Goal: Task Accomplishment & Management: Use online tool/utility

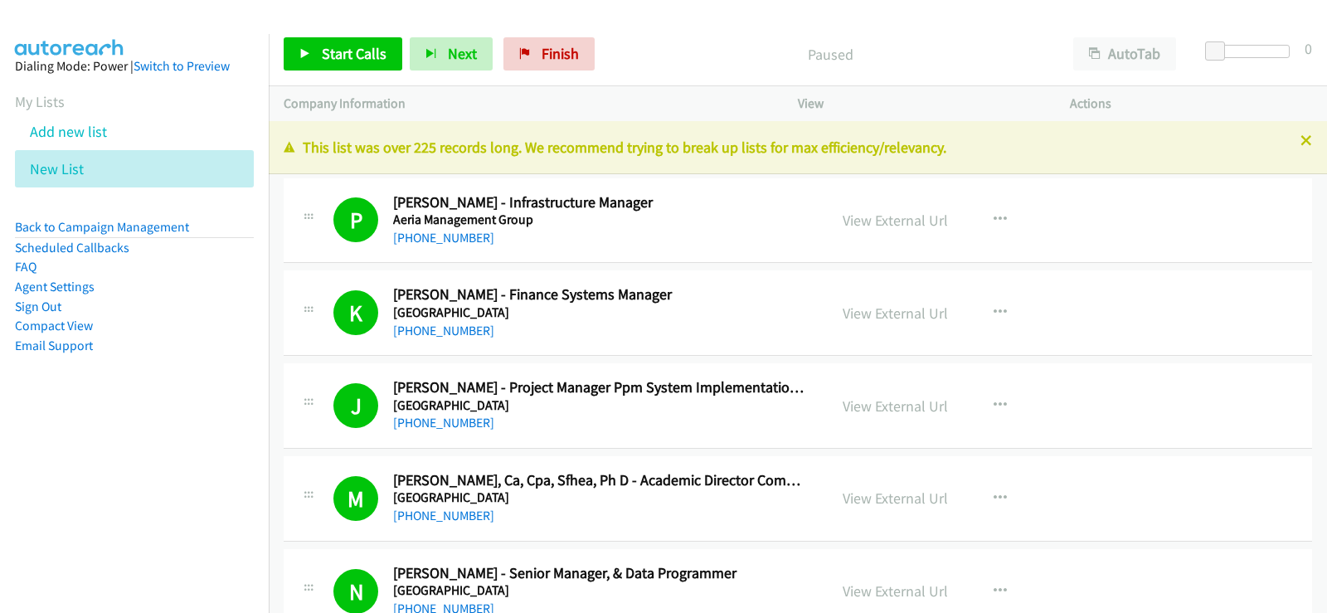
click at [1301, 144] on icon at bounding box center [1307, 142] width 12 height 12
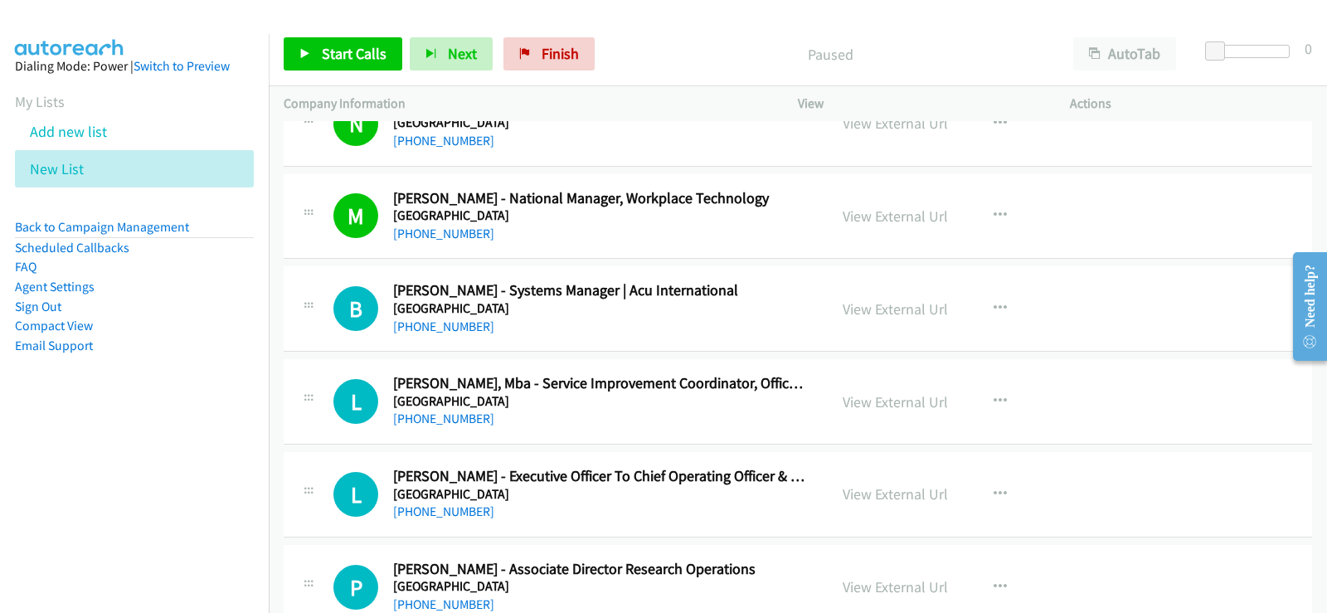
scroll to position [498, 0]
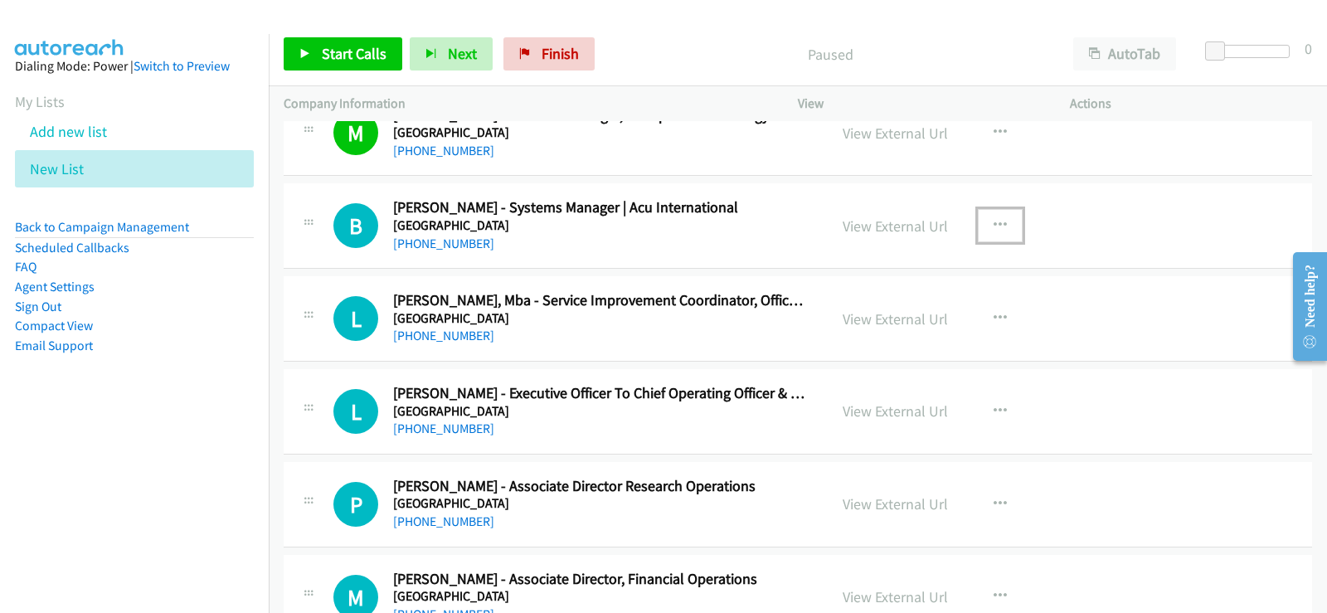
click at [999, 230] on icon "button" at bounding box center [1000, 225] width 13 height 13
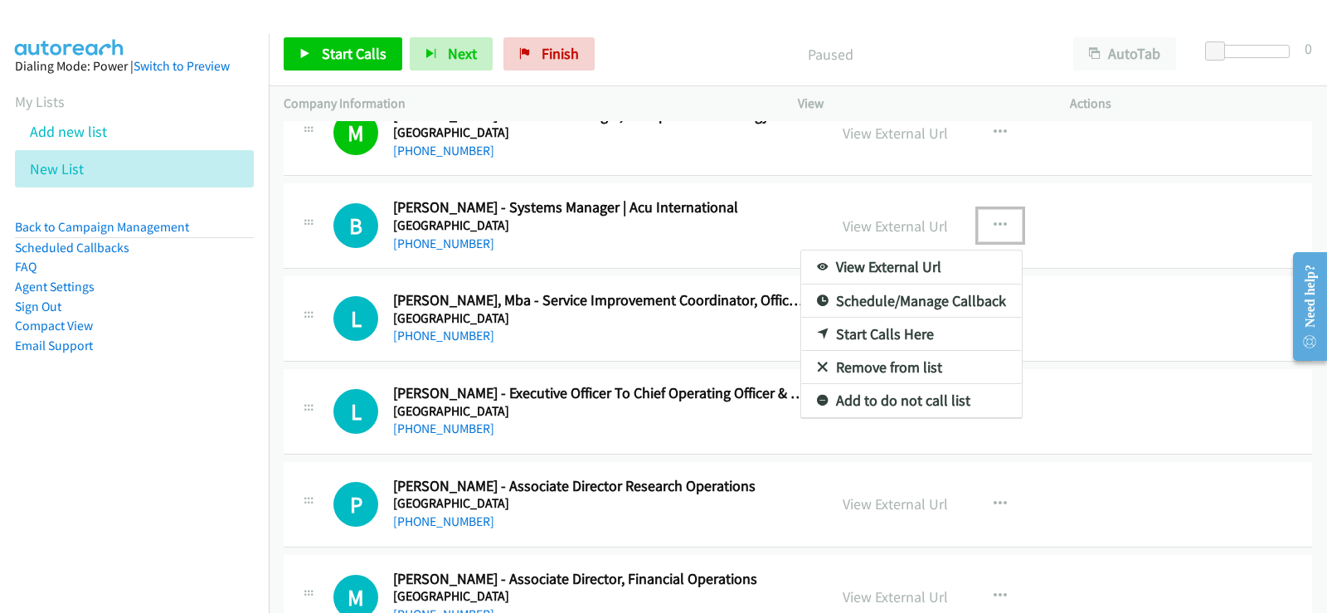
click at [934, 336] on link "Start Calls Here" at bounding box center [911, 334] width 221 height 33
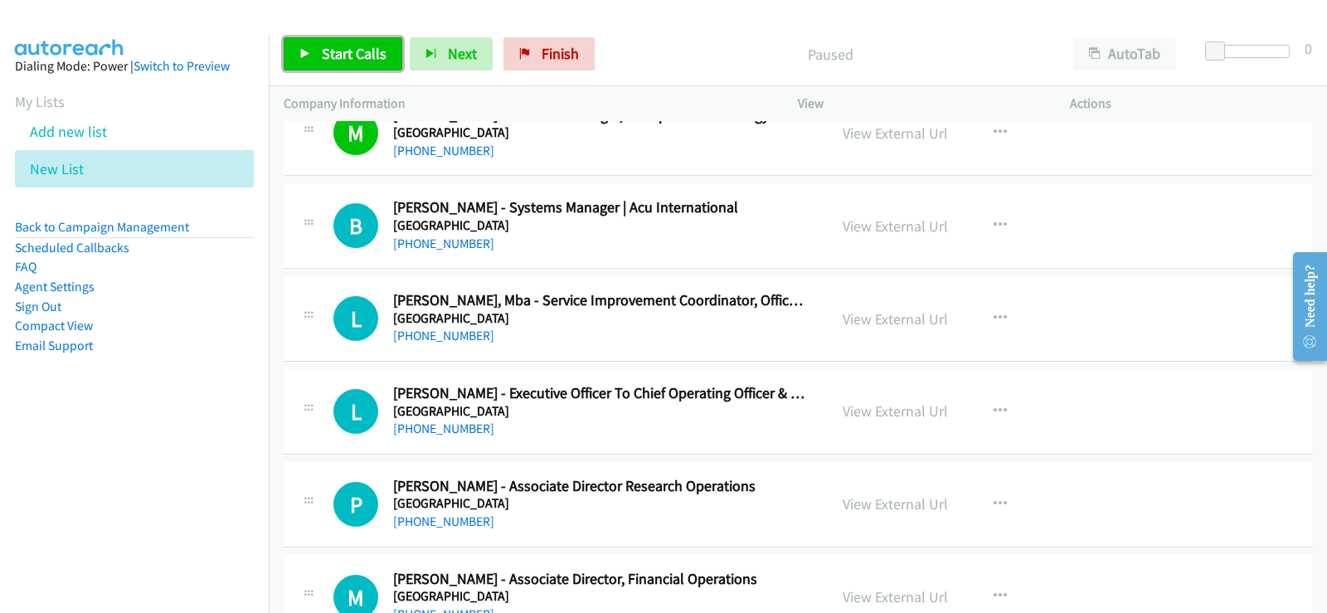
click at [324, 56] on span "Start Calls" at bounding box center [354, 53] width 65 height 19
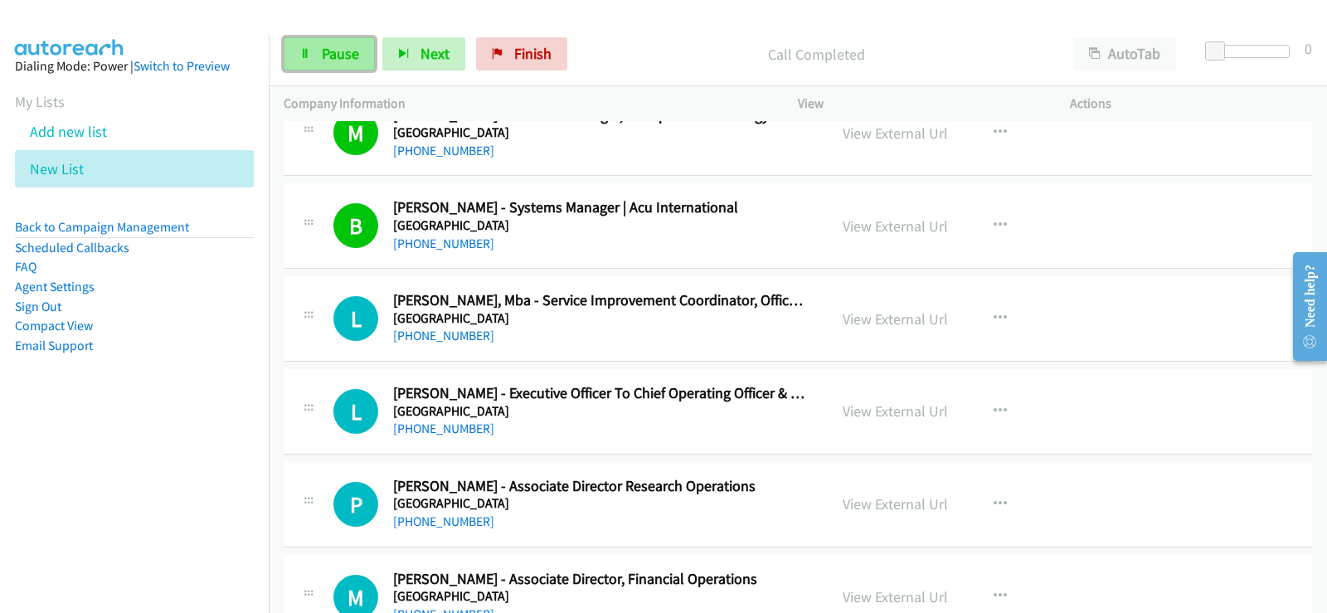
click at [289, 53] on link "Pause" at bounding box center [329, 53] width 91 height 33
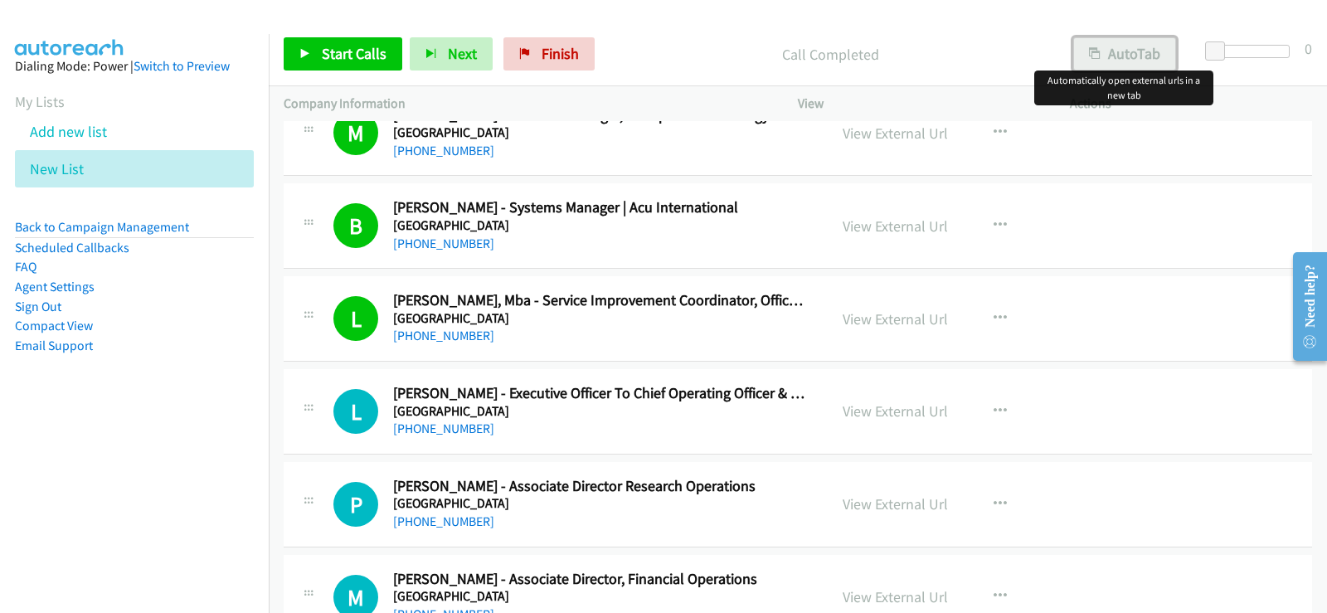
click at [1128, 56] on button "AutoTab" at bounding box center [1124, 53] width 103 height 33
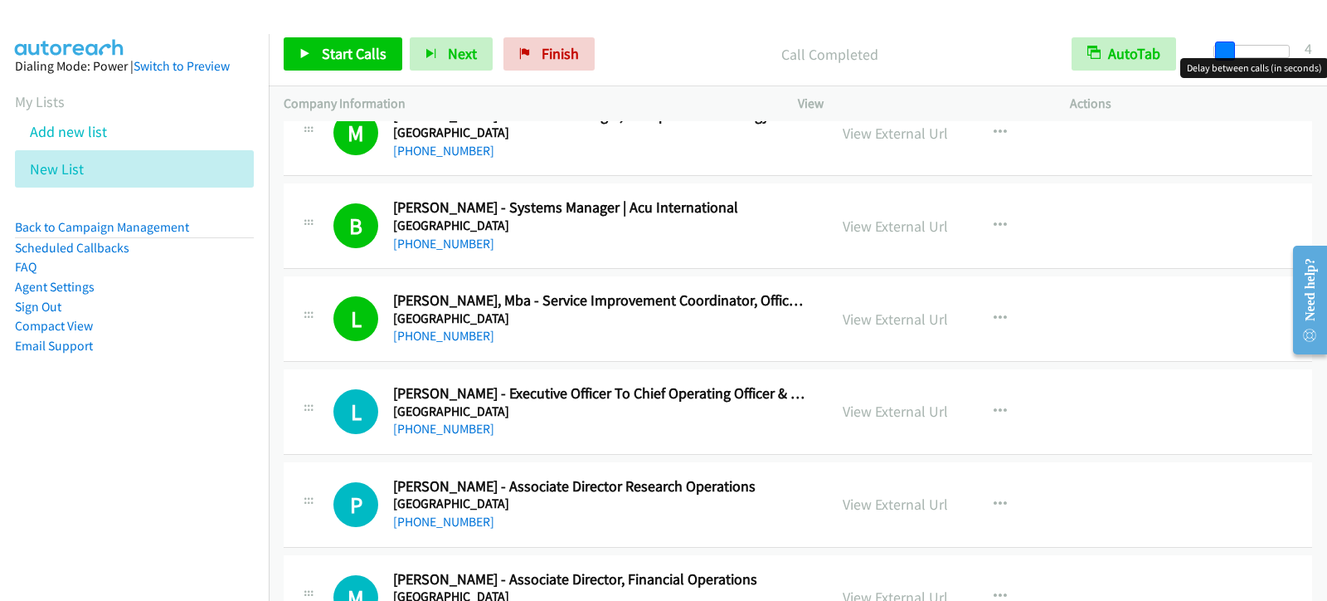
click at [1222, 49] on span at bounding box center [1225, 51] width 20 height 20
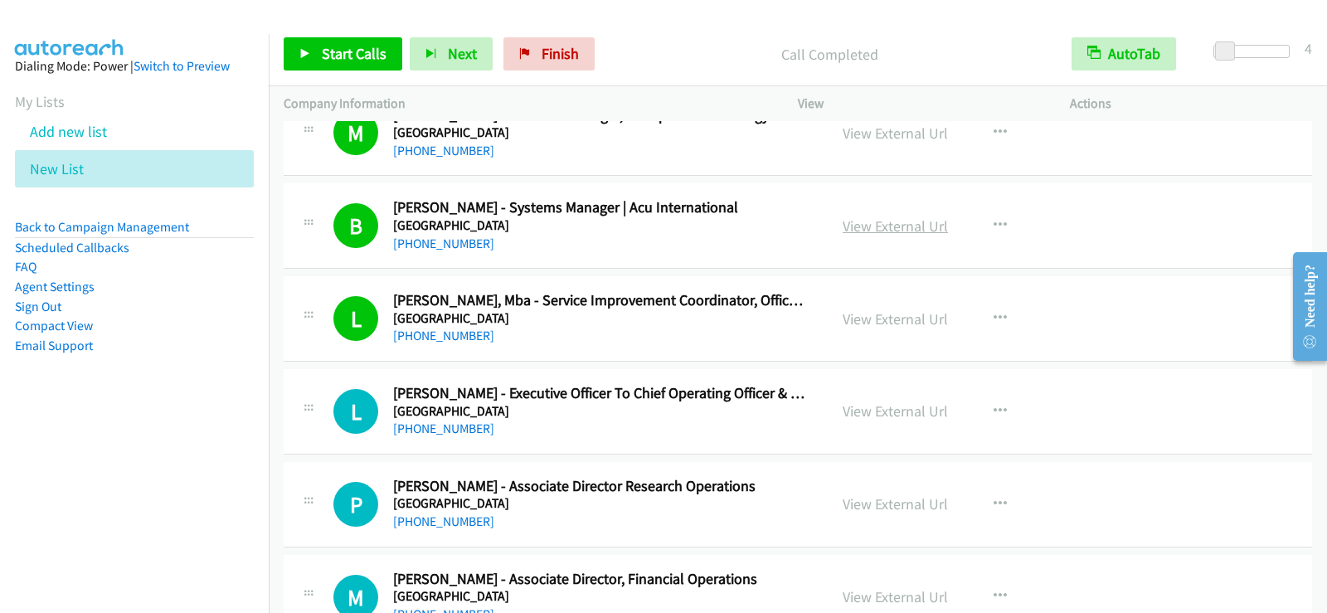
click at [884, 231] on link "View External Url" at bounding box center [895, 225] width 105 height 19
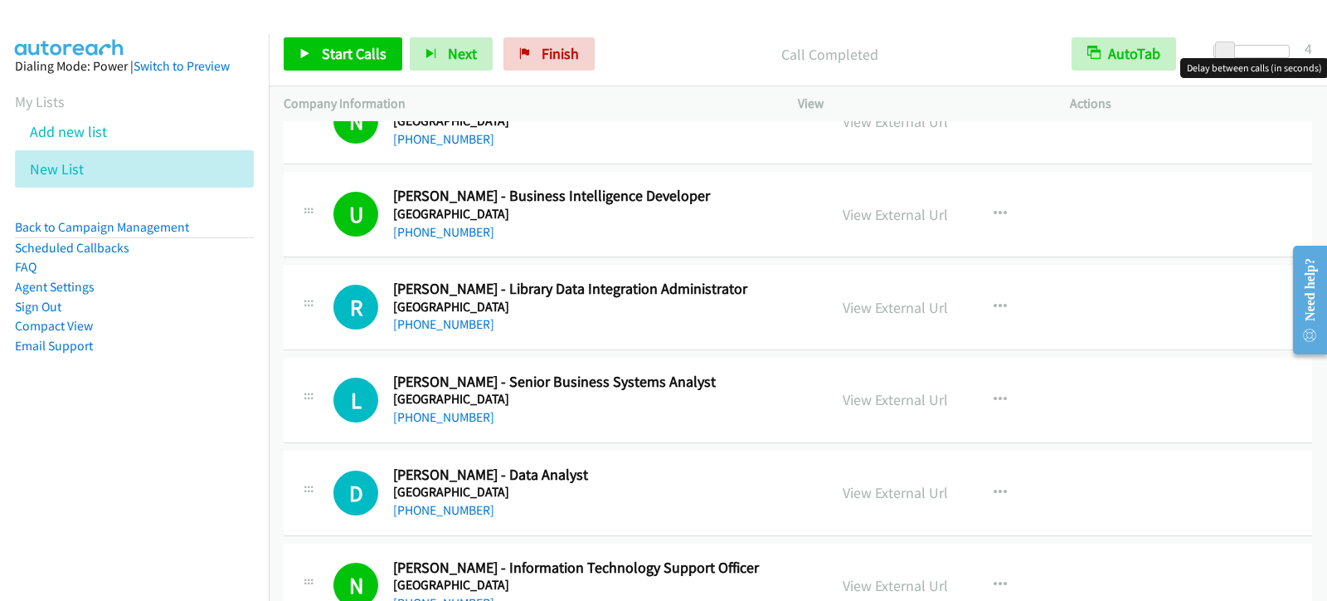
scroll to position [1576, 0]
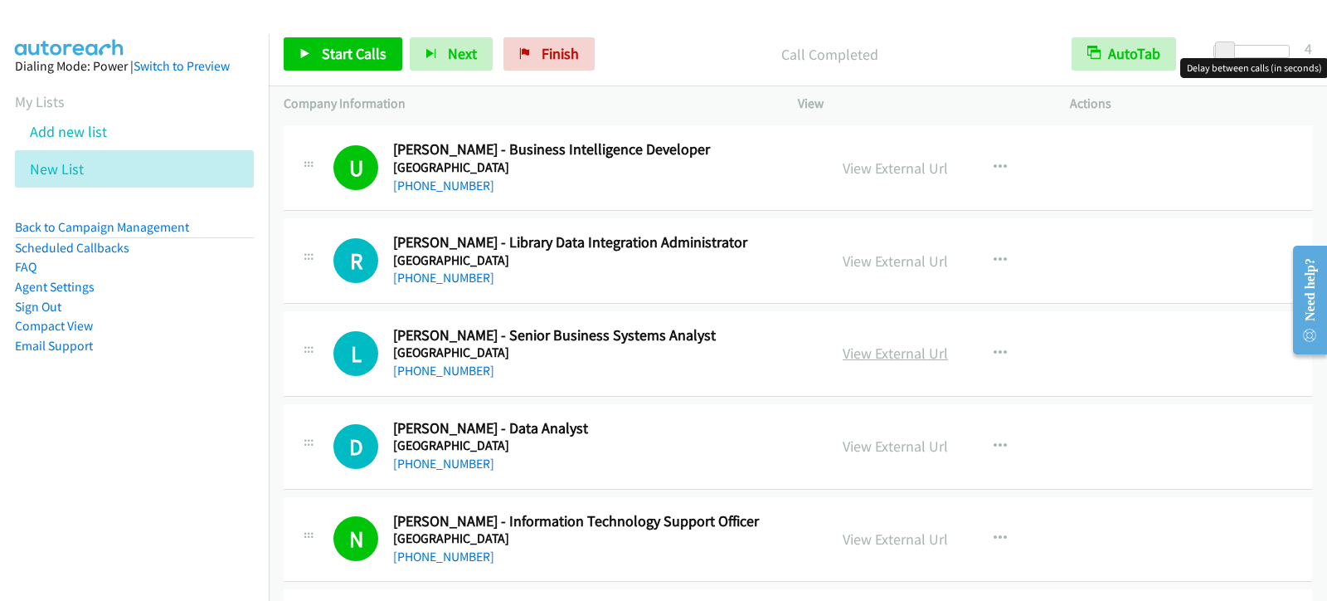
click at [904, 350] on link "View External Url" at bounding box center [895, 352] width 105 height 19
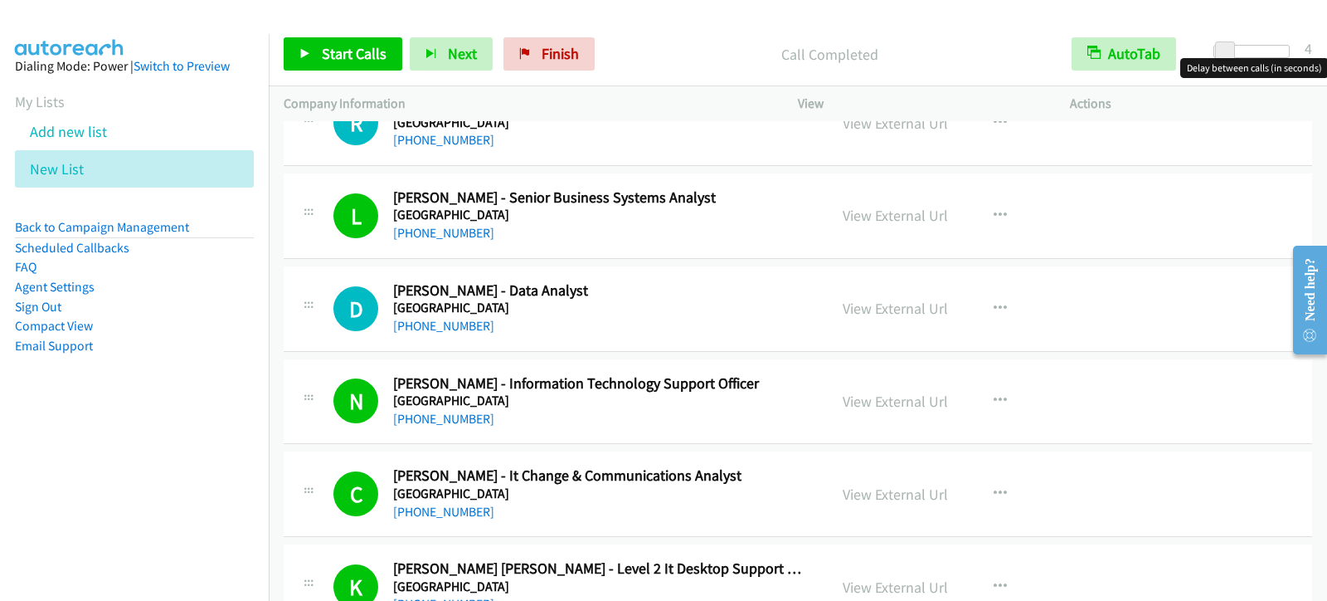
scroll to position [1742, 0]
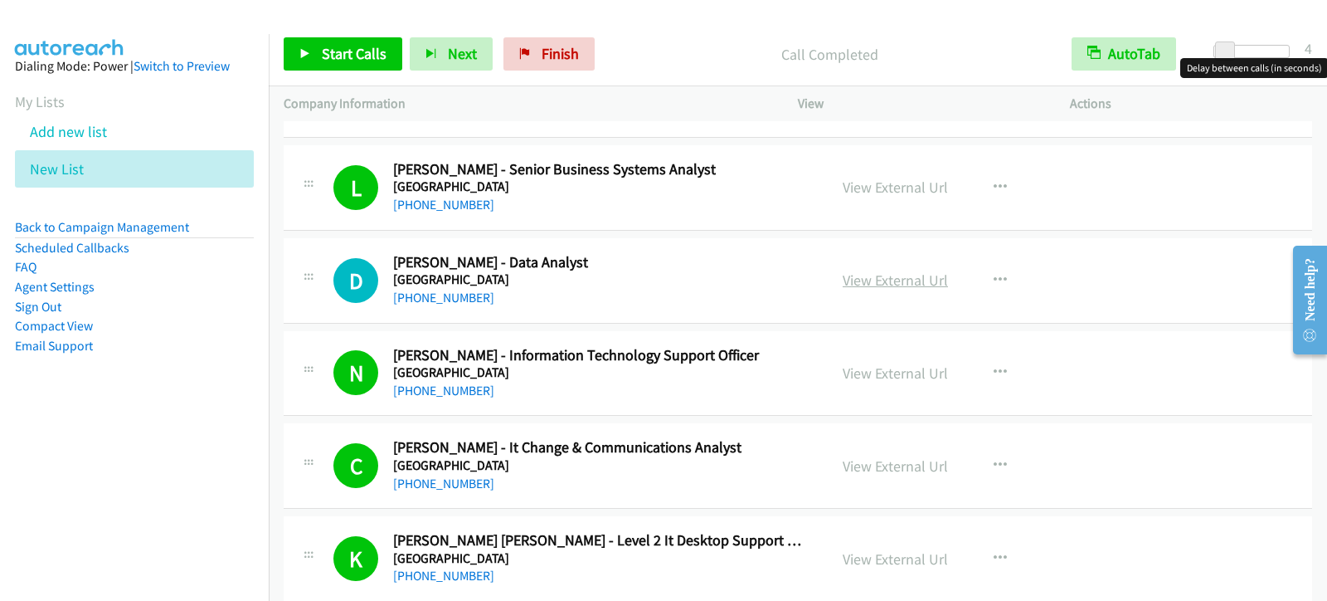
click at [897, 283] on link "View External Url" at bounding box center [895, 279] width 105 height 19
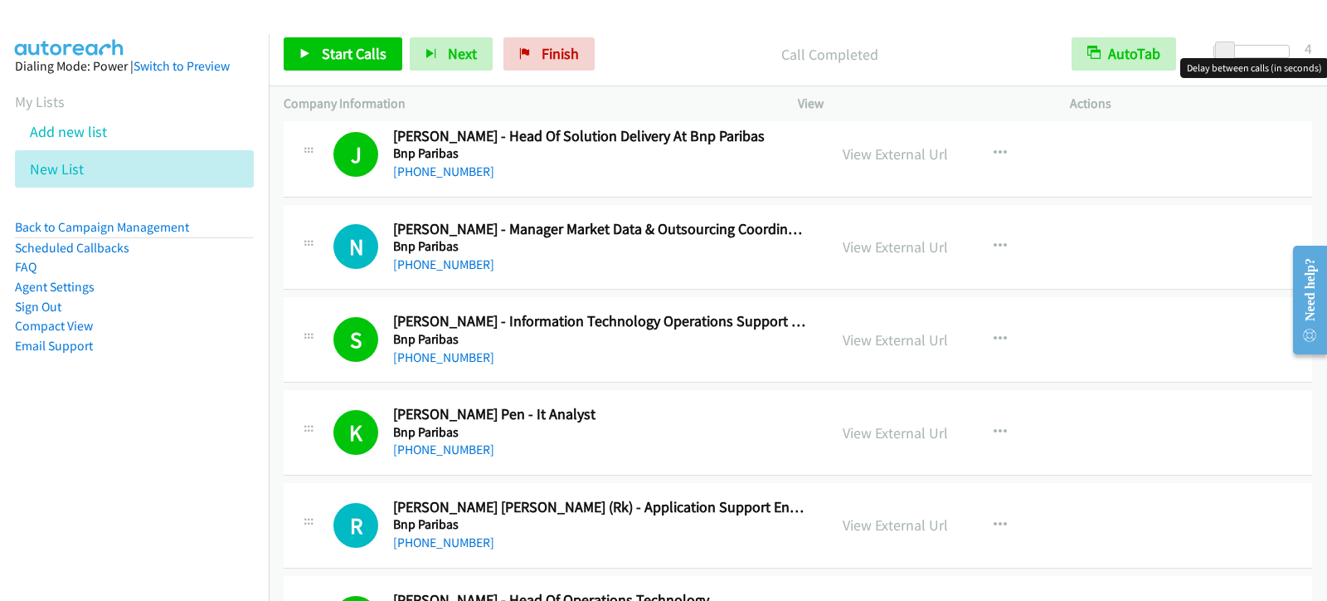
scroll to position [2903, 0]
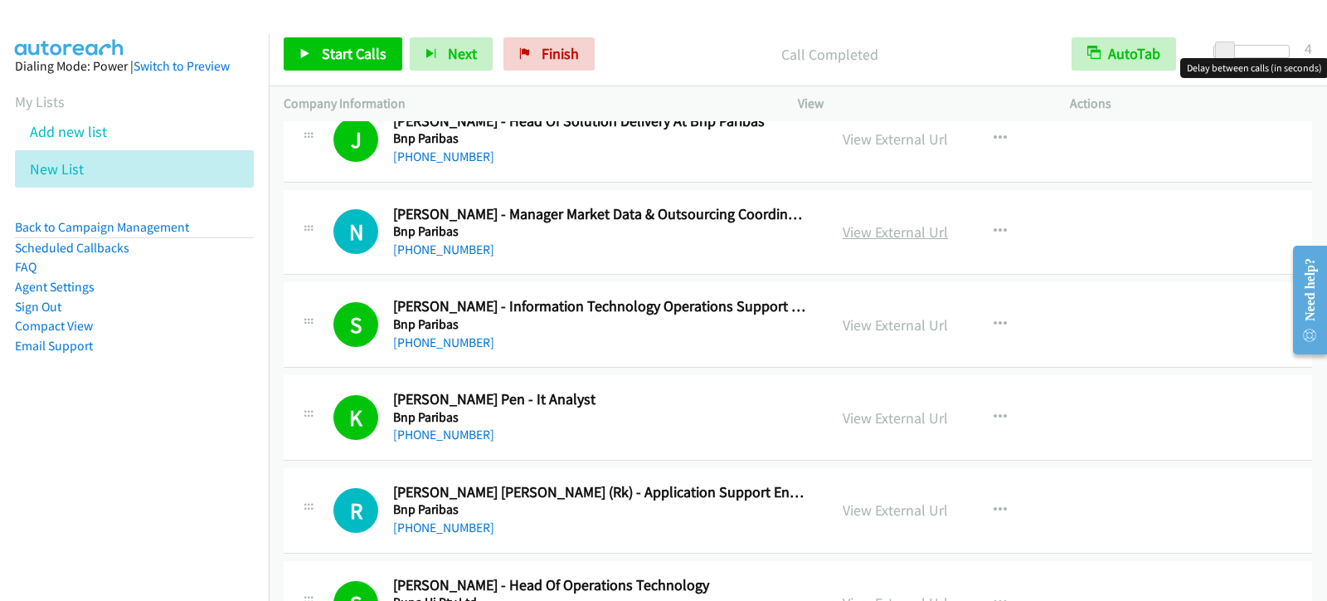
click at [912, 231] on link "View External Url" at bounding box center [895, 231] width 105 height 19
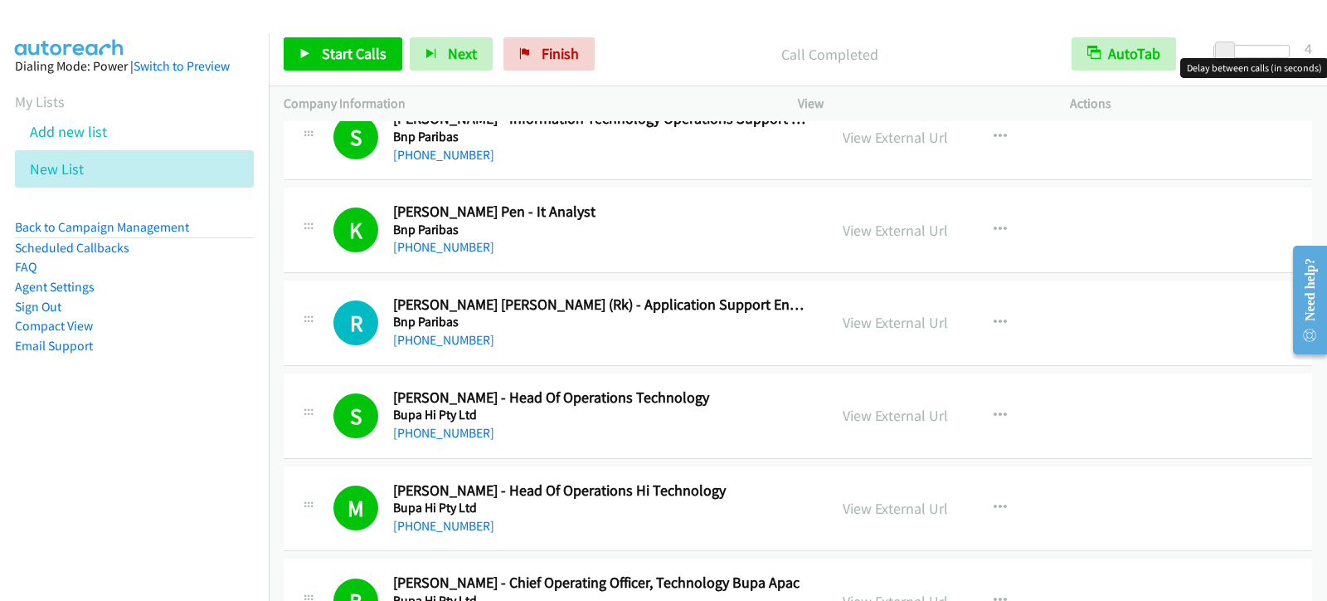
scroll to position [3152, 0]
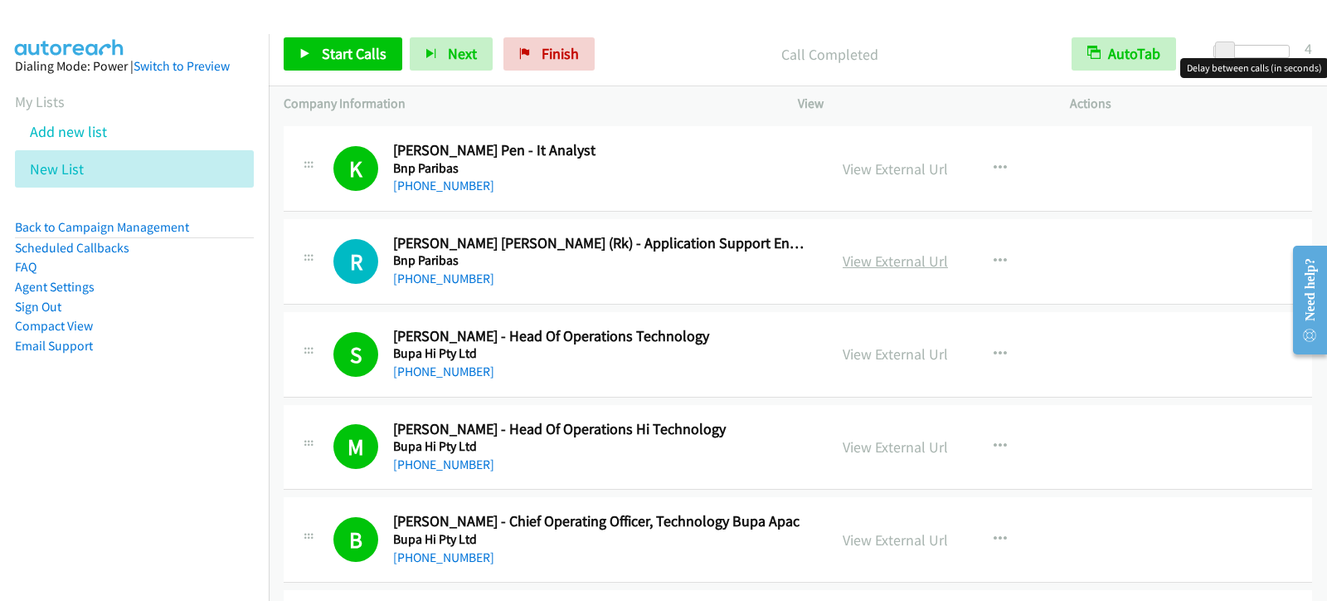
drag, startPoint x: 890, startPoint y: 264, endPoint x: 895, endPoint y: 255, distance: 10.4
drag, startPoint x: 893, startPoint y: 257, endPoint x: 901, endPoint y: 239, distance: 19.7
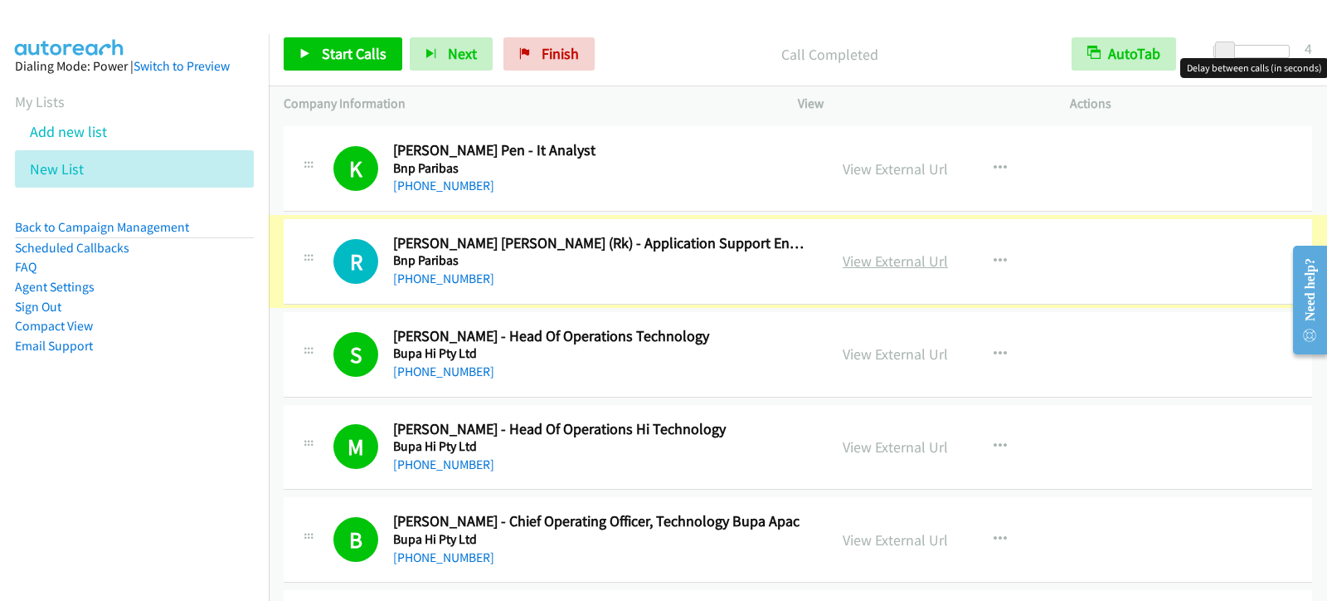
click at [904, 258] on link "View External Url" at bounding box center [895, 260] width 105 height 19
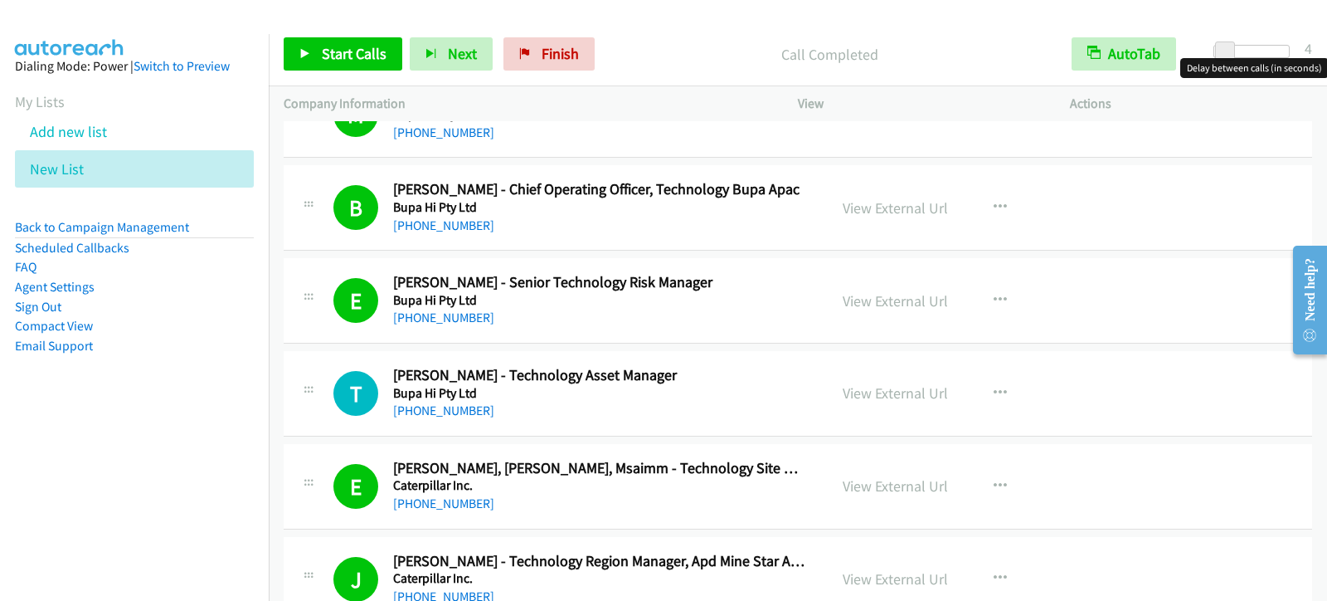
scroll to position [3567, 0]
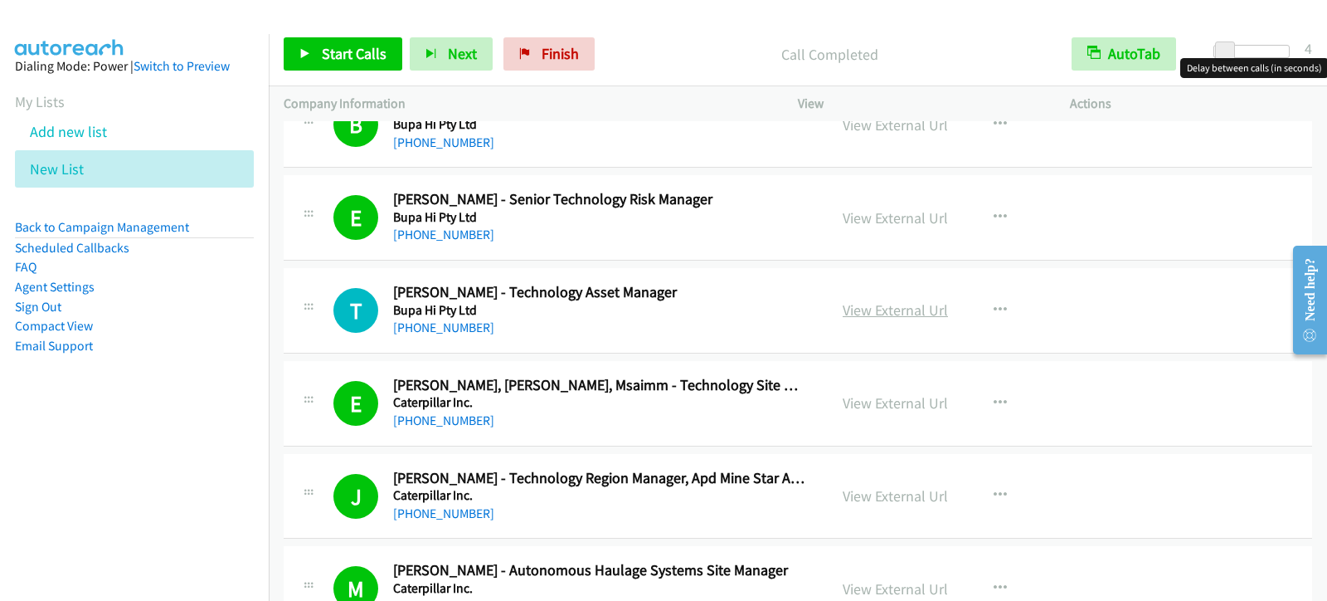
click at [862, 307] on link "View External Url" at bounding box center [895, 309] width 105 height 19
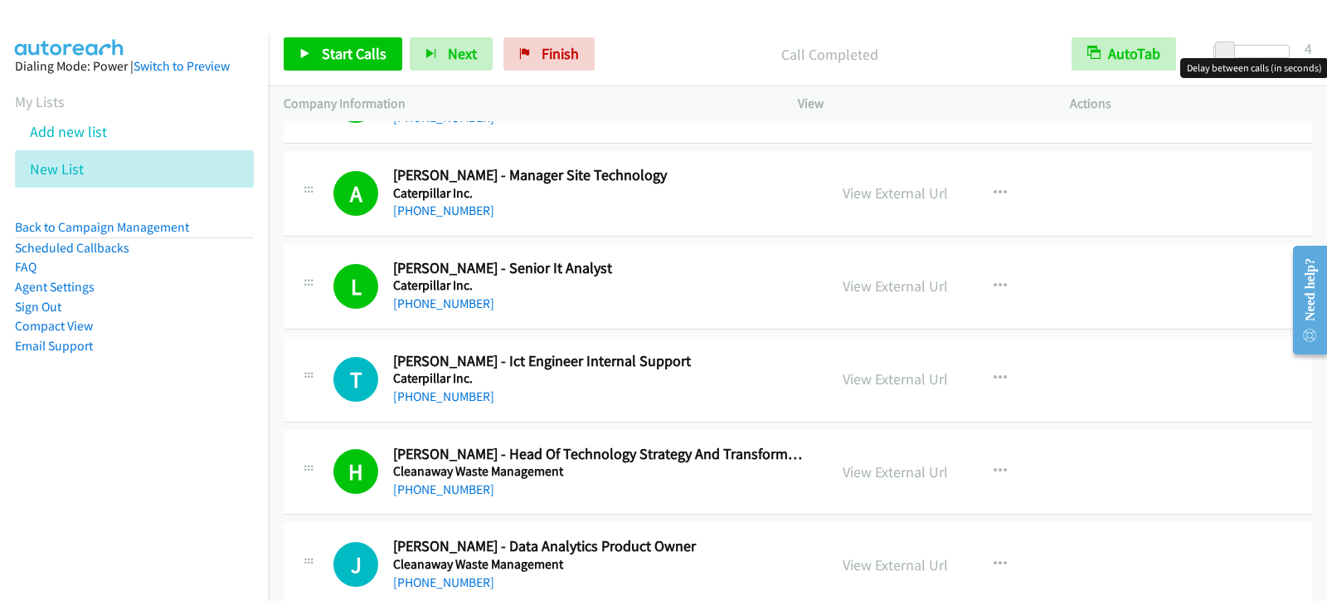
scroll to position [4230, 0]
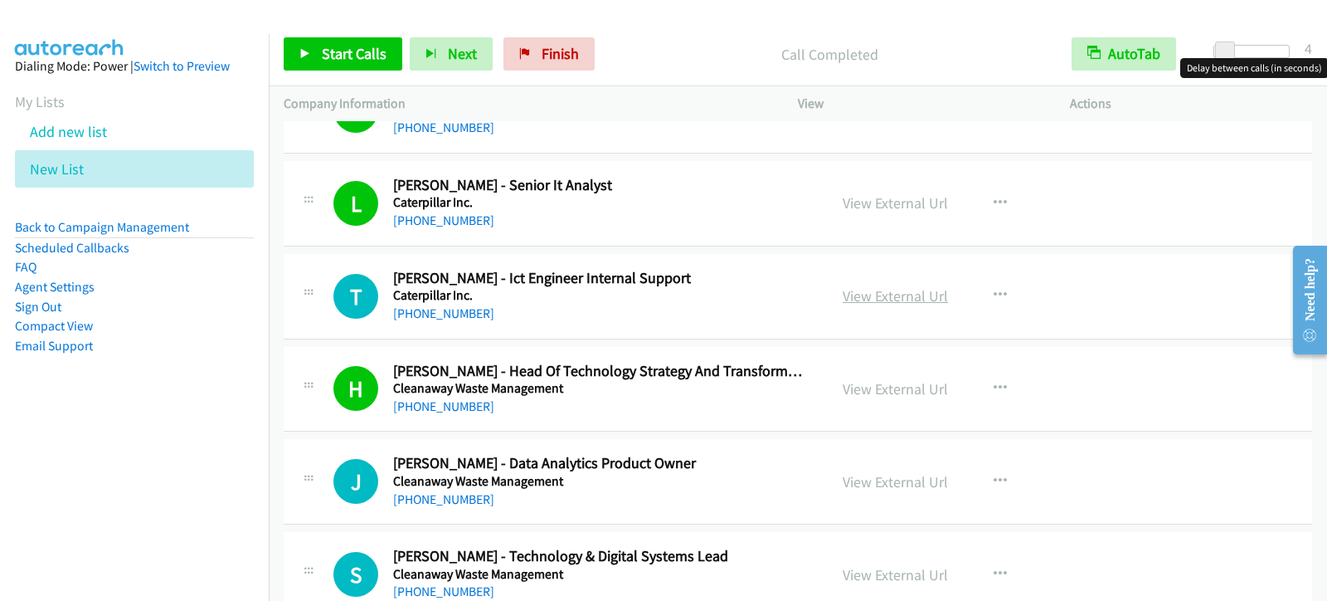
click at [891, 299] on link "View External Url" at bounding box center [895, 295] width 105 height 19
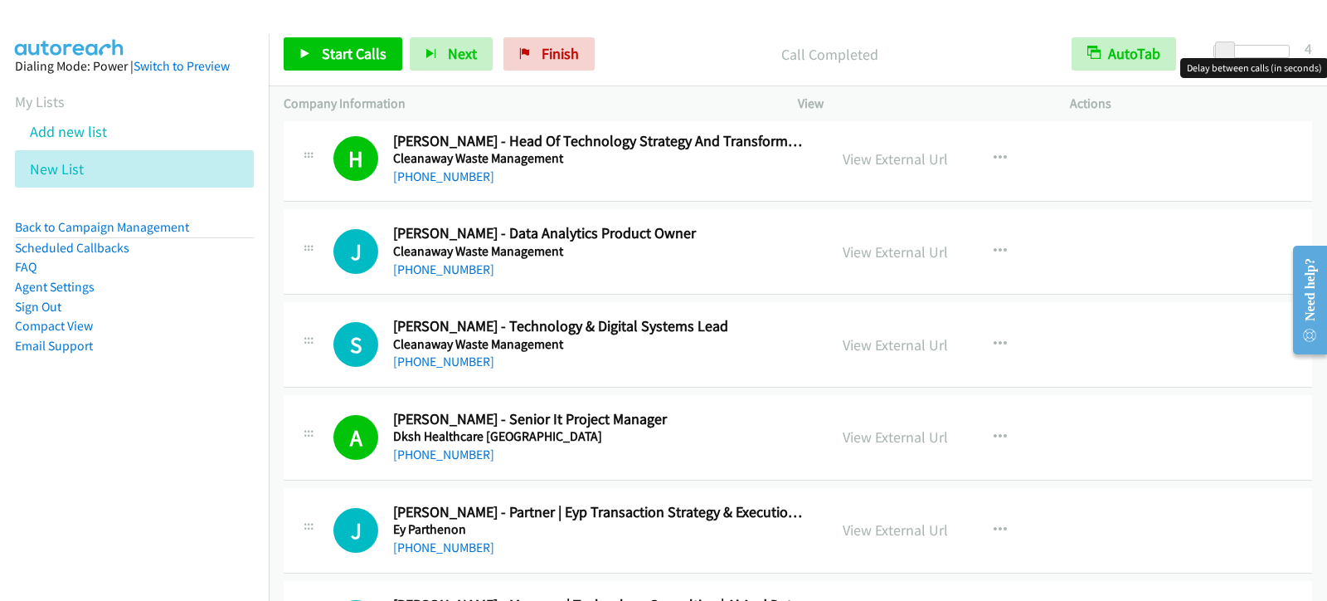
scroll to position [4479, 0]
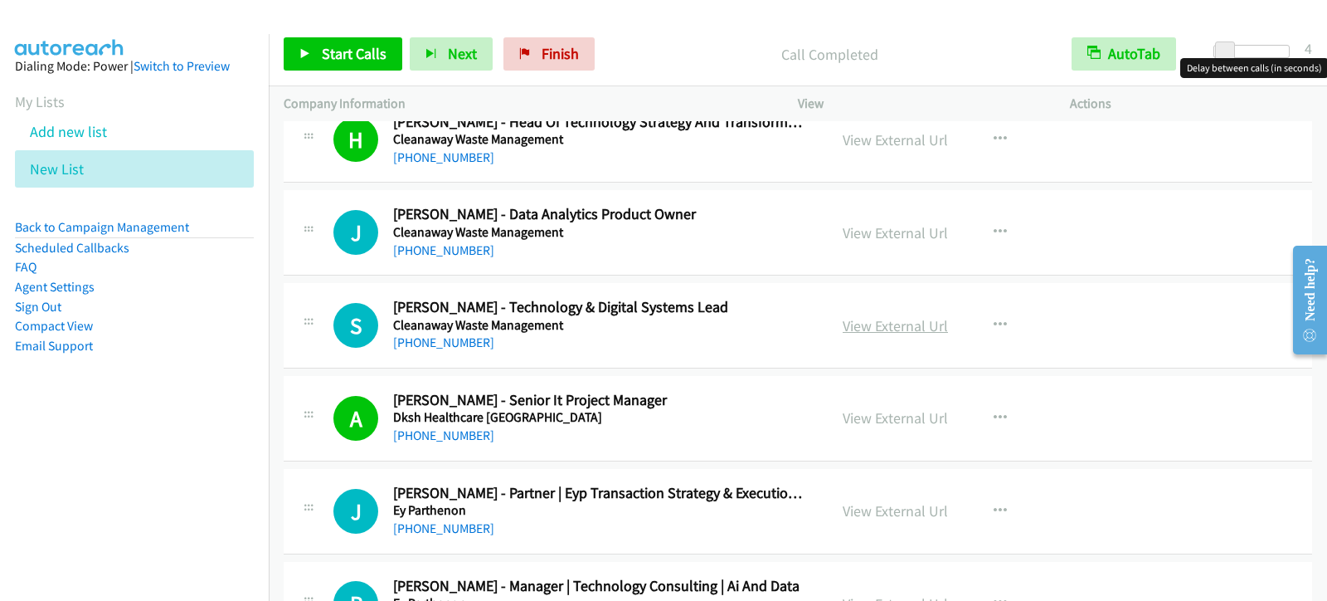
click at [931, 320] on link "View External Url" at bounding box center [895, 325] width 105 height 19
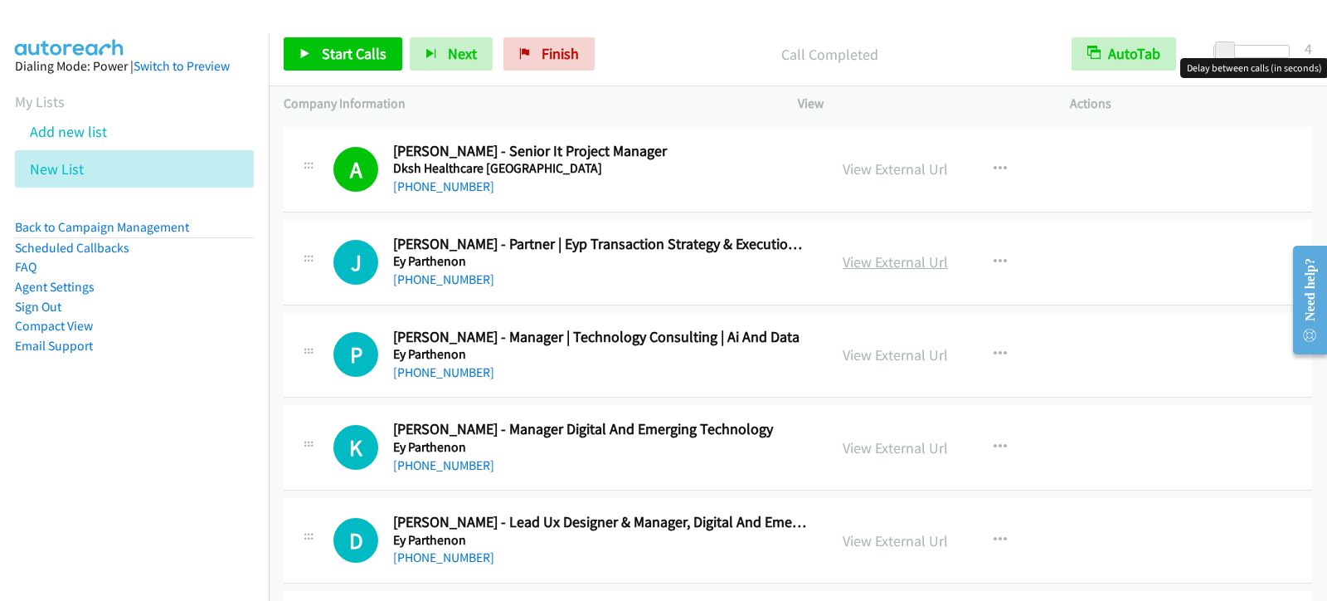
click at [888, 266] on link "View External Url" at bounding box center [895, 261] width 105 height 19
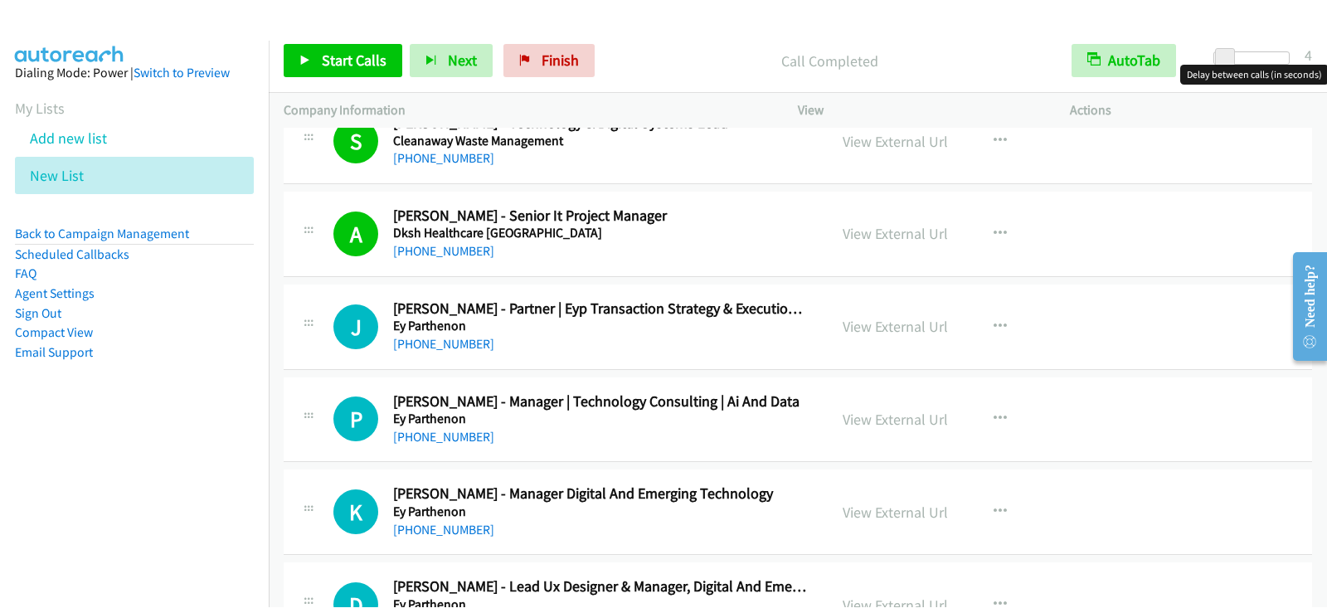
scroll to position [4645, 0]
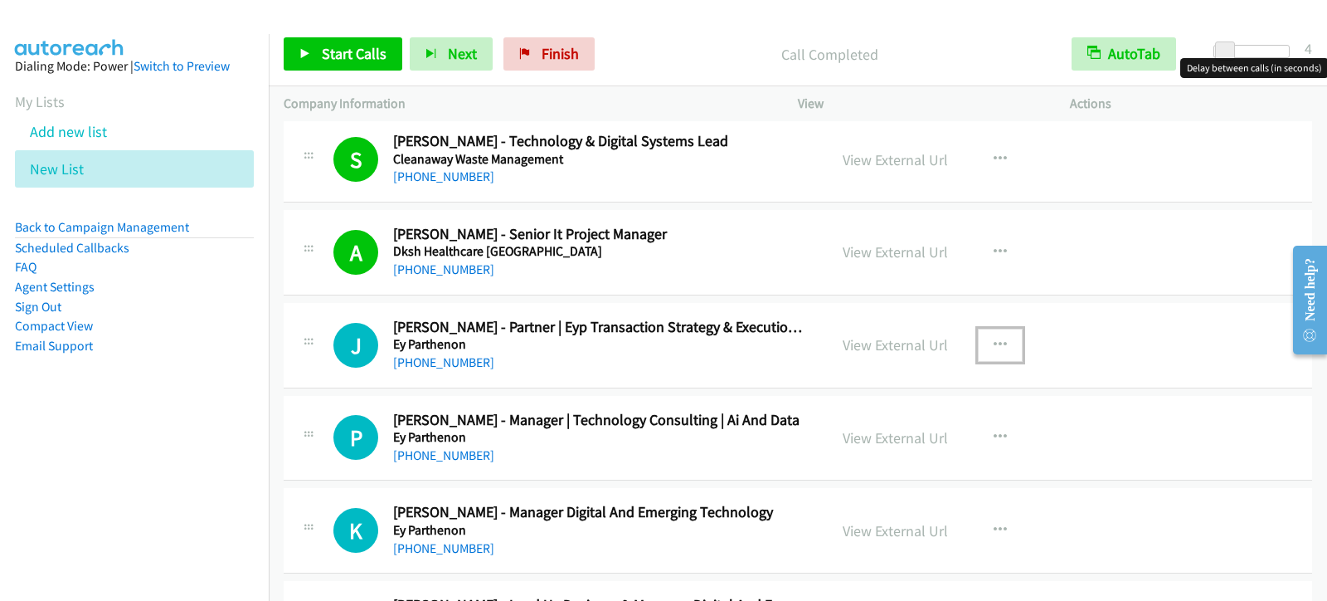
click at [1000, 342] on icon "button" at bounding box center [1000, 344] width 13 height 13
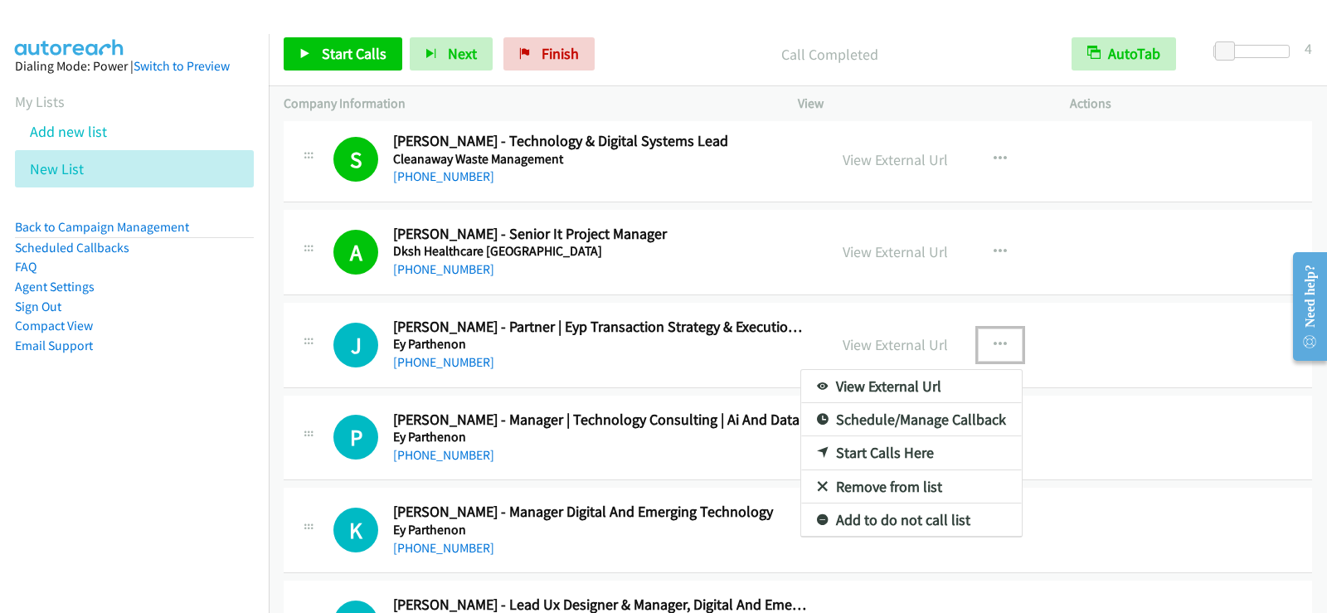
click at [856, 452] on link "Start Calls Here" at bounding box center [911, 452] width 221 height 33
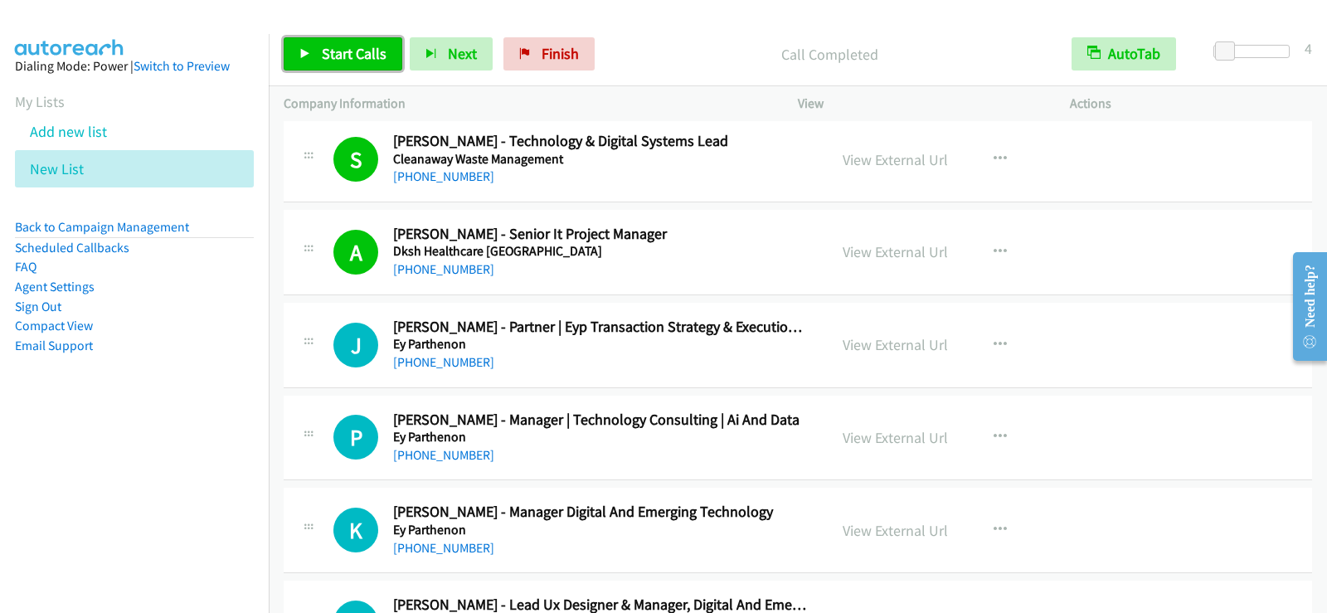
click at [368, 55] on span "Start Calls" at bounding box center [354, 53] width 65 height 19
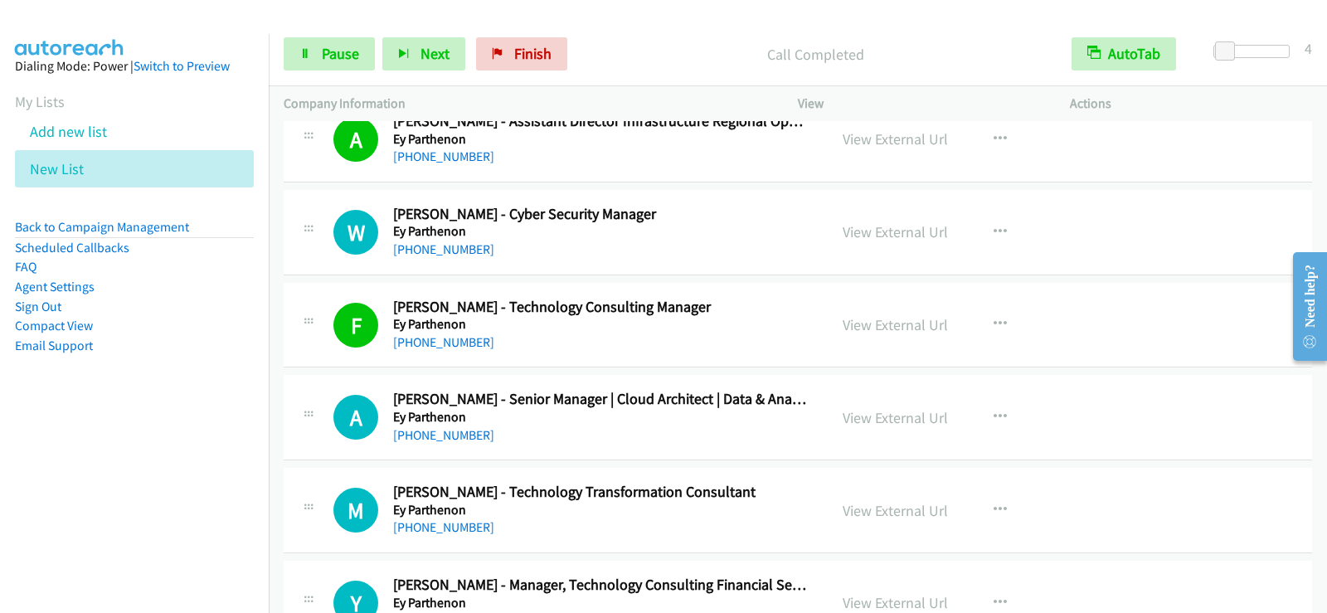
scroll to position [5226, 0]
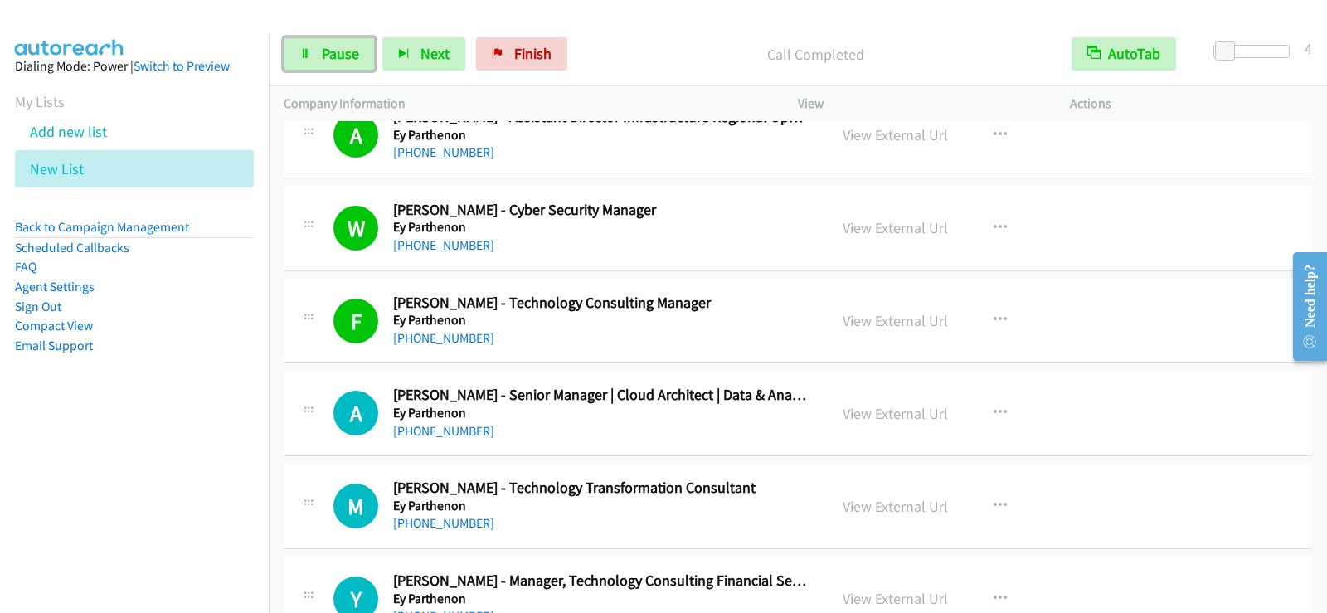
drag, startPoint x: 344, startPoint y: 61, endPoint x: 454, endPoint y: 143, distance: 137.4
click at [344, 61] on span "Pause" at bounding box center [340, 53] width 37 height 19
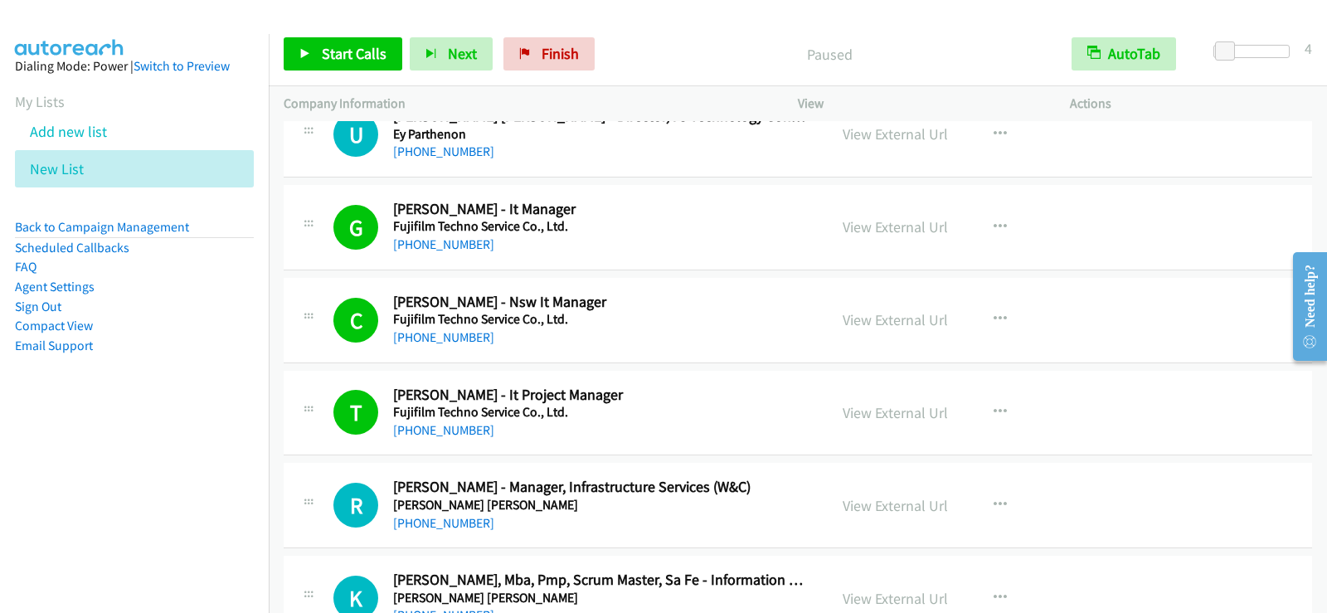
scroll to position [7133, 0]
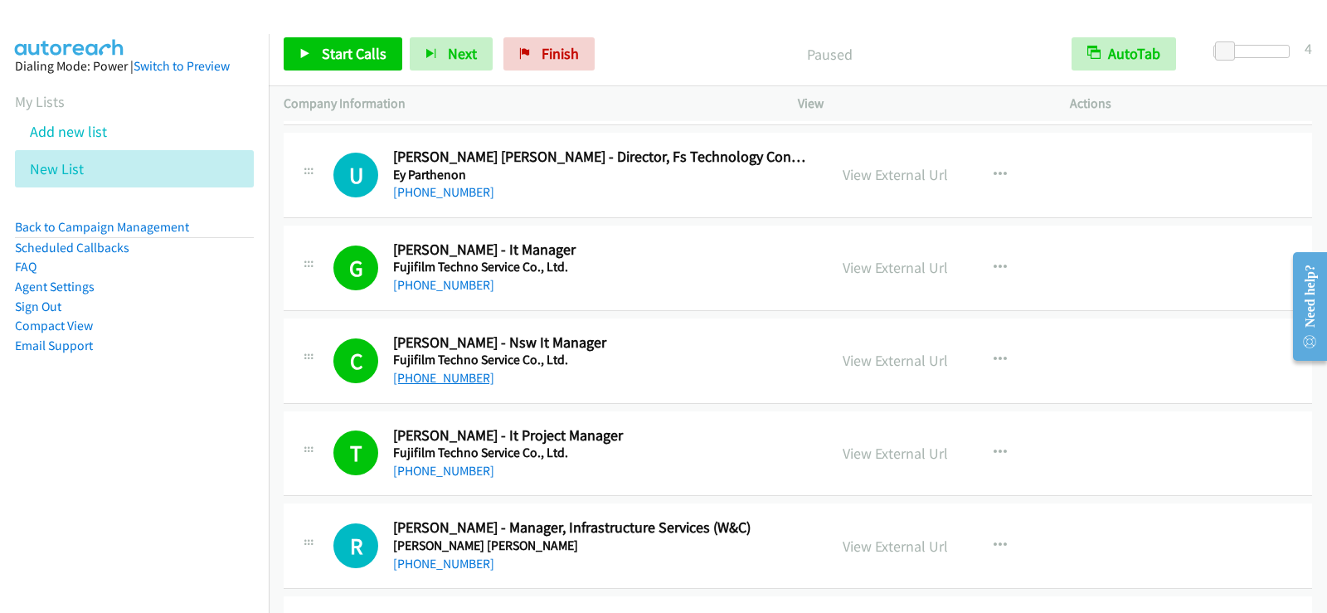
click at [431, 378] on link "[PHONE_NUMBER]" at bounding box center [443, 378] width 101 height 16
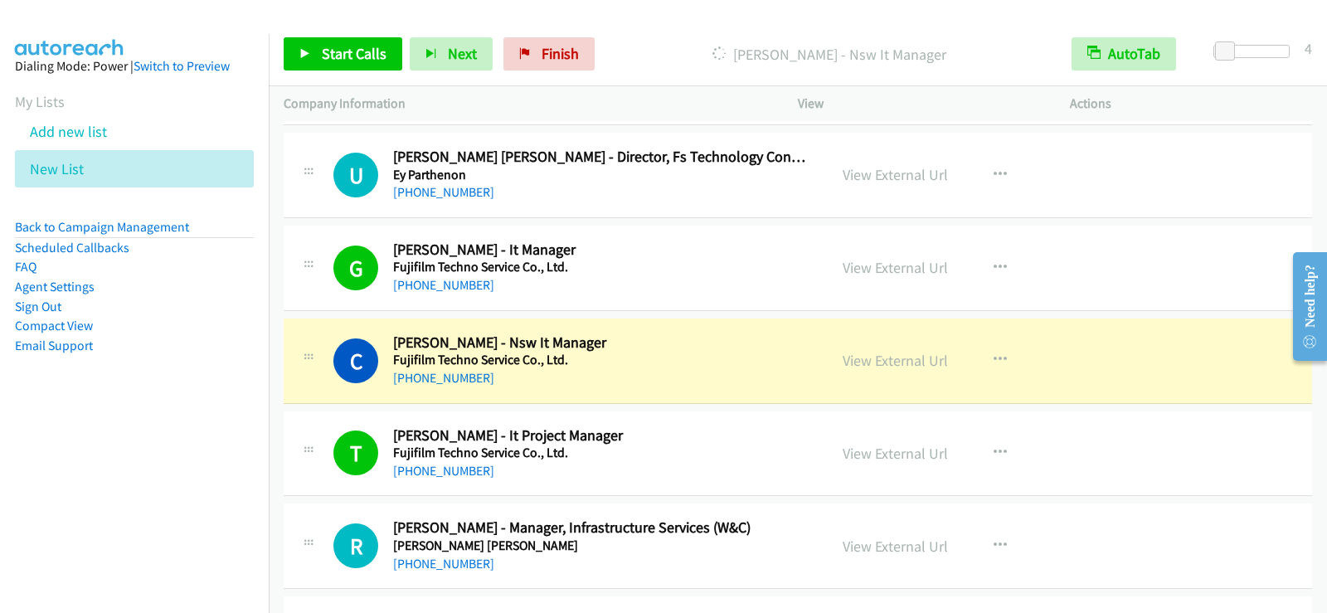
drag, startPoint x: 639, startPoint y: 306, endPoint x: 618, endPoint y: 292, distance: 25.1
click at [639, 306] on div "G Callback Scheduled [PERSON_NAME] - It Manager Fujifilm Techno Service Co., Lt…" at bounding box center [798, 268] width 1029 height 85
click at [434, 287] on link "[PHONE_NUMBER]" at bounding box center [443, 285] width 101 height 16
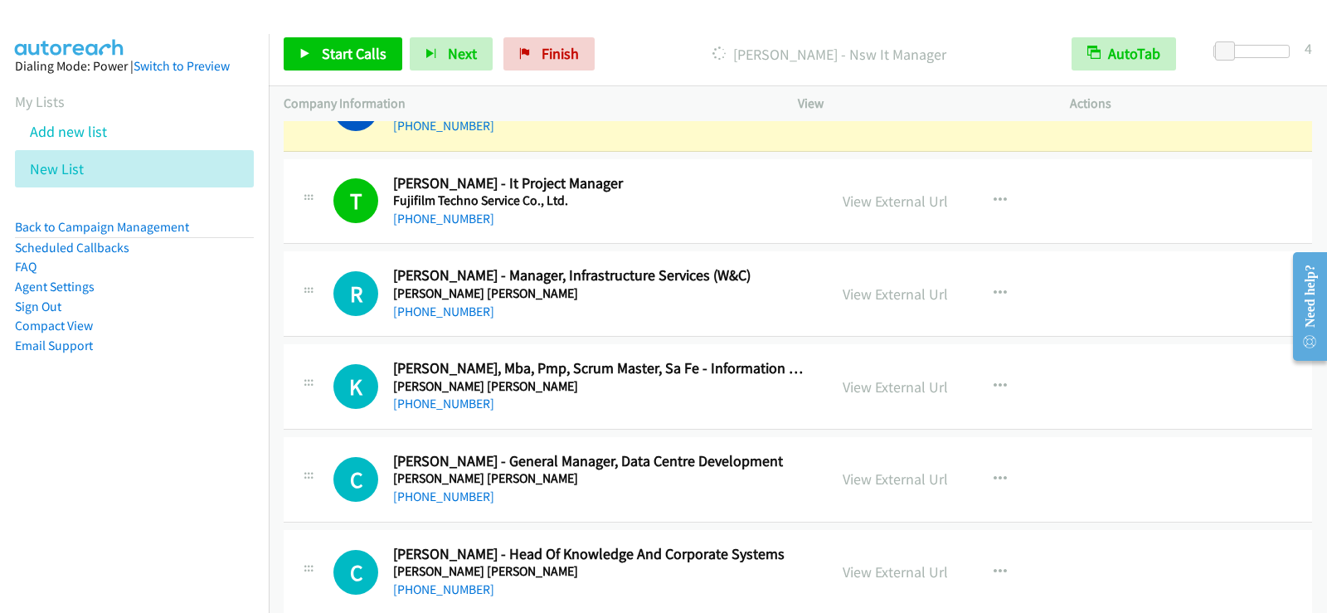
scroll to position [7382, 0]
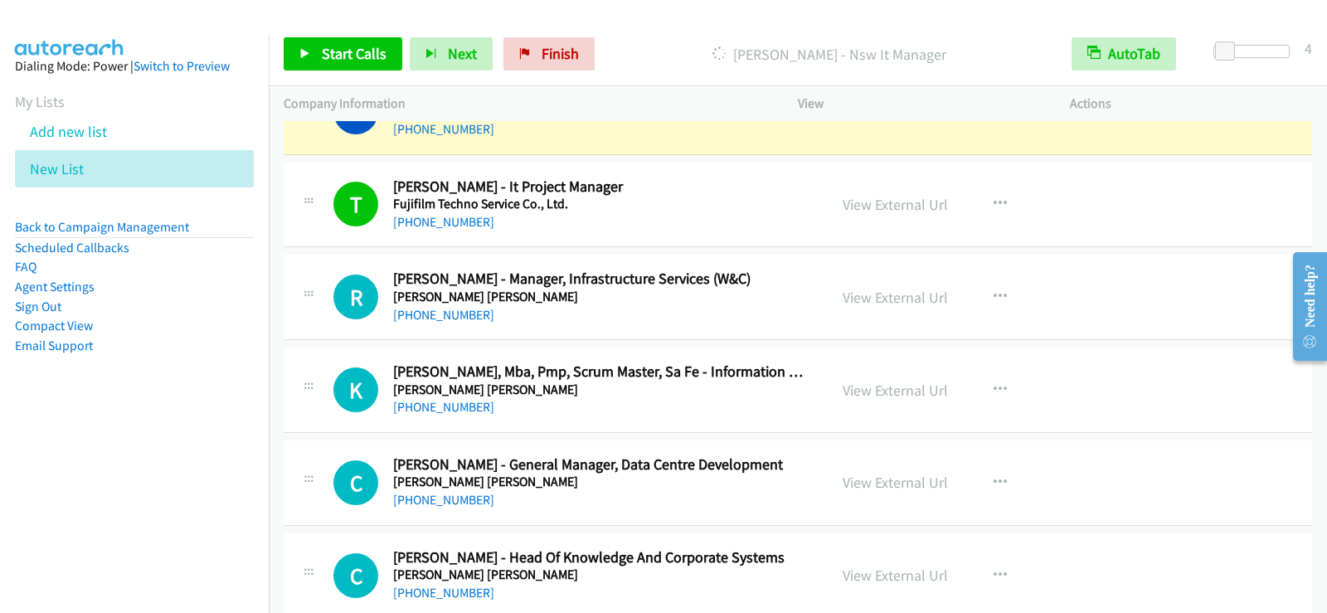
click at [552, 314] on div "[PHONE_NUMBER]" at bounding box center [600, 315] width 414 height 20
click at [846, 300] on link "View External Url" at bounding box center [895, 297] width 105 height 19
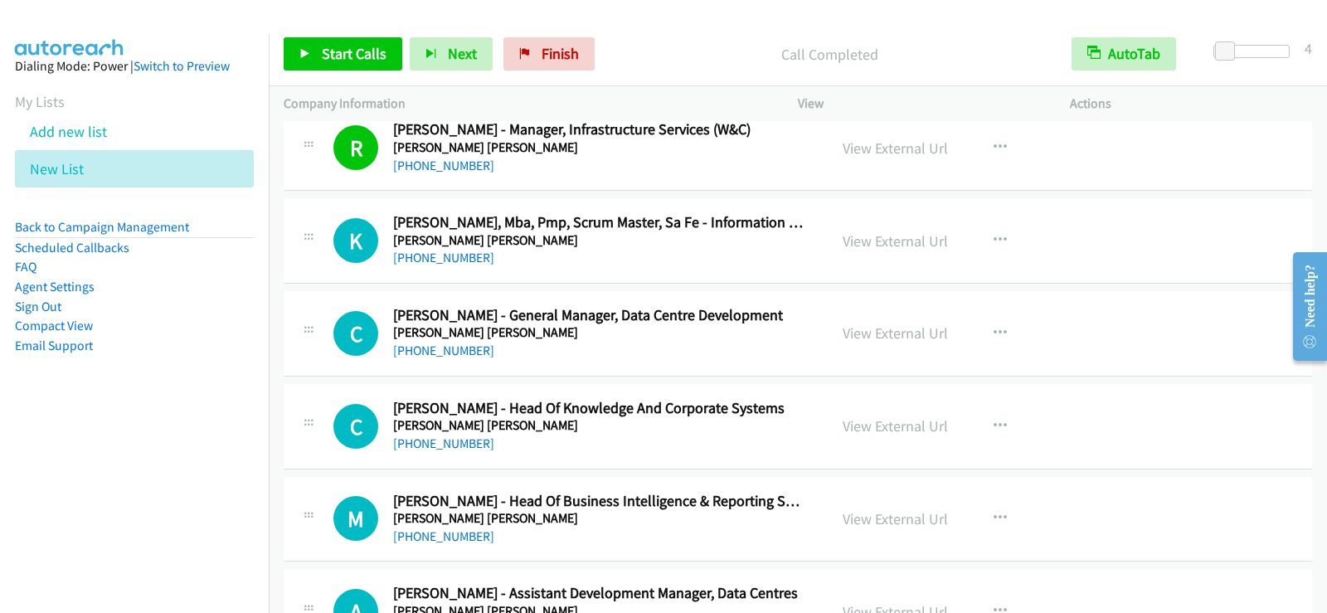
scroll to position [7548, 0]
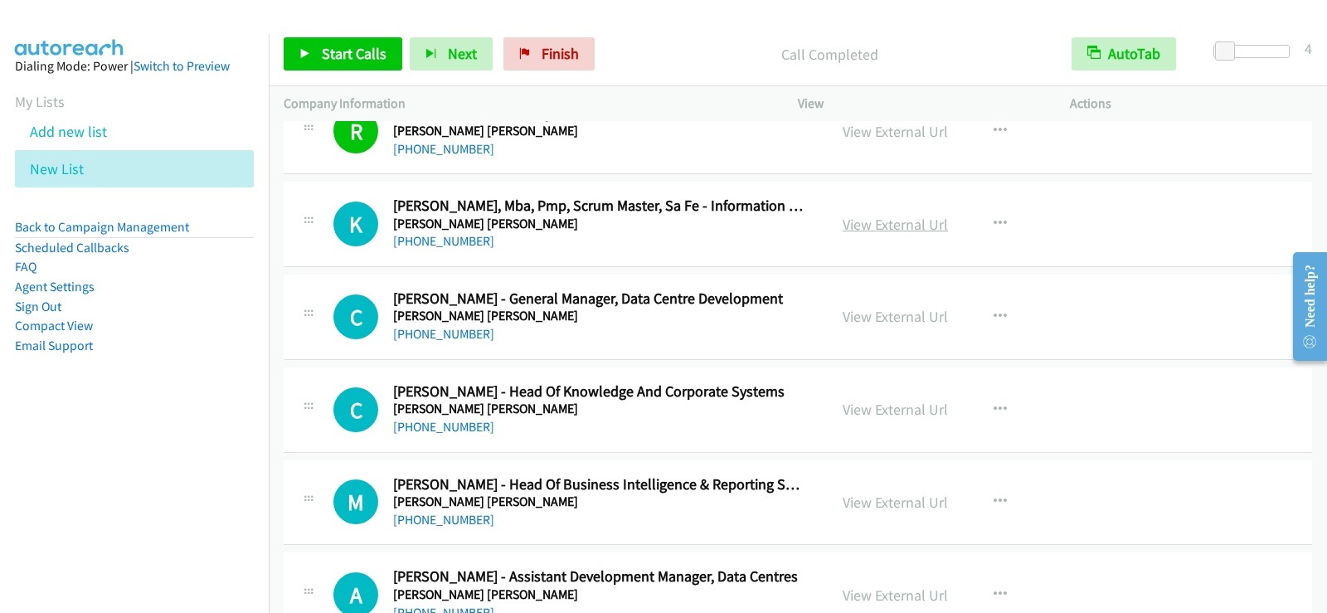
click at [879, 221] on link "View External Url" at bounding box center [895, 224] width 105 height 19
click at [998, 314] on icon "button" at bounding box center [1000, 316] width 13 height 13
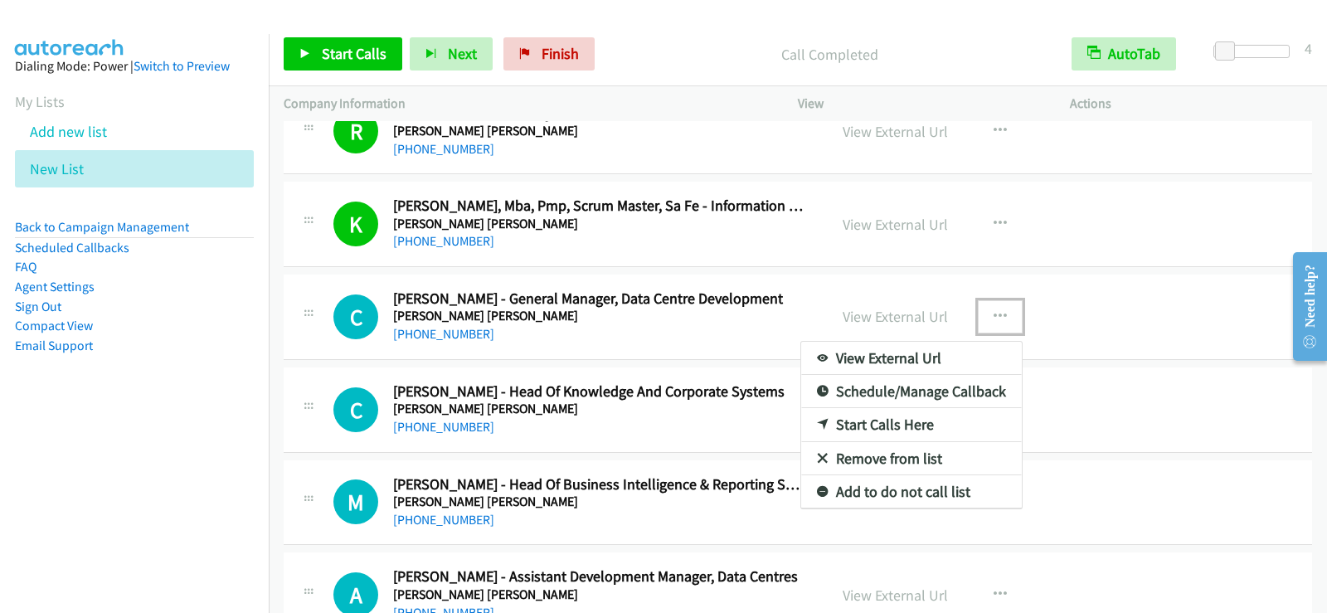
click at [903, 426] on link "Start Calls Here" at bounding box center [911, 424] width 221 height 33
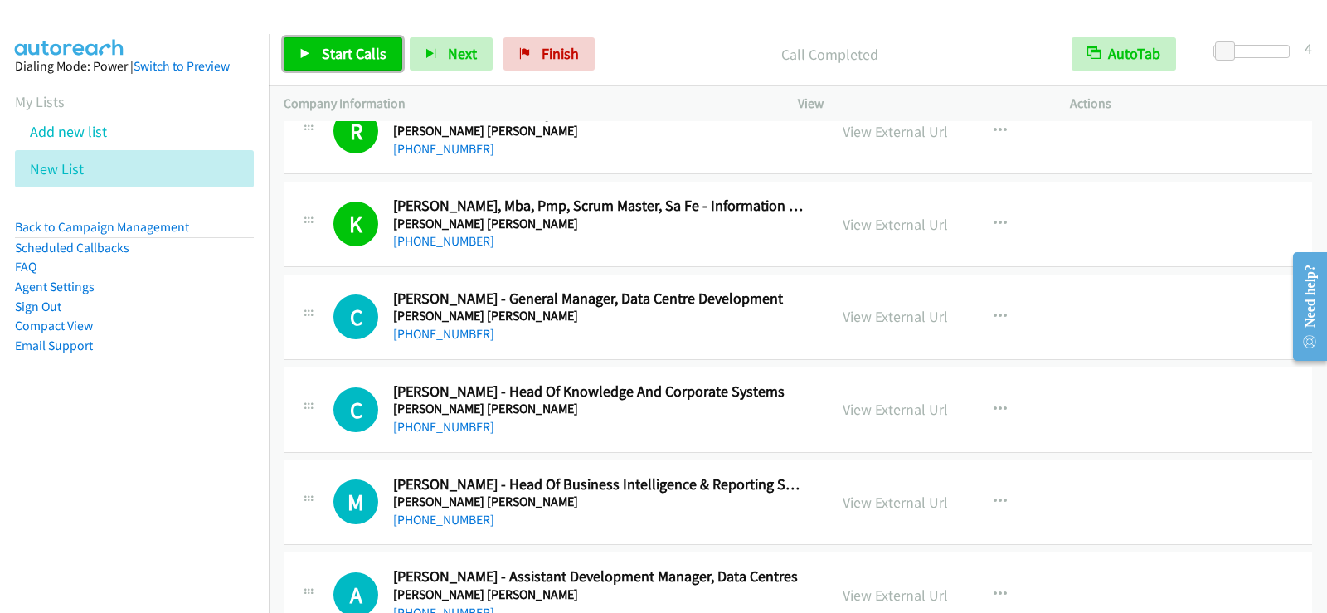
click at [318, 50] on link "Start Calls" at bounding box center [343, 53] width 119 height 33
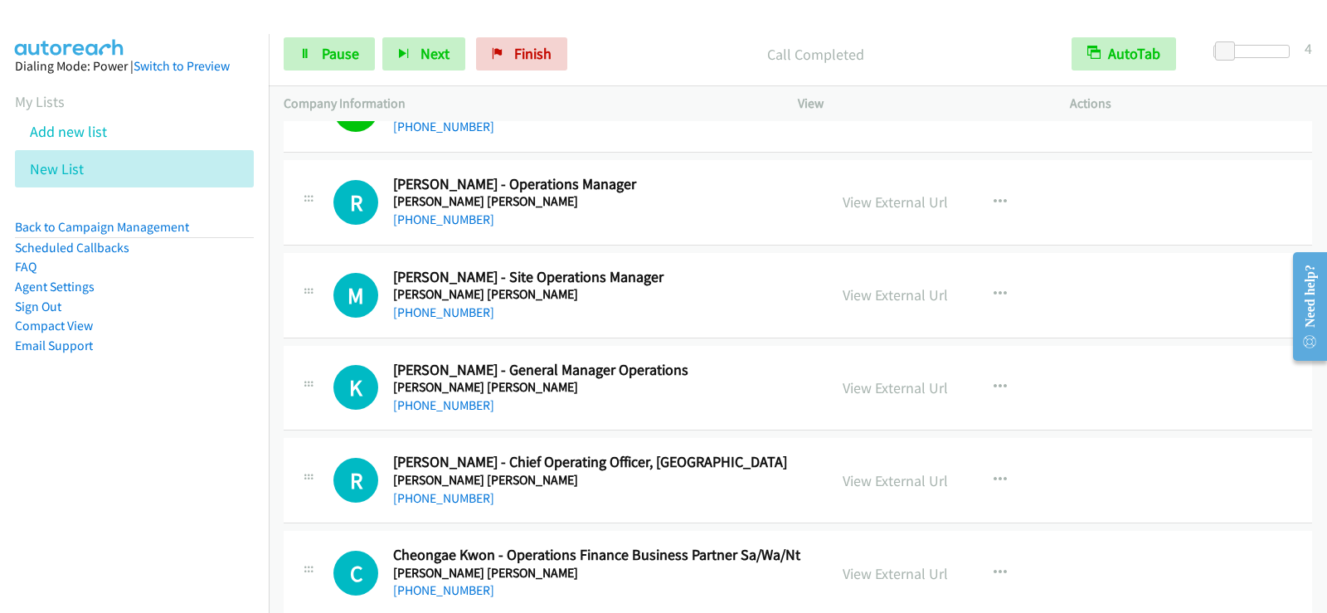
scroll to position [8709, 0]
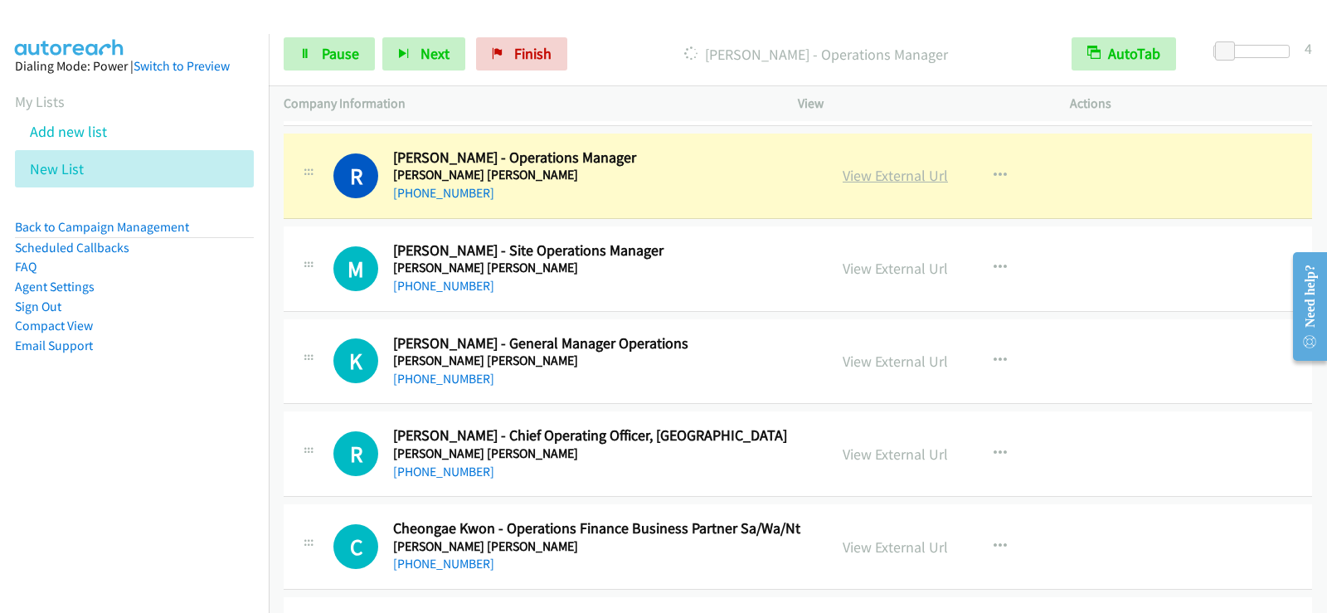
click at [876, 179] on link "View External Url" at bounding box center [895, 175] width 105 height 19
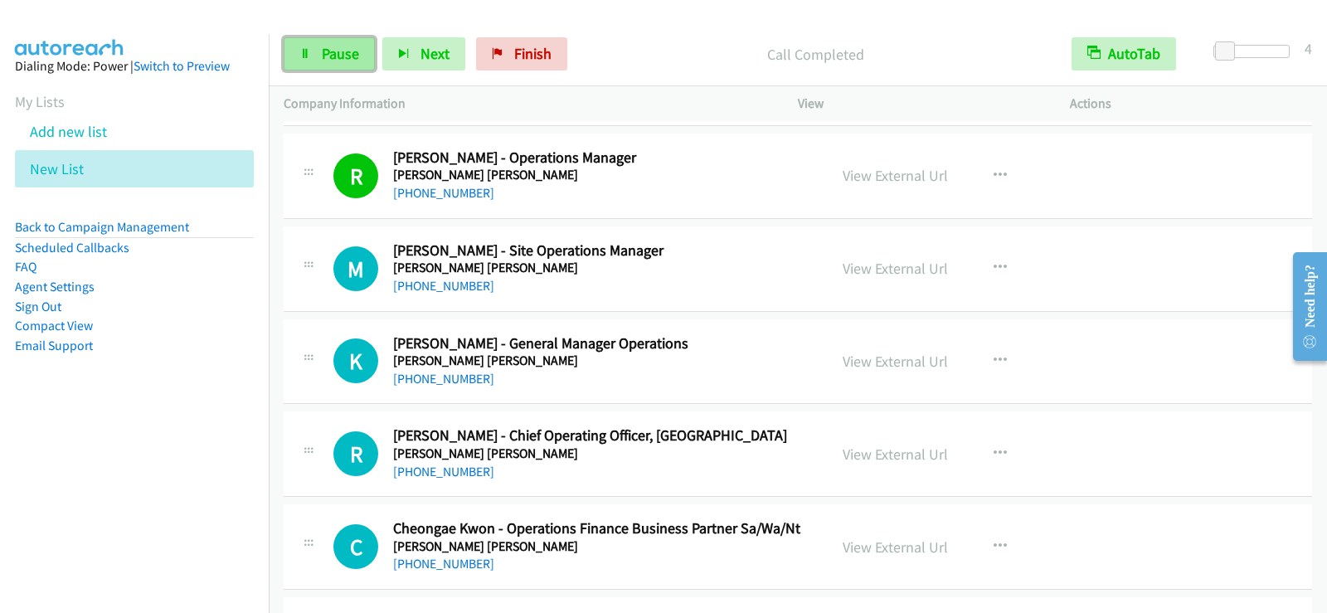
click at [322, 61] on span "Pause" at bounding box center [340, 53] width 37 height 19
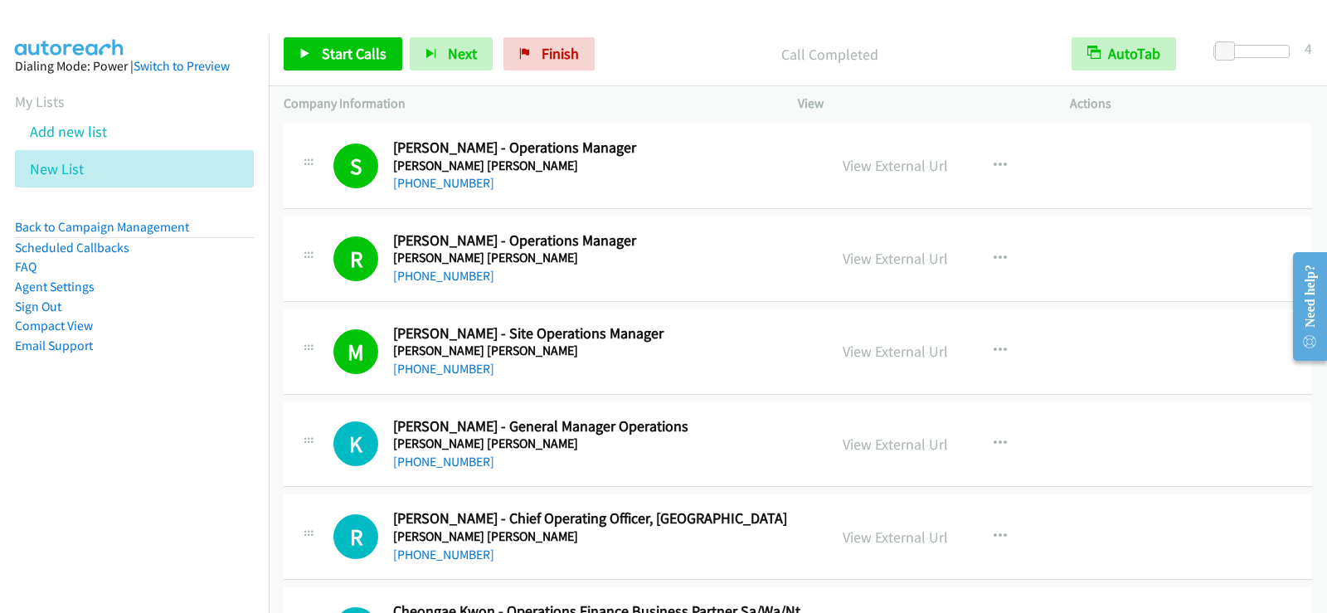
scroll to position [8295, 0]
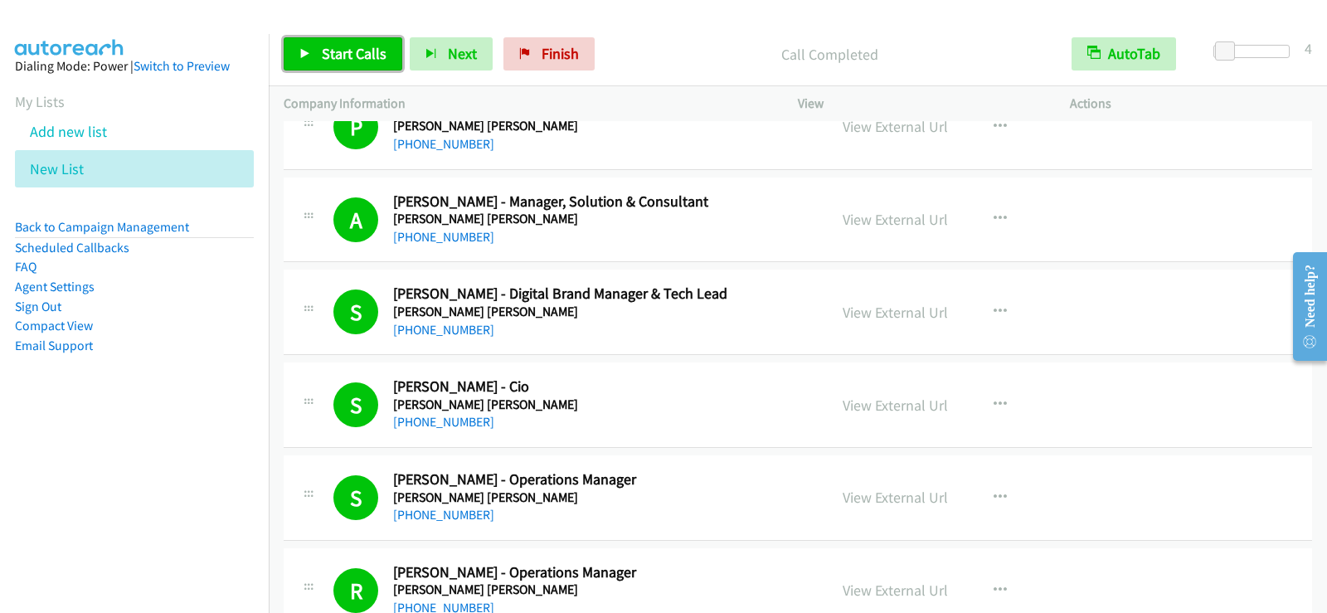
click at [376, 52] on span "Start Calls" at bounding box center [354, 53] width 65 height 19
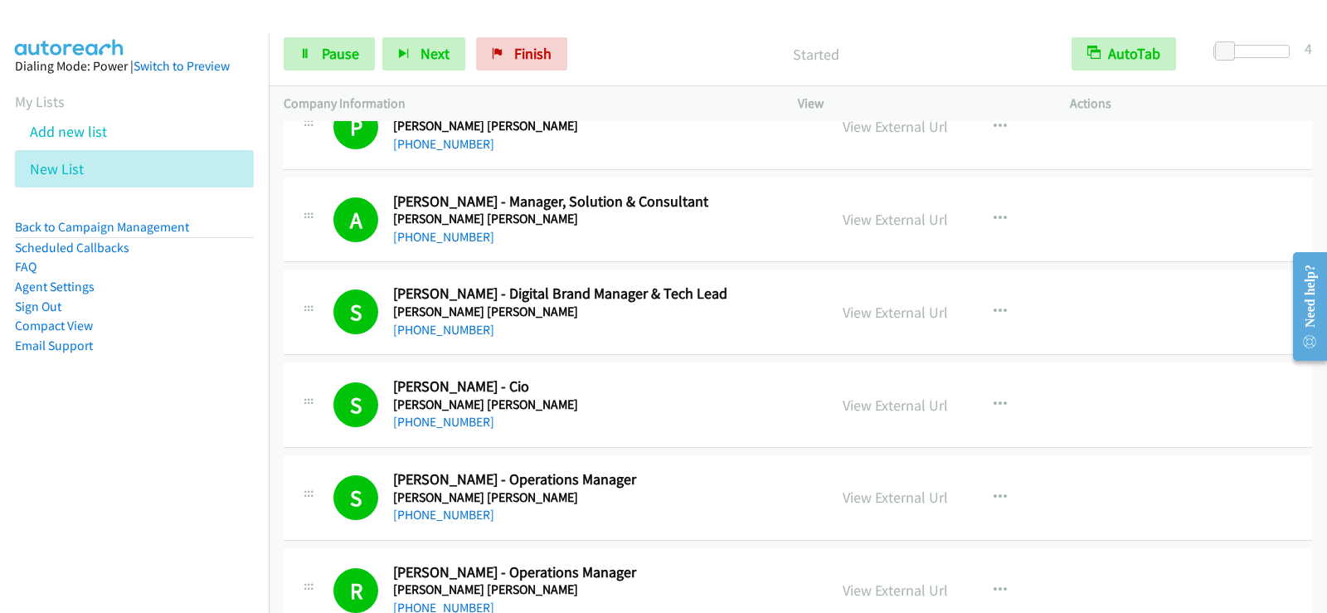
scroll to position [8378, 0]
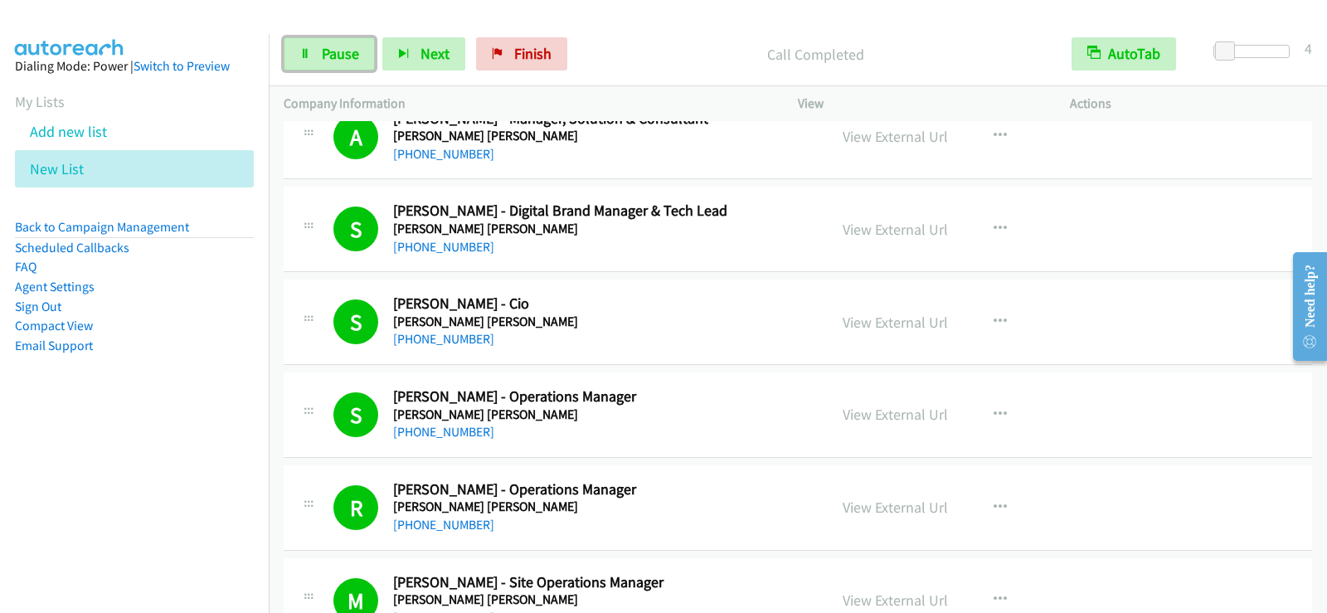
drag, startPoint x: 333, startPoint y: 59, endPoint x: 379, endPoint y: 132, distance: 86.1
click at [333, 59] on span "Pause" at bounding box center [340, 53] width 37 height 19
click at [907, 510] on link "View External Url" at bounding box center [895, 507] width 105 height 19
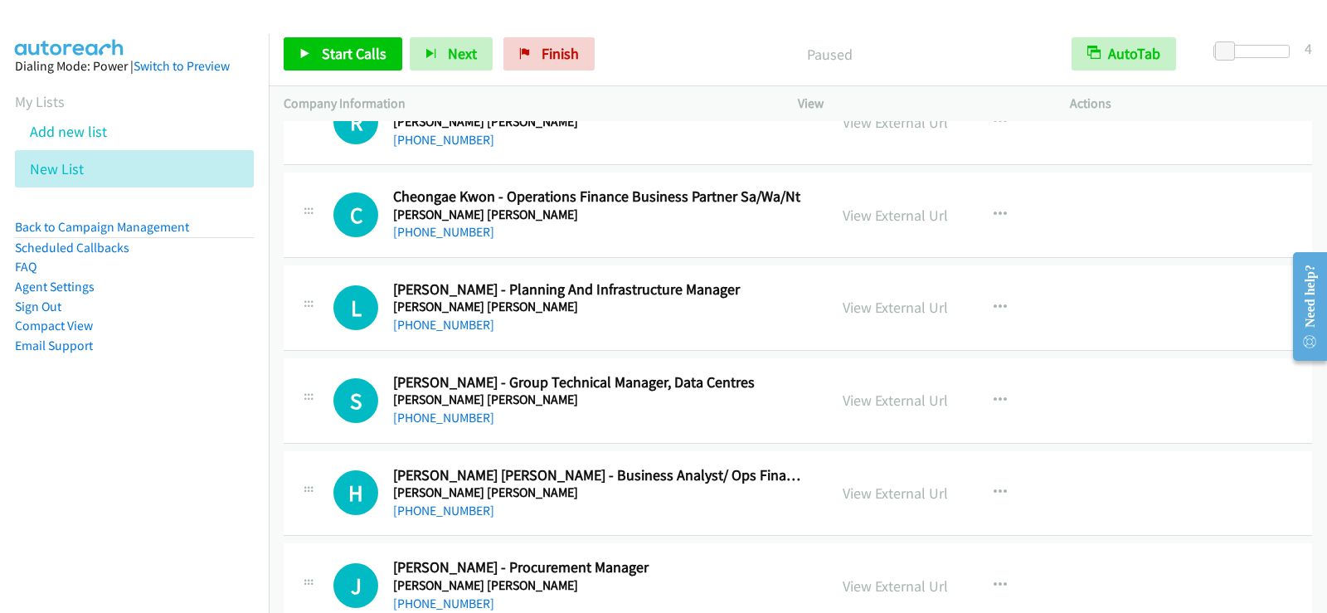
scroll to position [8958, 0]
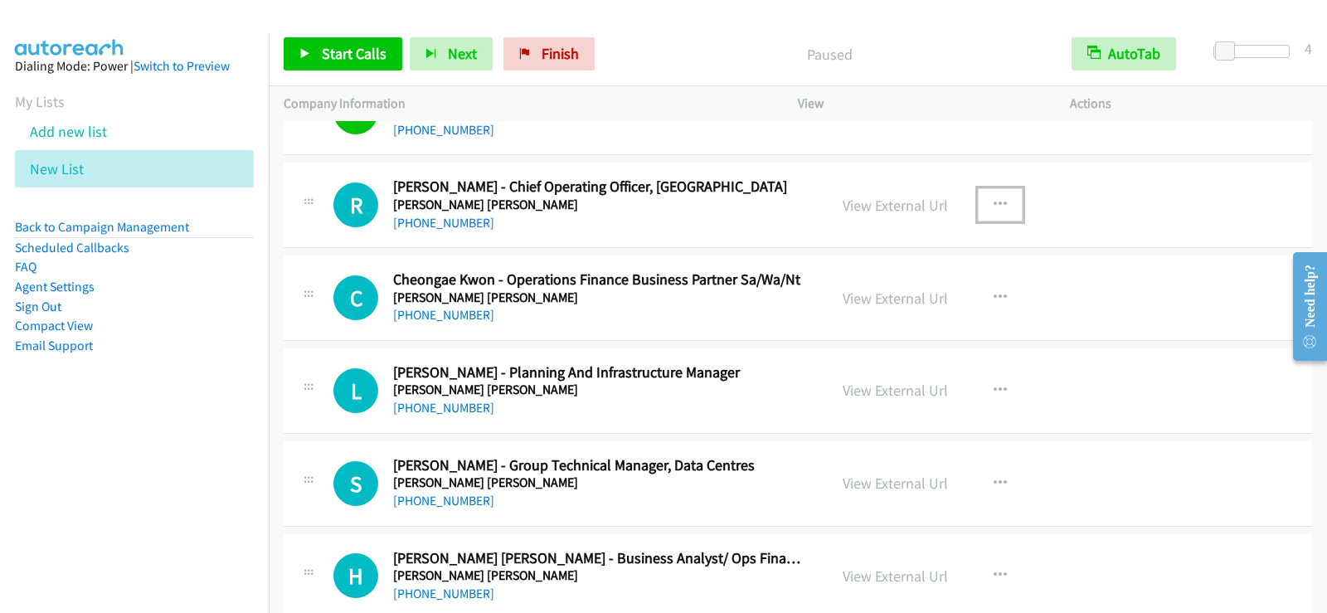
click at [995, 205] on icon "button" at bounding box center [1000, 204] width 13 height 13
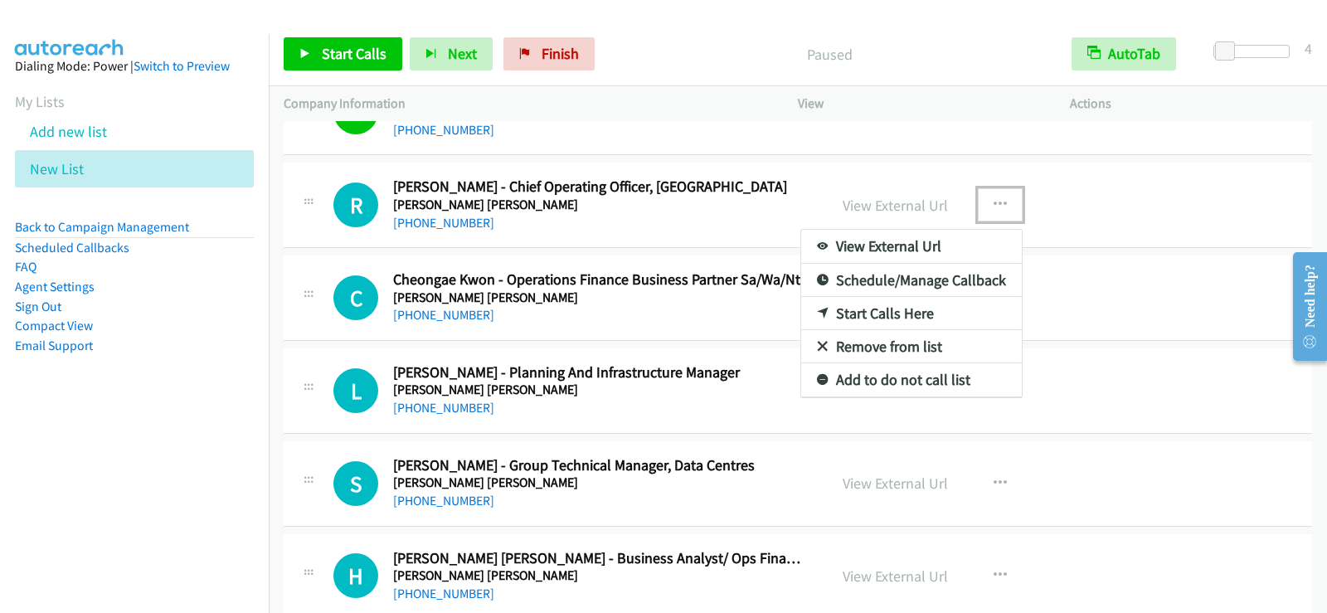
click at [893, 312] on link "Start Calls Here" at bounding box center [911, 313] width 221 height 33
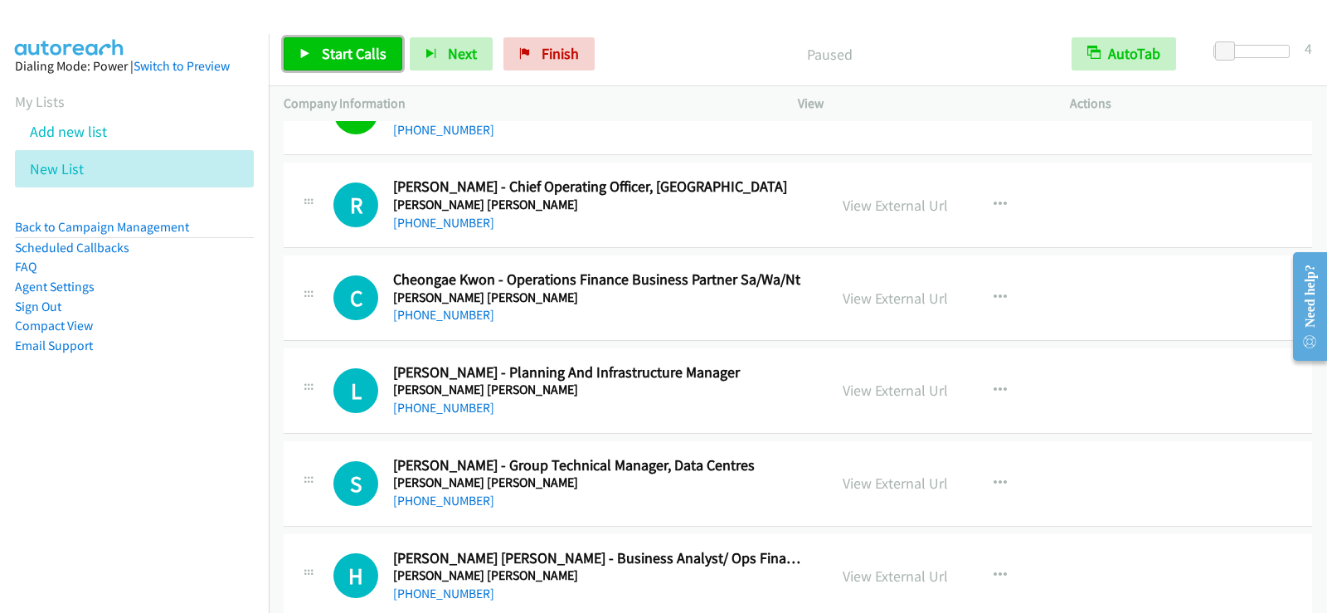
click at [317, 56] on link "Start Calls" at bounding box center [343, 53] width 119 height 33
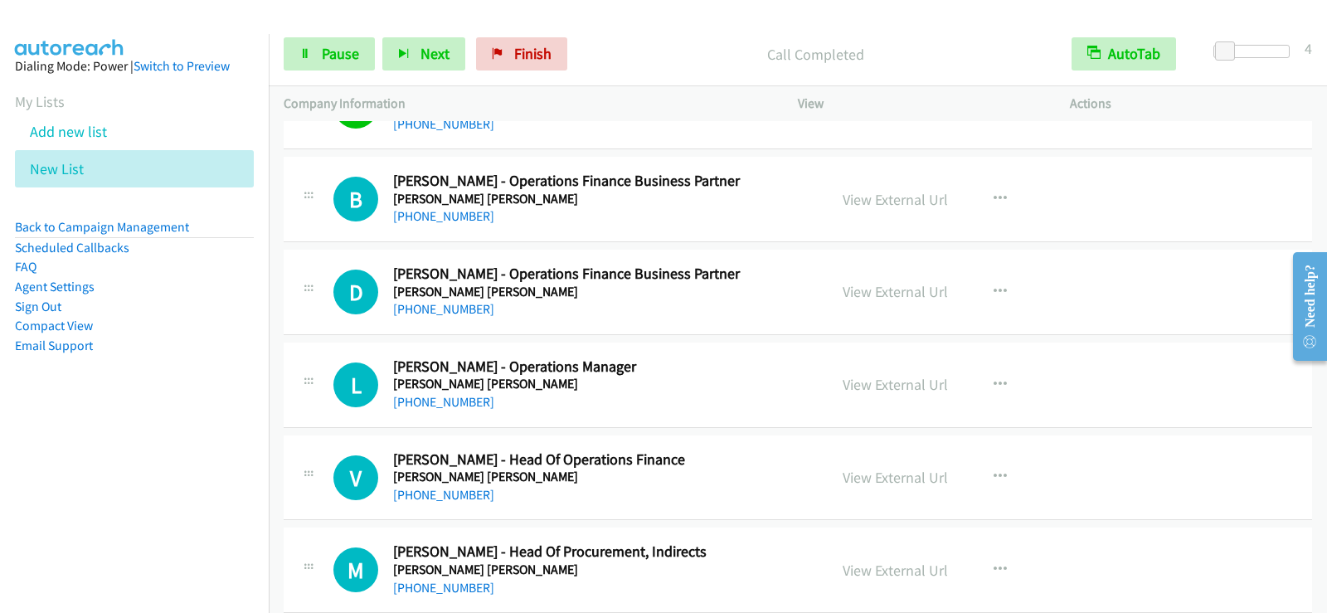
scroll to position [9539, 0]
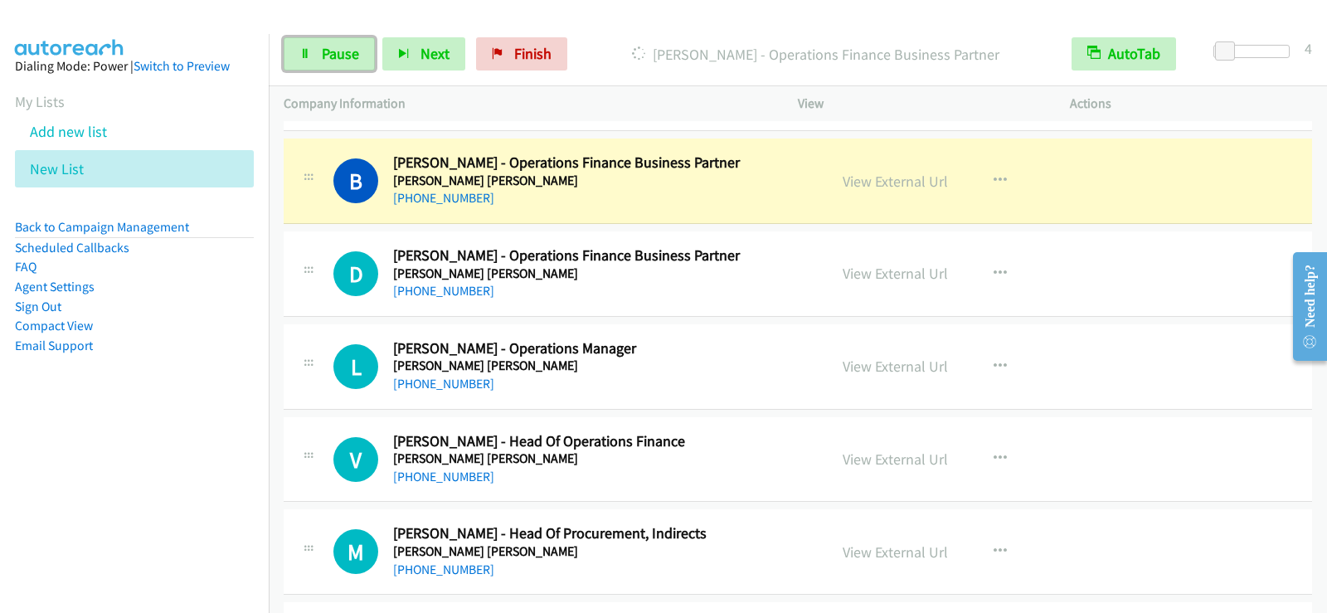
drag, startPoint x: 343, startPoint y: 37, endPoint x: 396, endPoint y: 110, distance: 90.3
click at [343, 37] on link "Pause" at bounding box center [329, 53] width 91 height 33
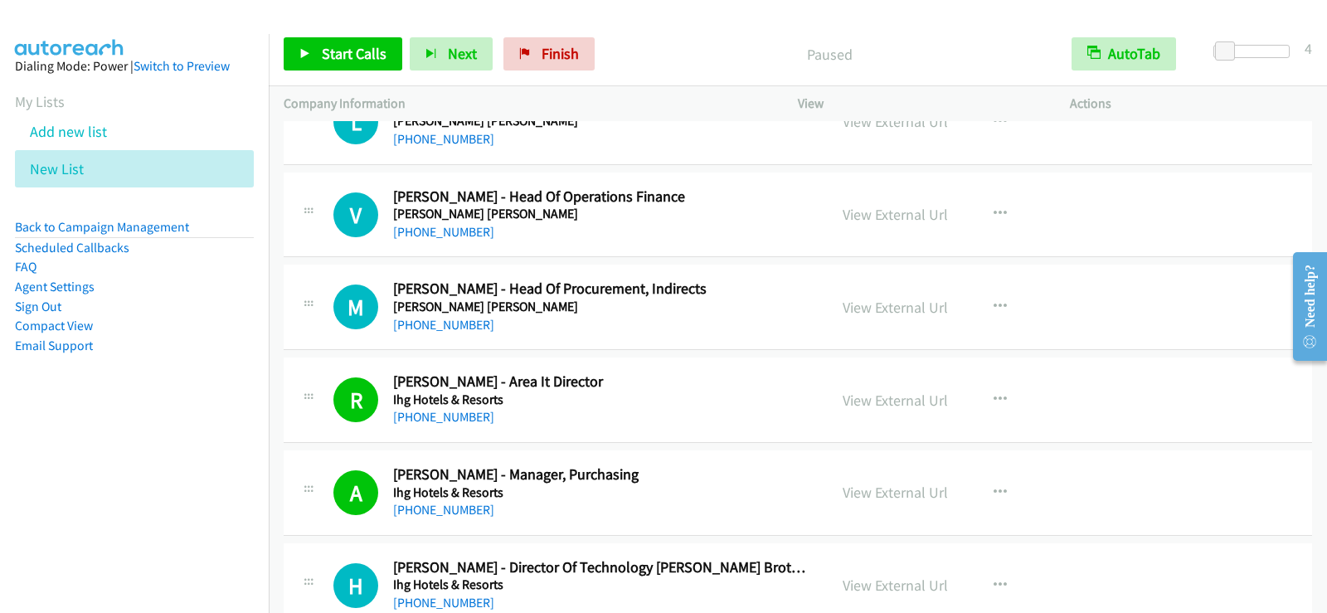
scroll to position [9788, 0]
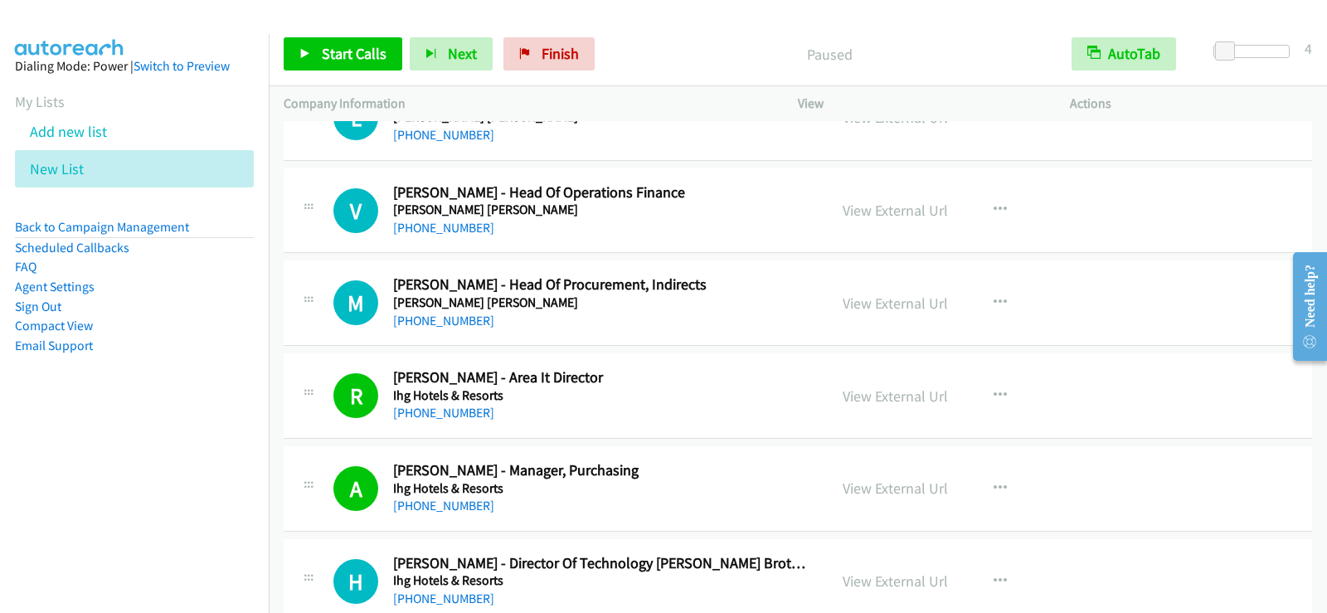
drag, startPoint x: 893, startPoint y: 303, endPoint x: 727, endPoint y: 15, distance: 332.2
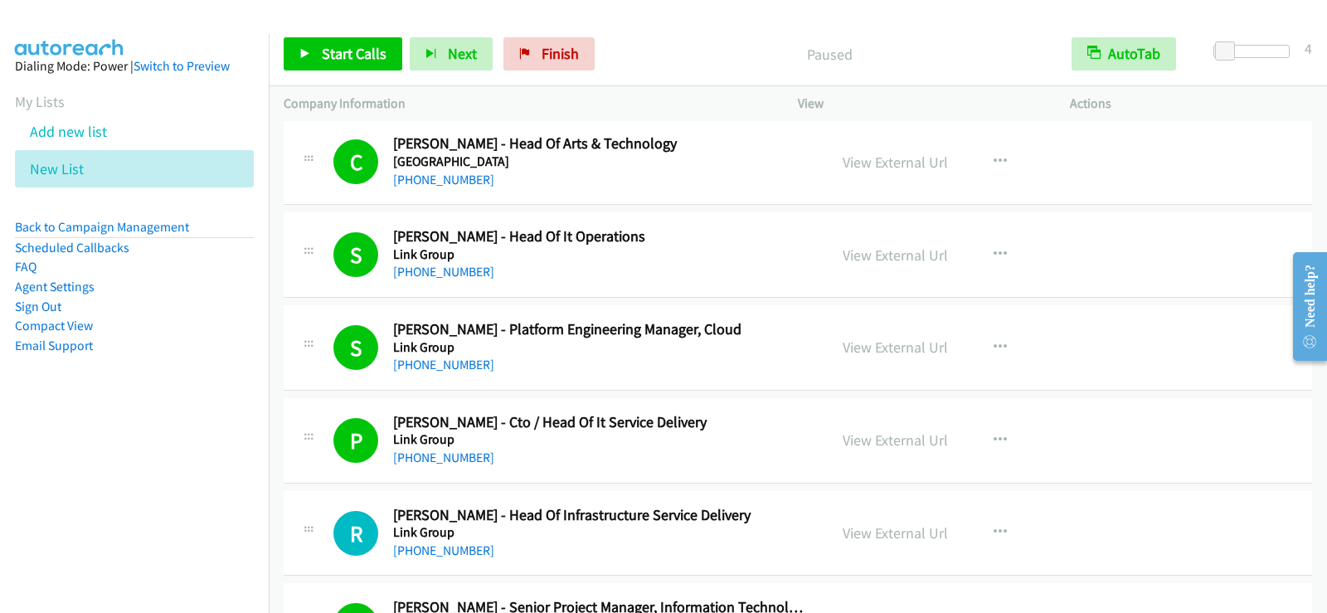
scroll to position [11032, 0]
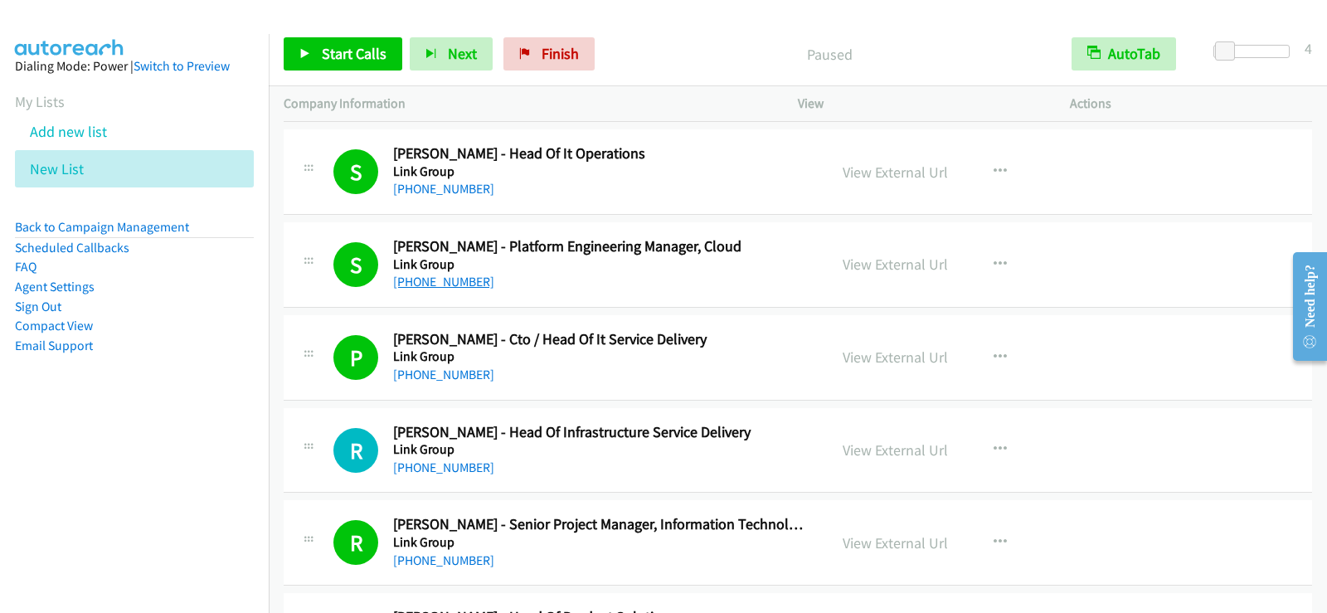
click at [448, 280] on link "[PHONE_NUMBER]" at bounding box center [443, 282] width 101 height 16
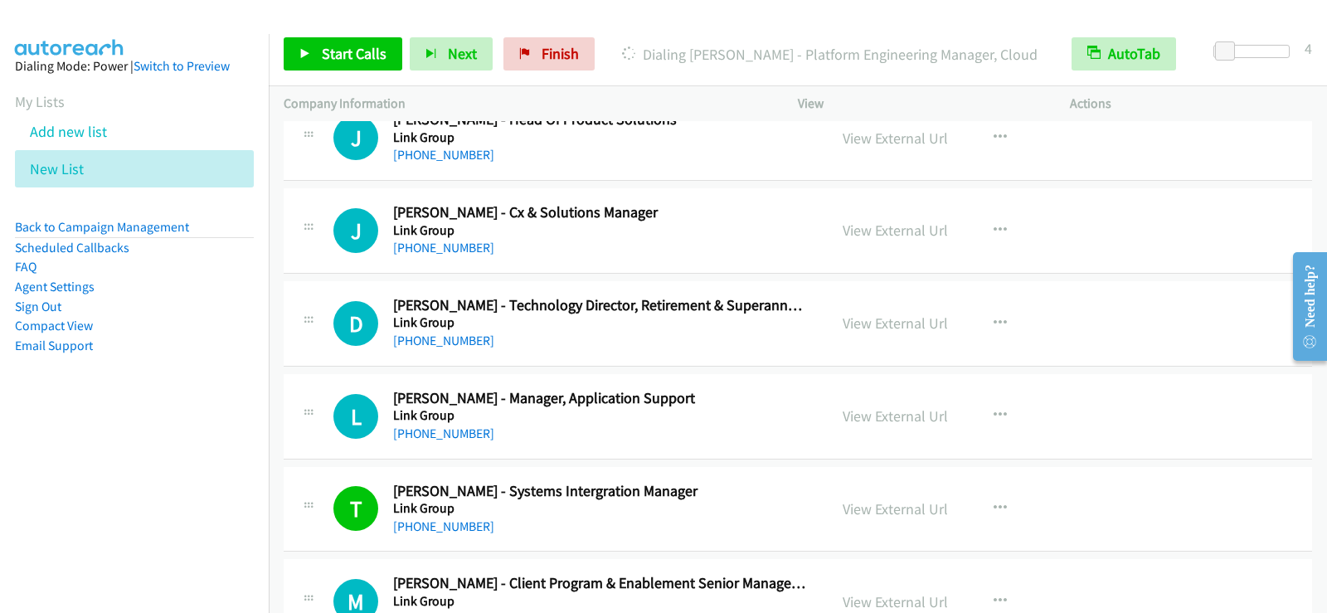
scroll to position [11613, 0]
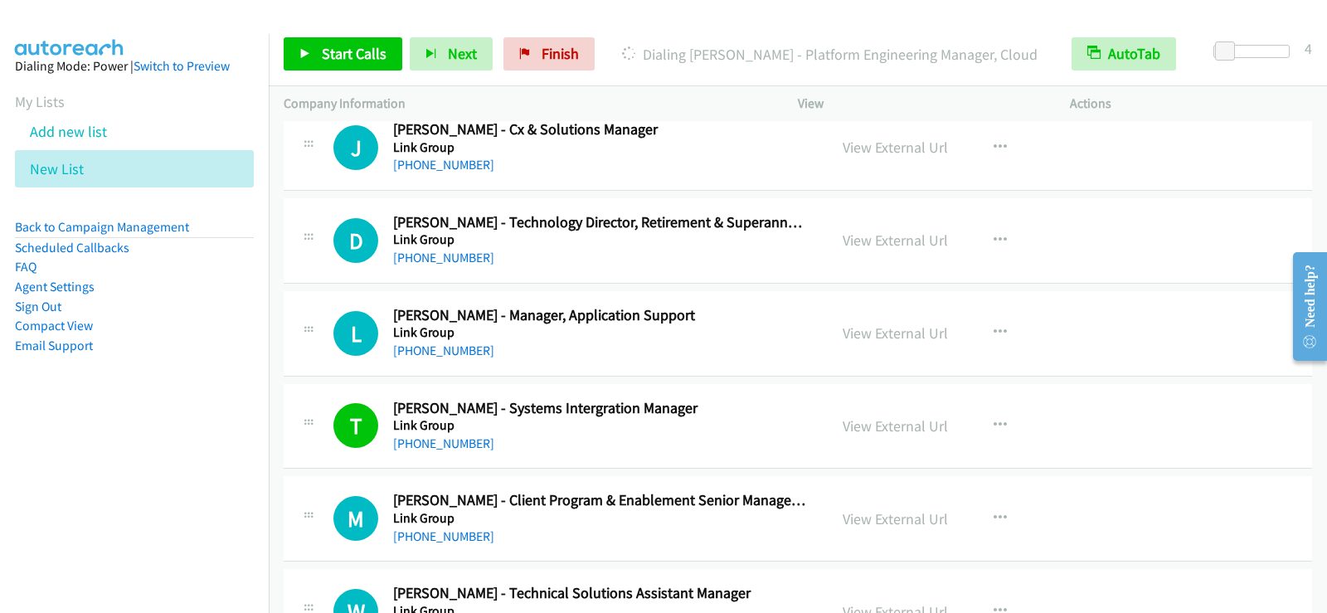
click at [621, 350] on div "[PHONE_NUMBER]" at bounding box center [600, 351] width 414 height 20
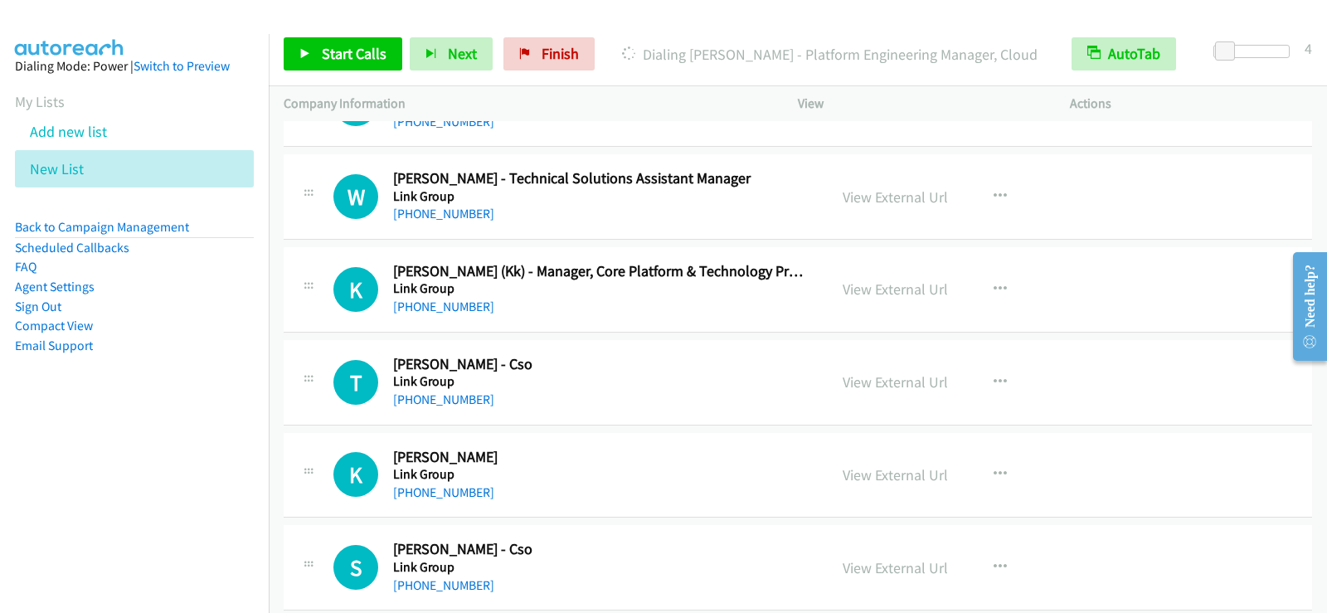
scroll to position [12110, 0]
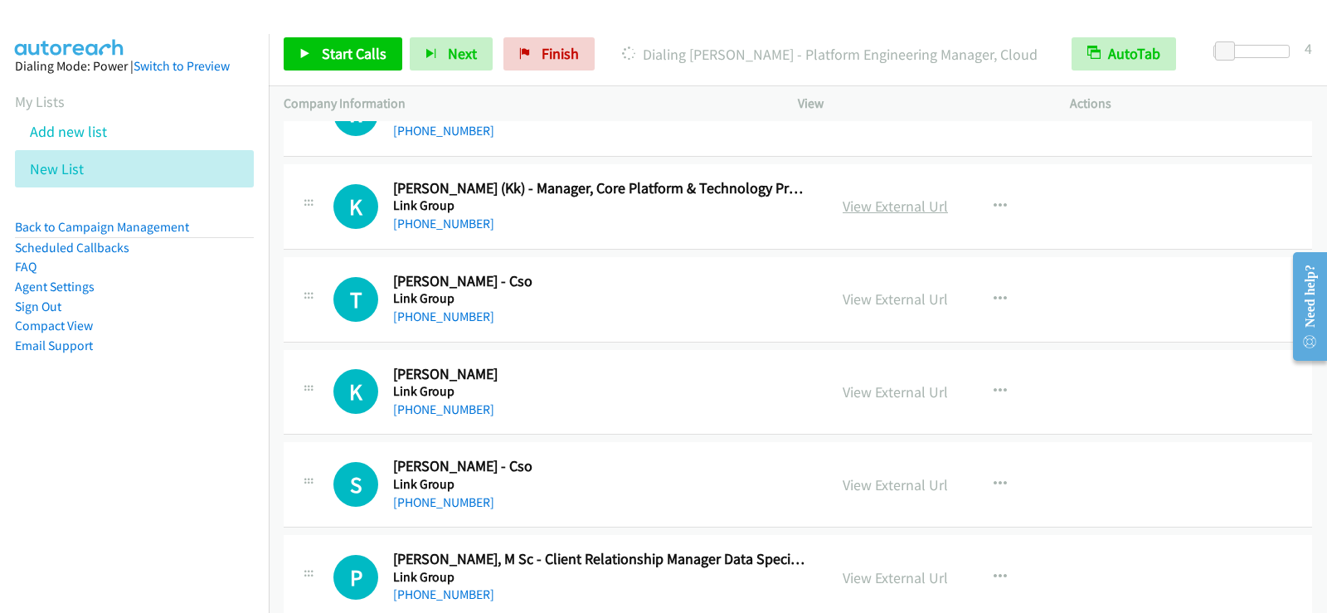
click at [880, 210] on link "View External Url" at bounding box center [895, 206] width 105 height 19
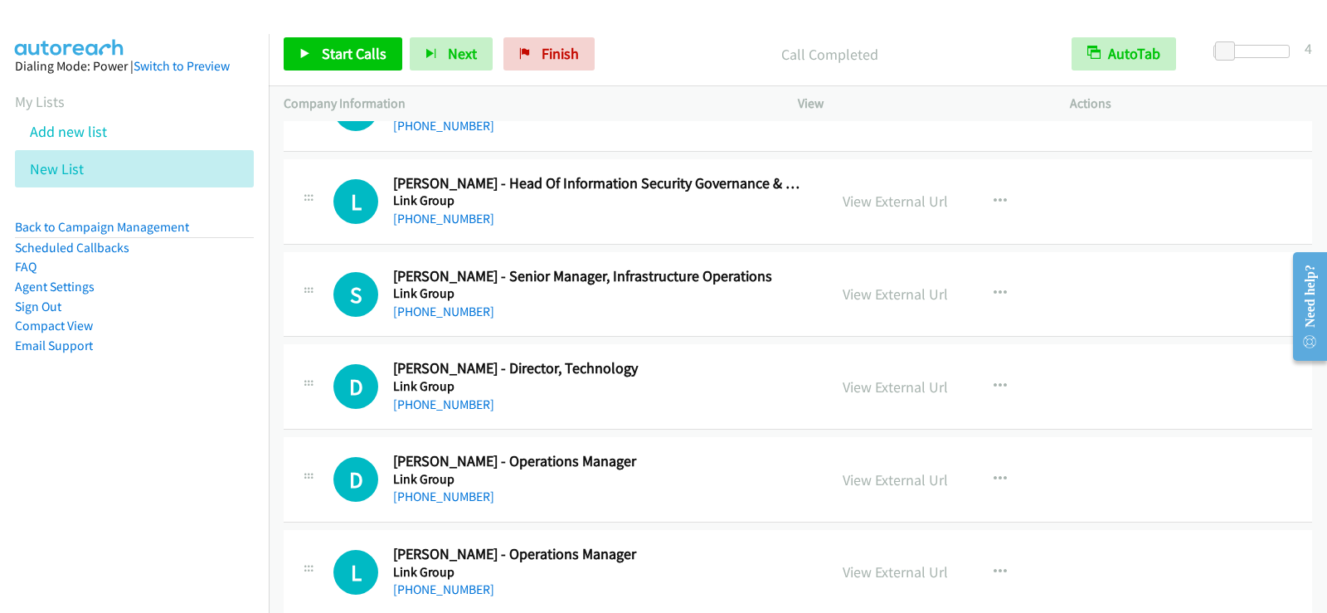
scroll to position [12691, 0]
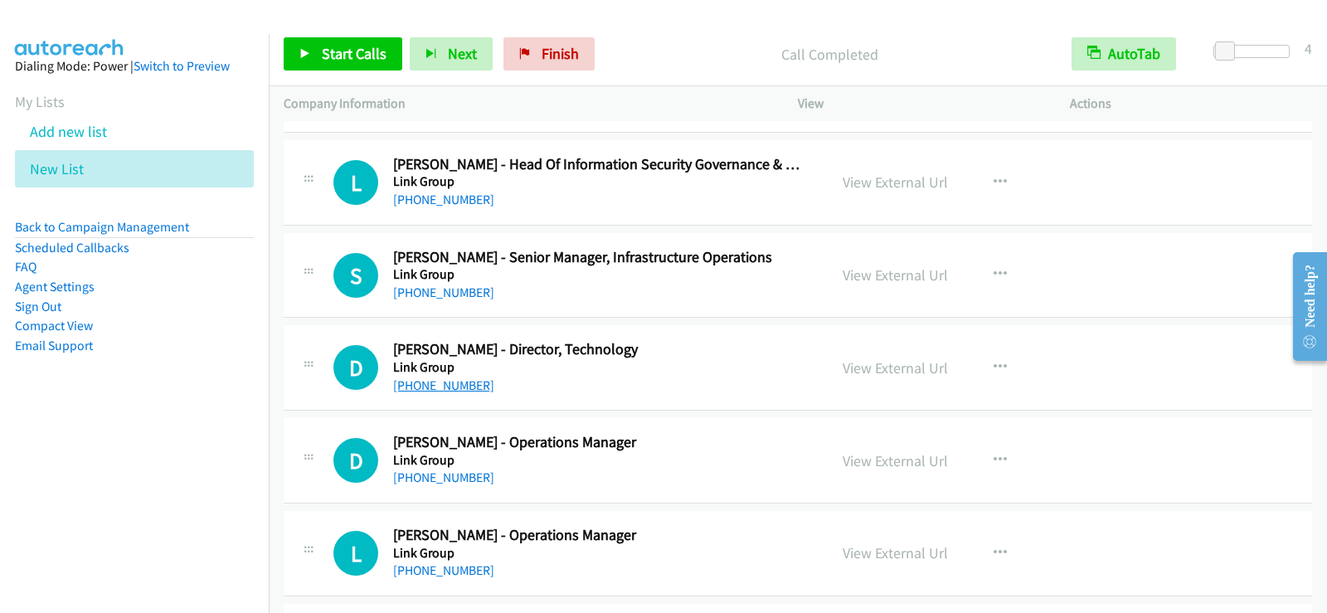
click at [446, 382] on link "[PHONE_NUMBER]" at bounding box center [443, 385] width 101 height 16
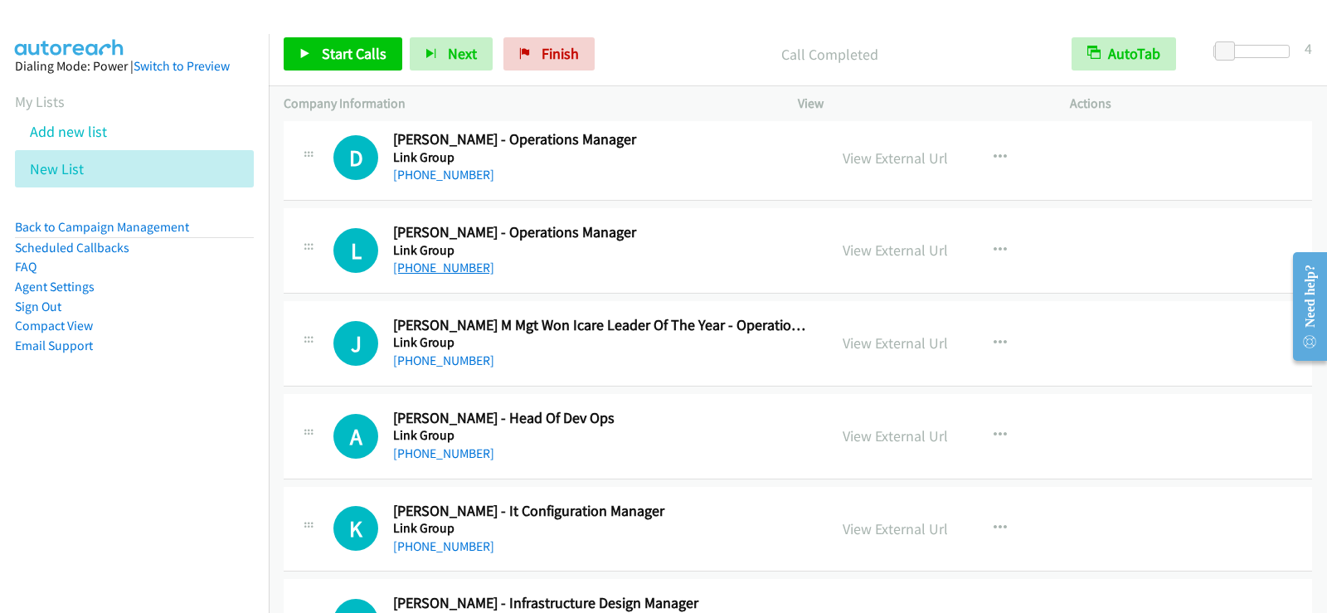
scroll to position [13023, 0]
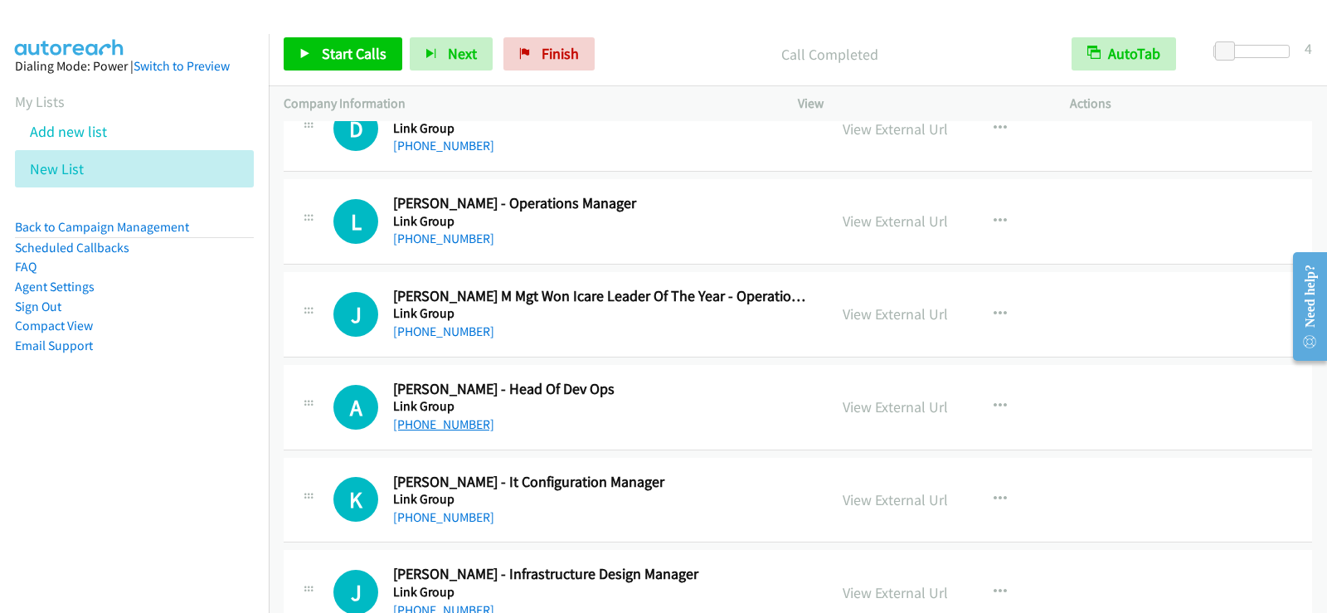
click at [453, 424] on link "[PHONE_NUMBER]" at bounding box center [443, 424] width 101 height 16
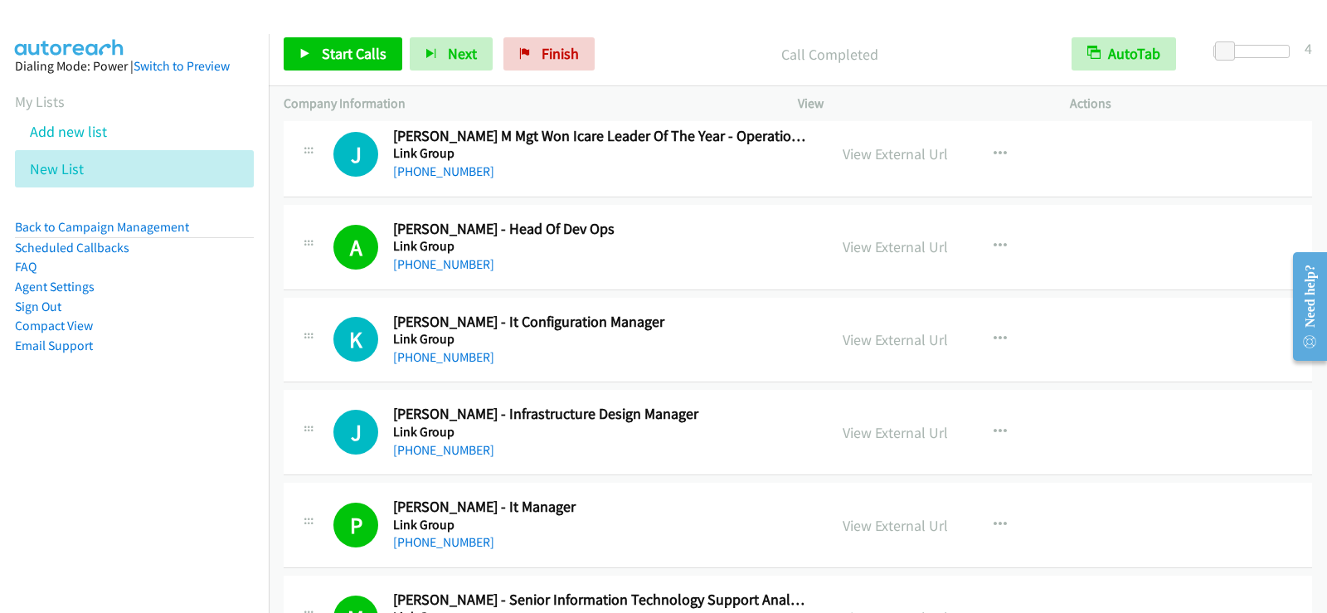
scroll to position [13189, 0]
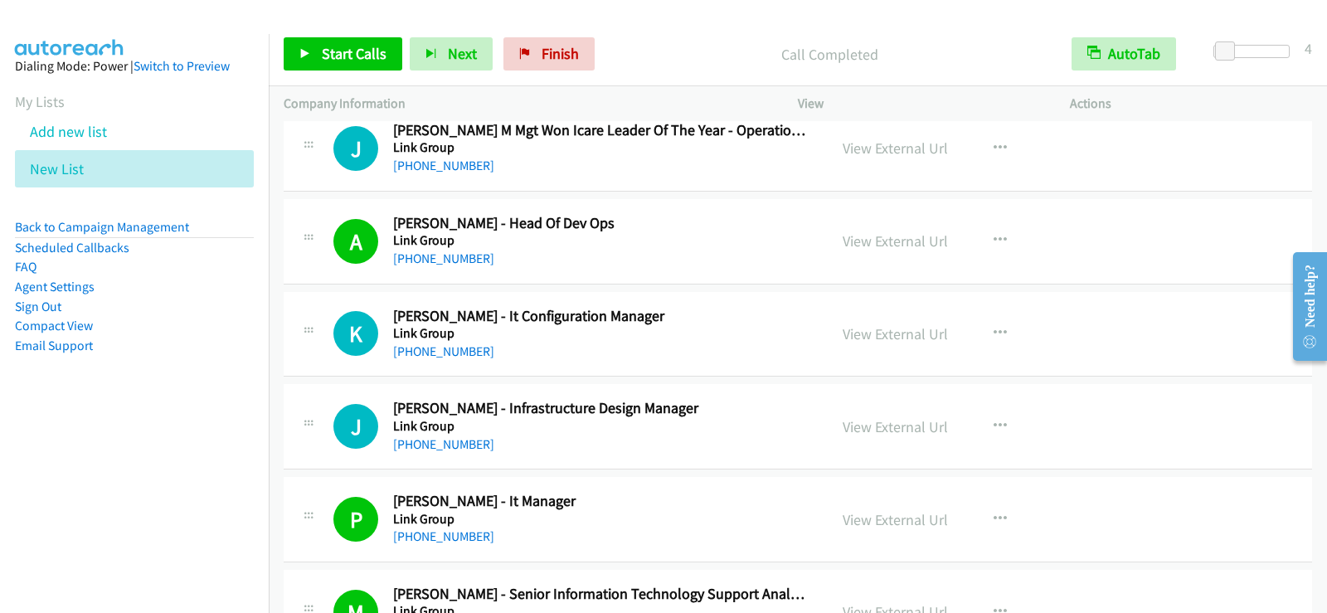
drag, startPoint x: 462, startPoint y: 351, endPoint x: 825, endPoint y: 411, distance: 368.2
click at [462, 351] on link "[PHONE_NUMBER]" at bounding box center [443, 351] width 101 height 16
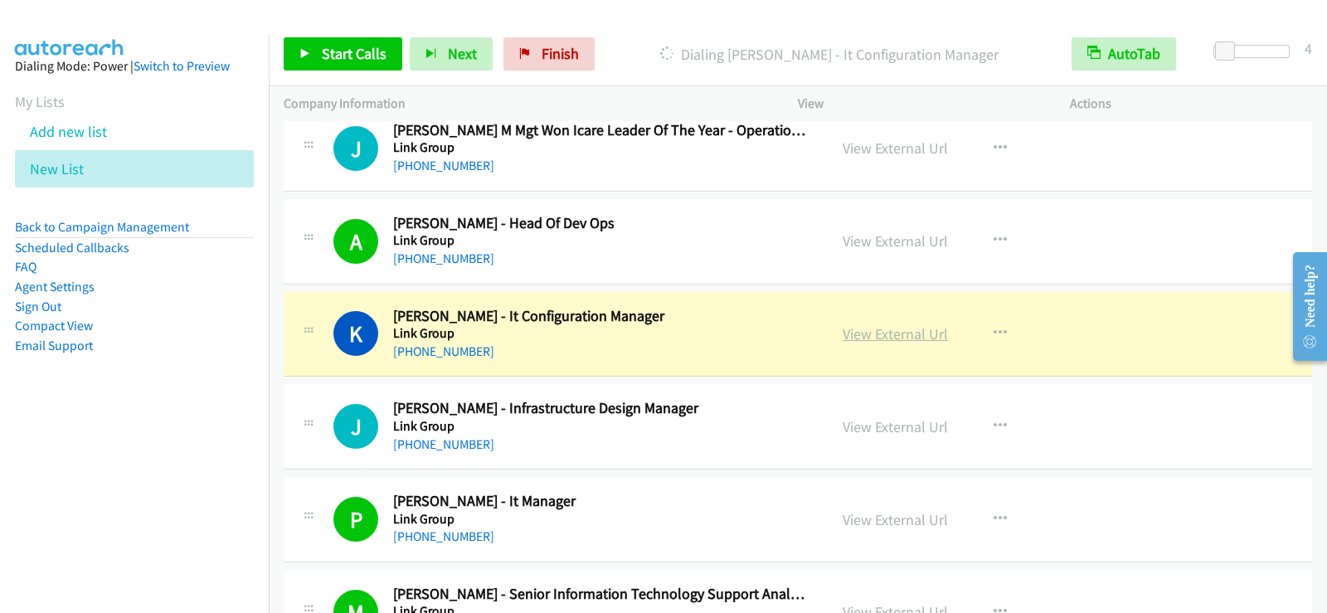
click at [886, 334] on link "View External Url" at bounding box center [895, 333] width 105 height 19
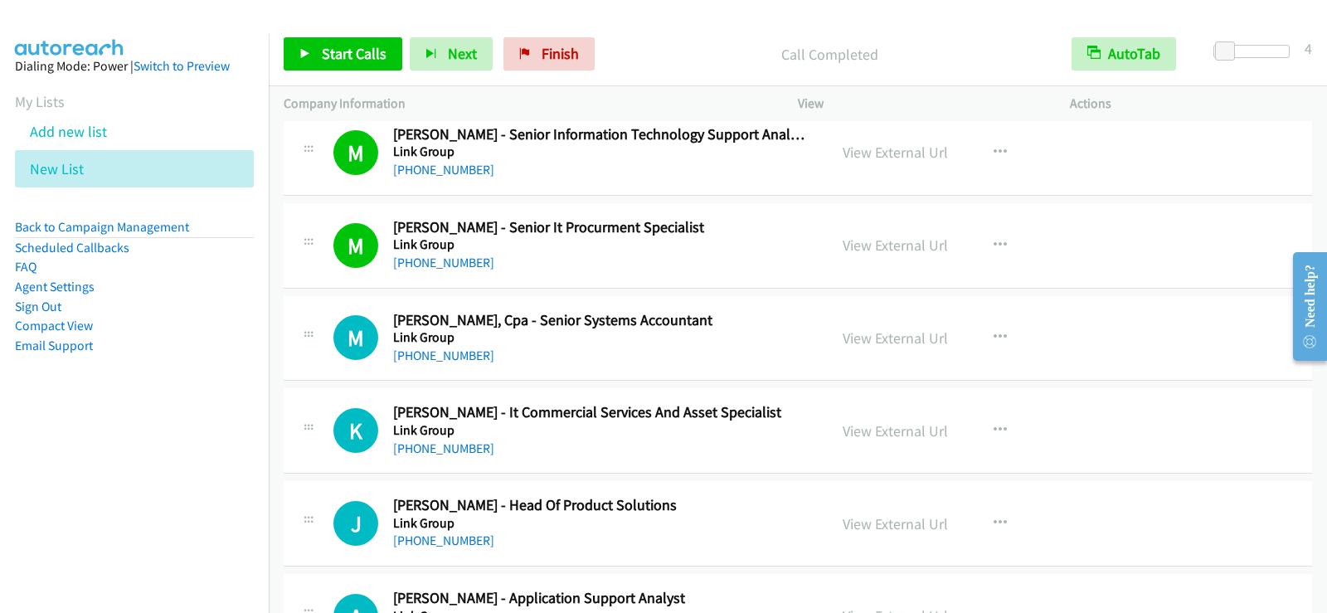
scroll to position [13686, 0]
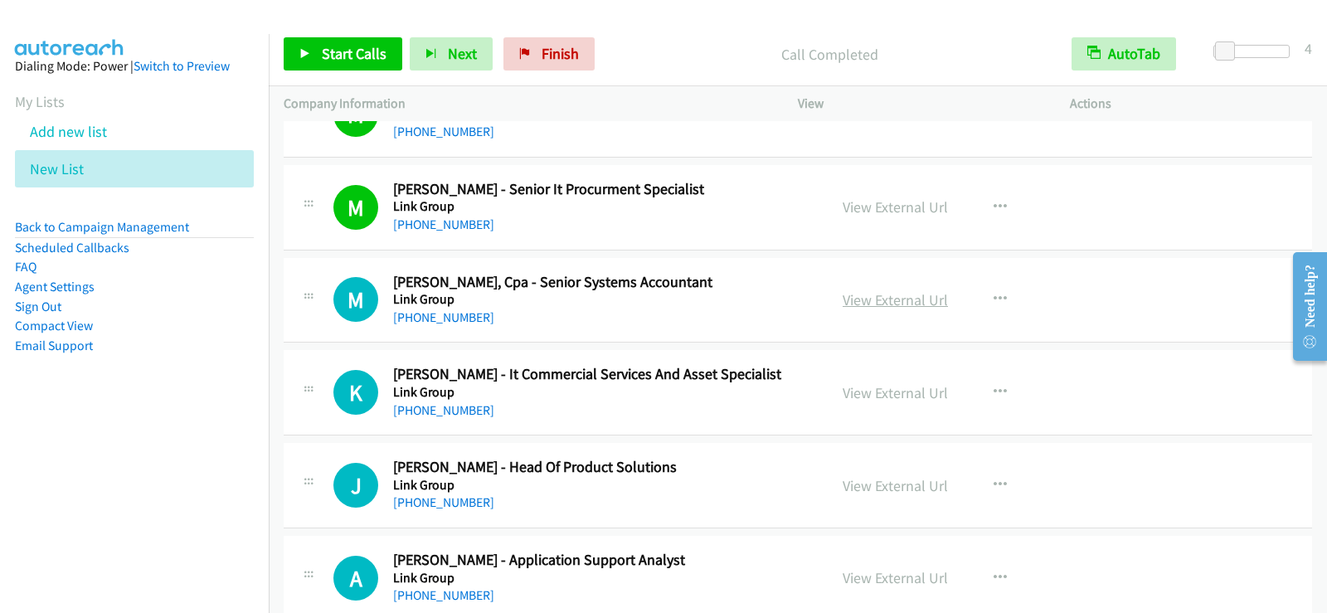
click at [882, 300] on link "View External Url" at bounding box center [895, 299] width 105 height 19
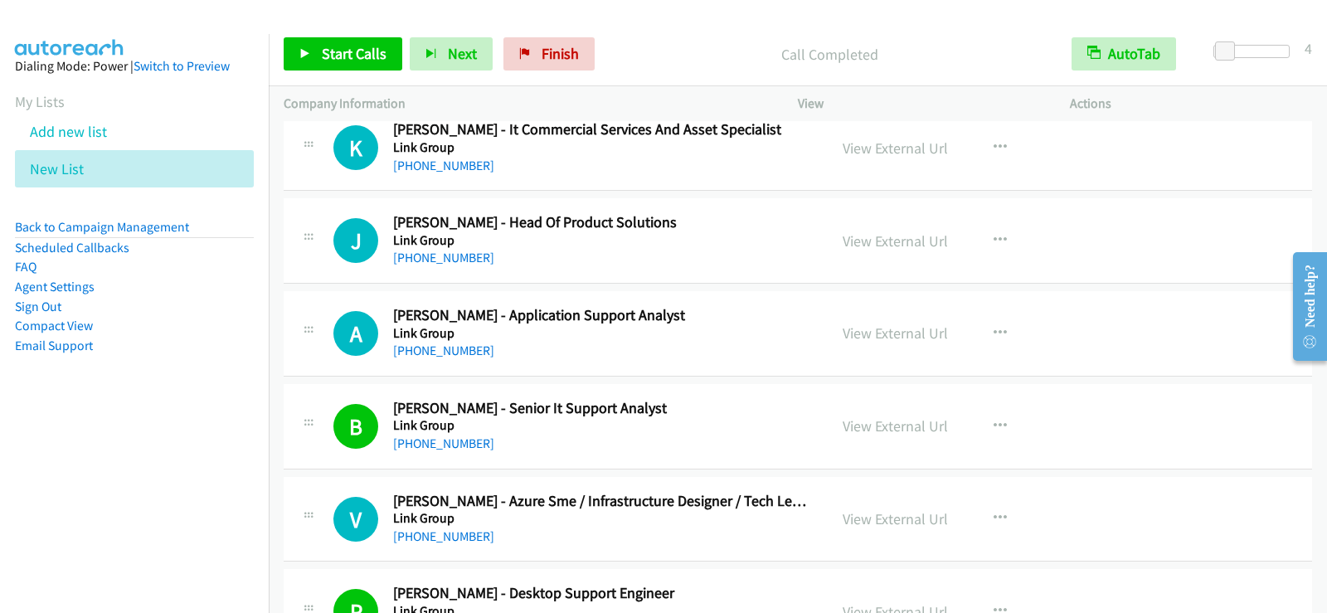
scroll to position [13935, 0]
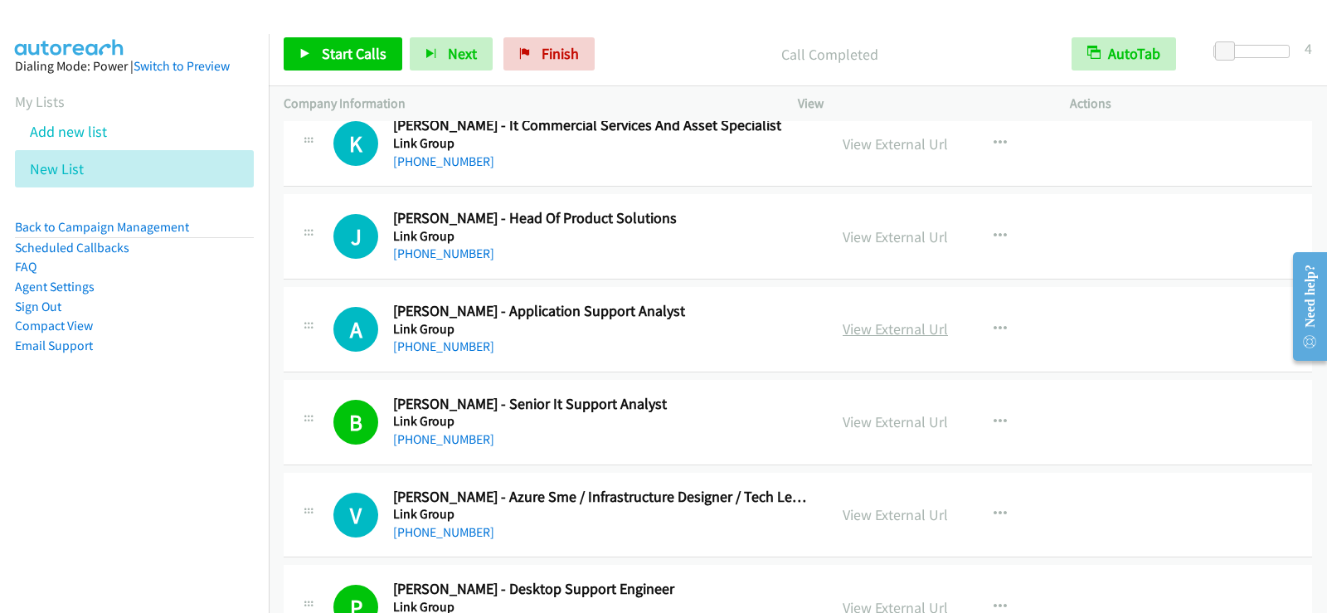
click at [879, 323] on link "View External Url" at bounding box center [895, 328] width 105 height 19
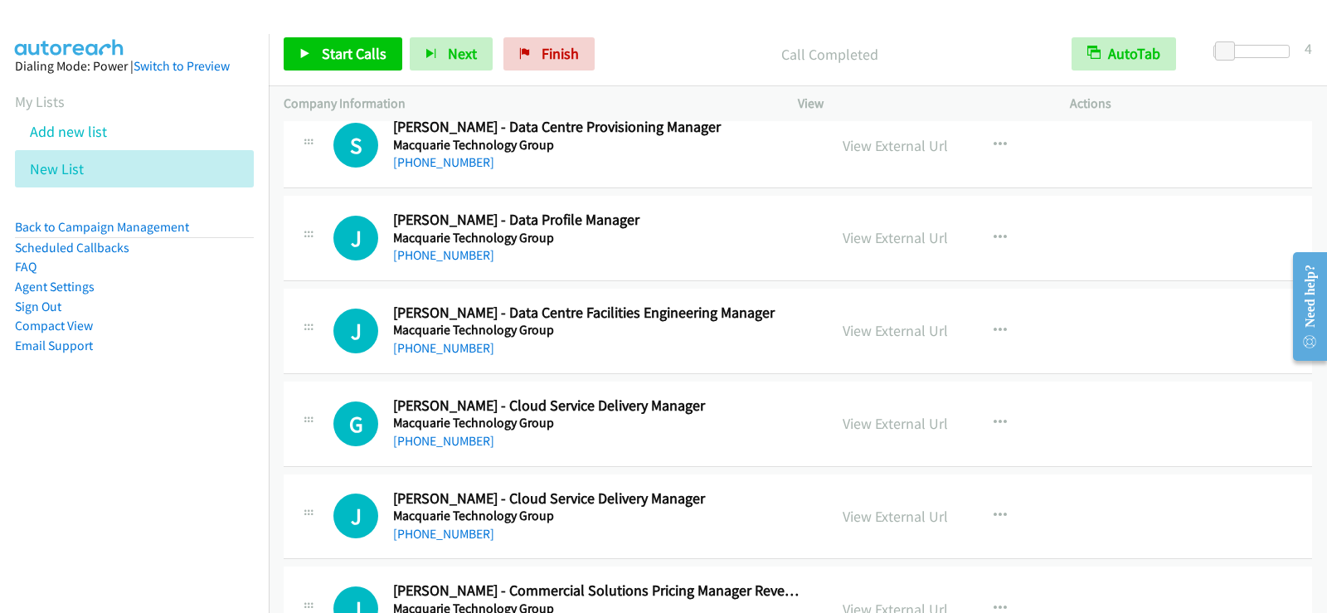
scroll to position [14516, 0]
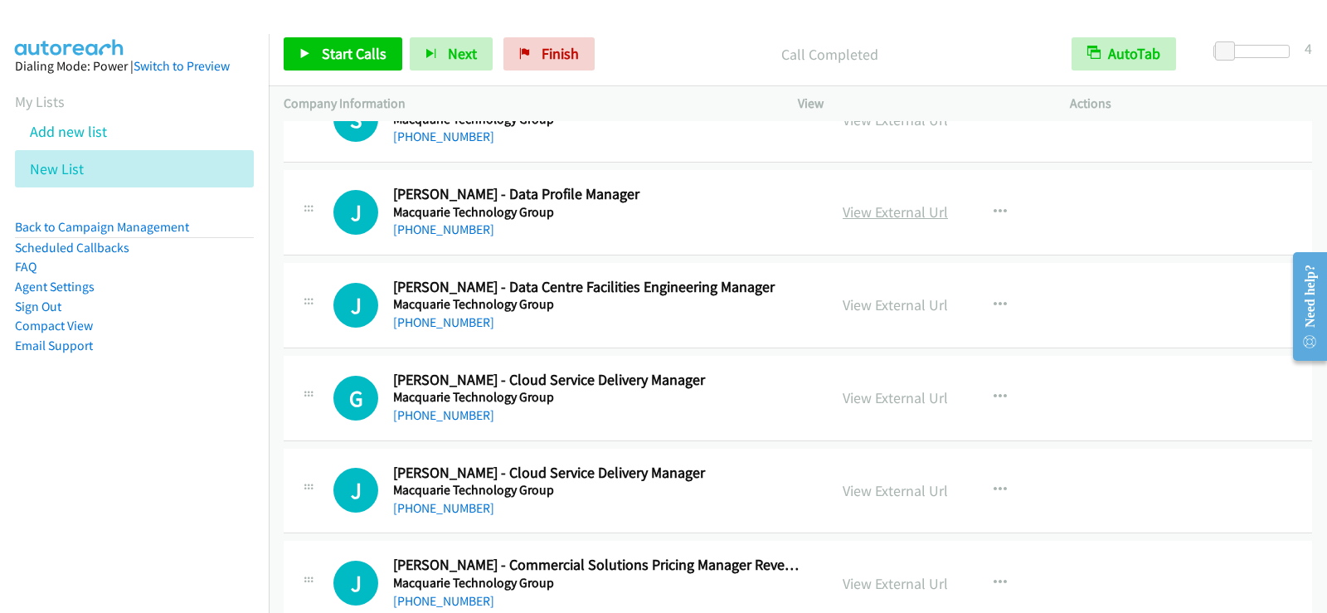
click at [881, 211] on link "View External Url" at bounding box center [895, 211] width 105 height 19
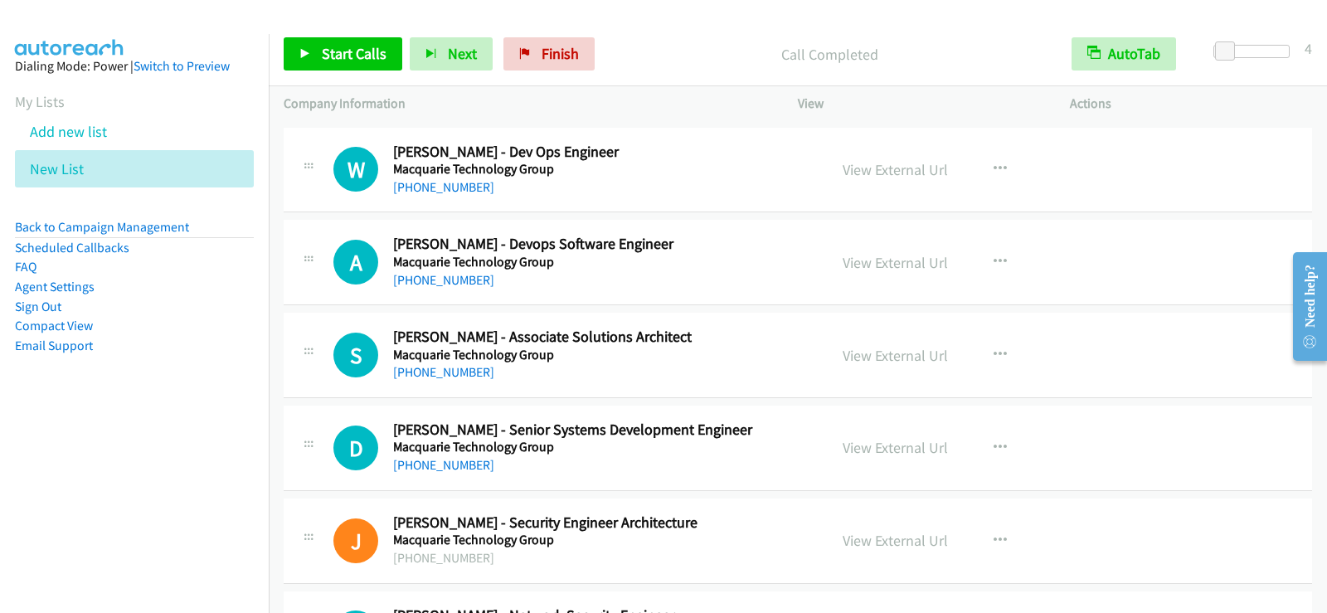
scroll to position [17834, 0]
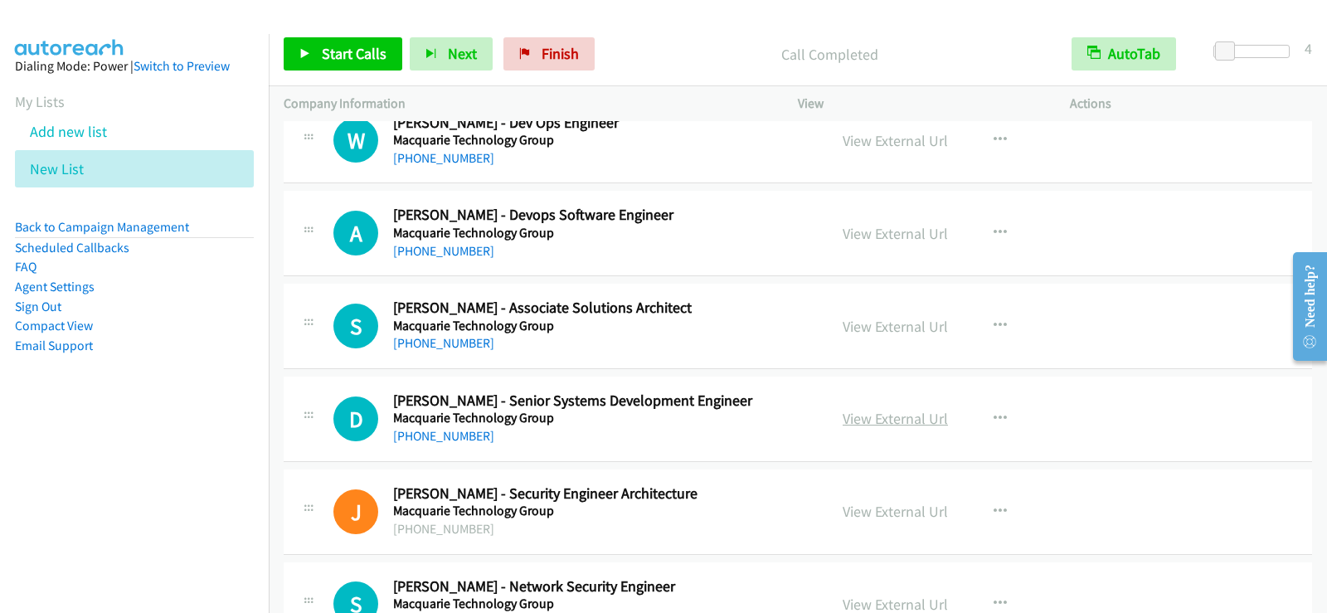
click at [915, 421] on link "View External Url" at bounding box center [895, 418] width 105 height 19
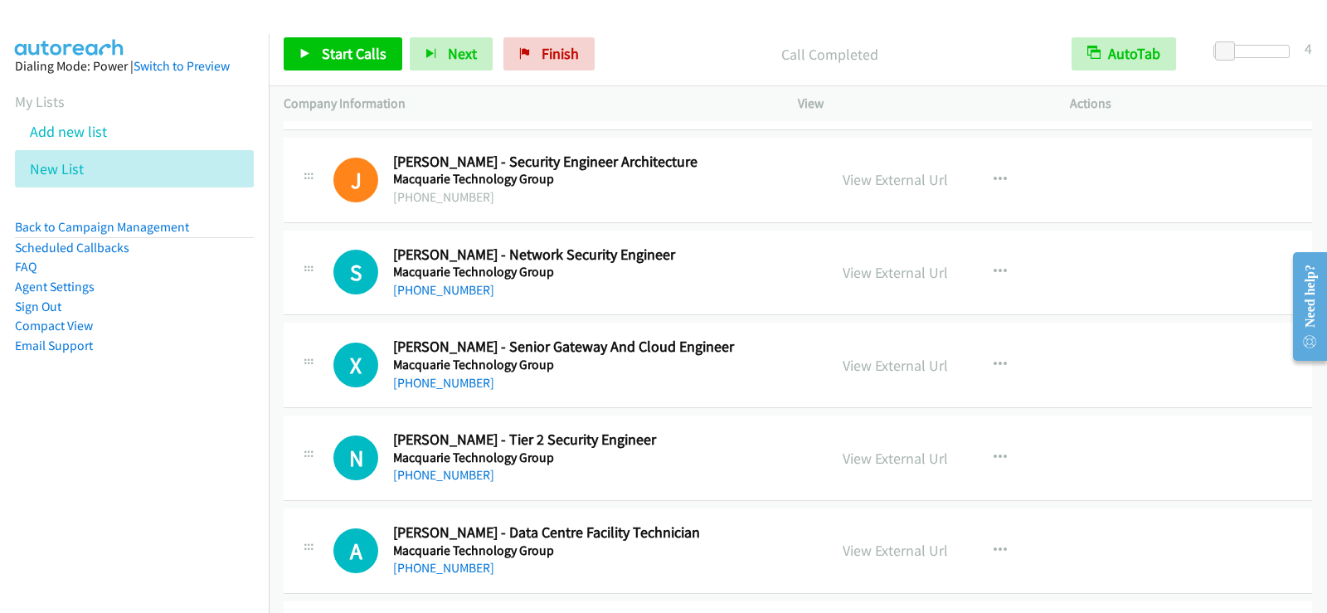
scroll to position [18248, 0]
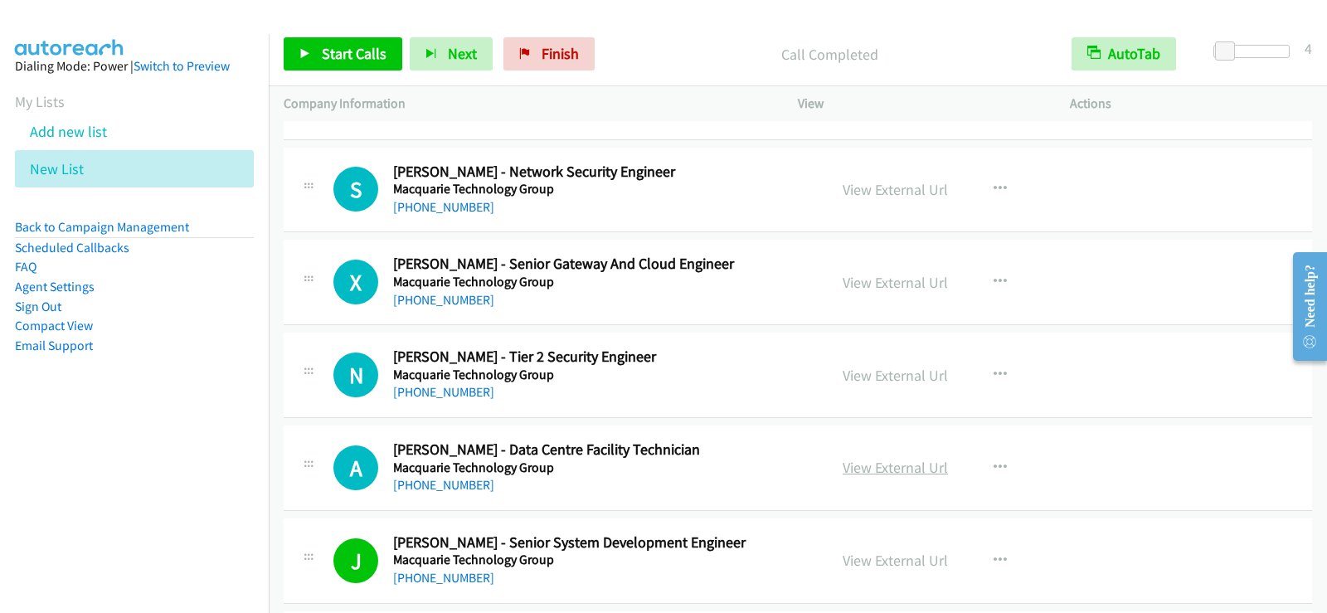
click at [876, 470] on link "View External Url" at bounding box center [895, 467] width 105 height 19
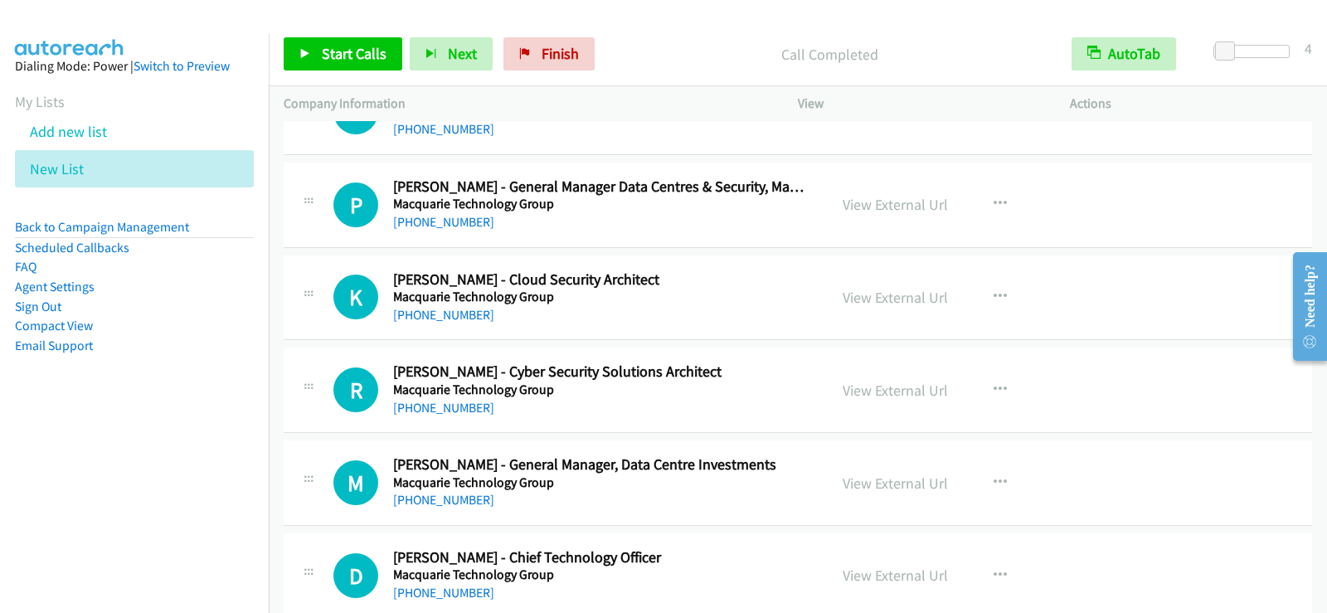
scroll to position [19244, 0]
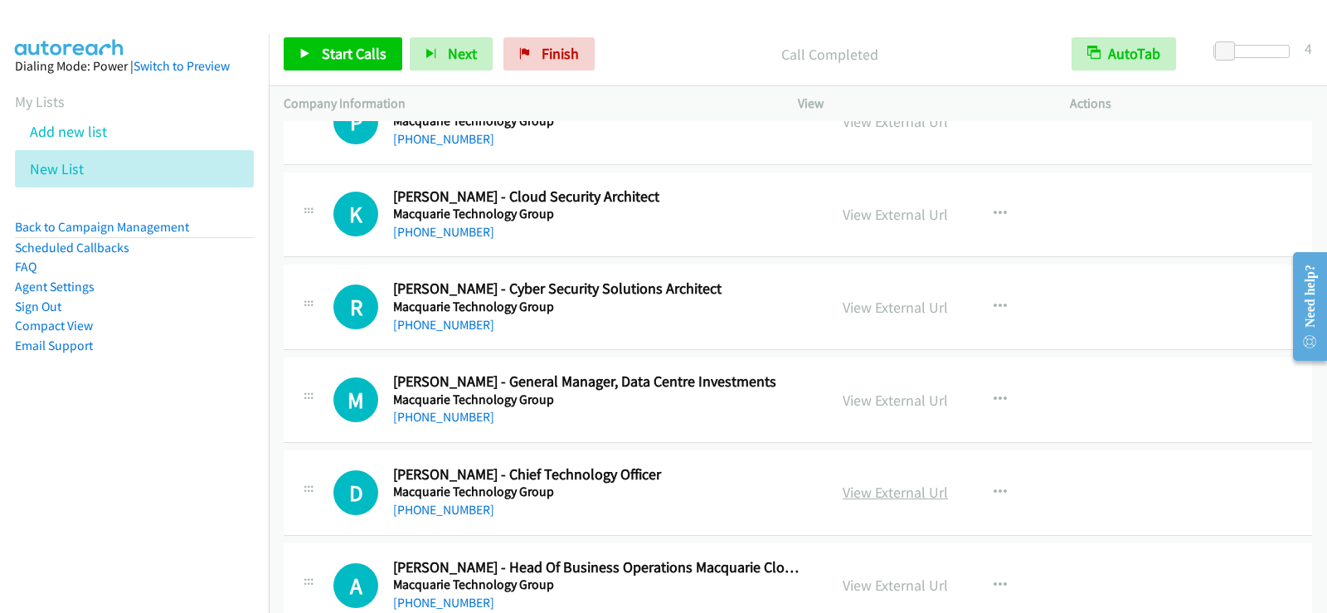
click at [920, 490] on link "View External Url" at bounding box center [895, 492] width 105 height 19
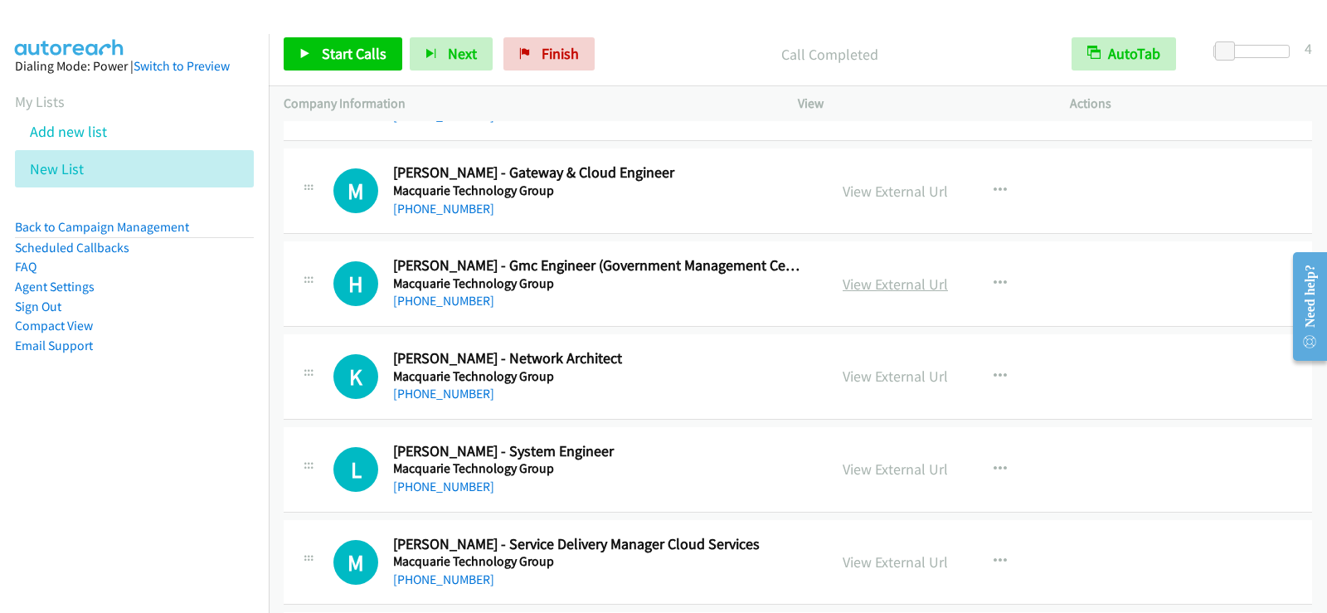
scroll to position [19824, 0]
click at [892, 377] on link "View External Url" at bounding box center [895, 375] width 105 height 19
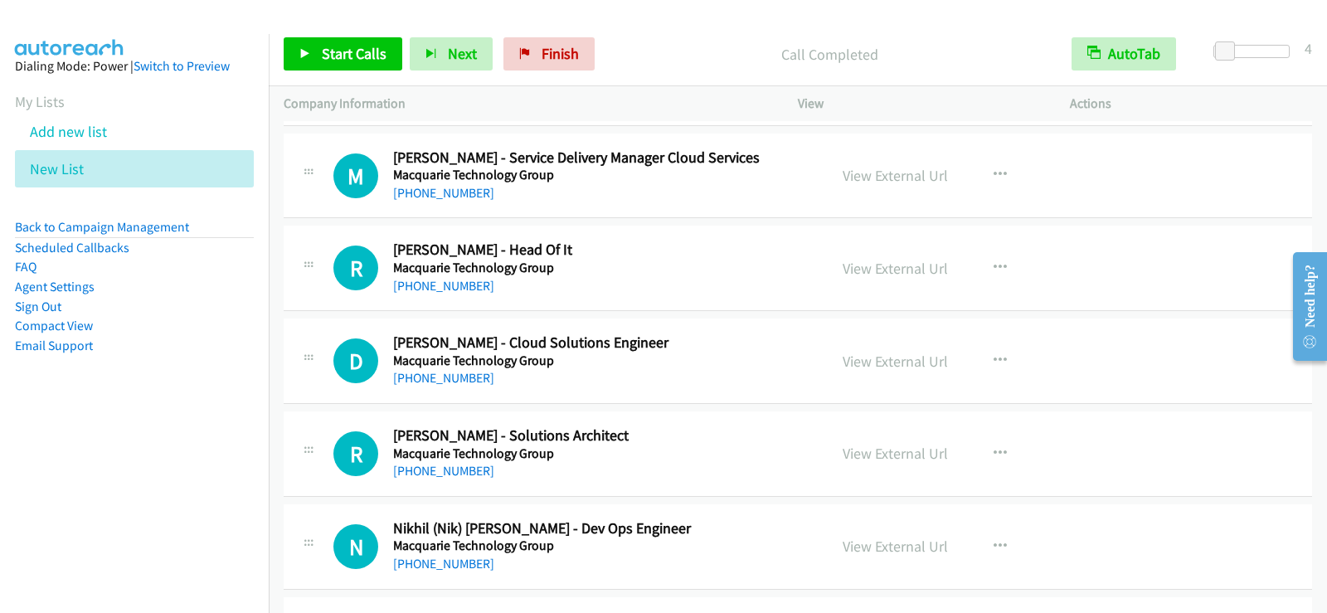
scroll to position [20239, 0]
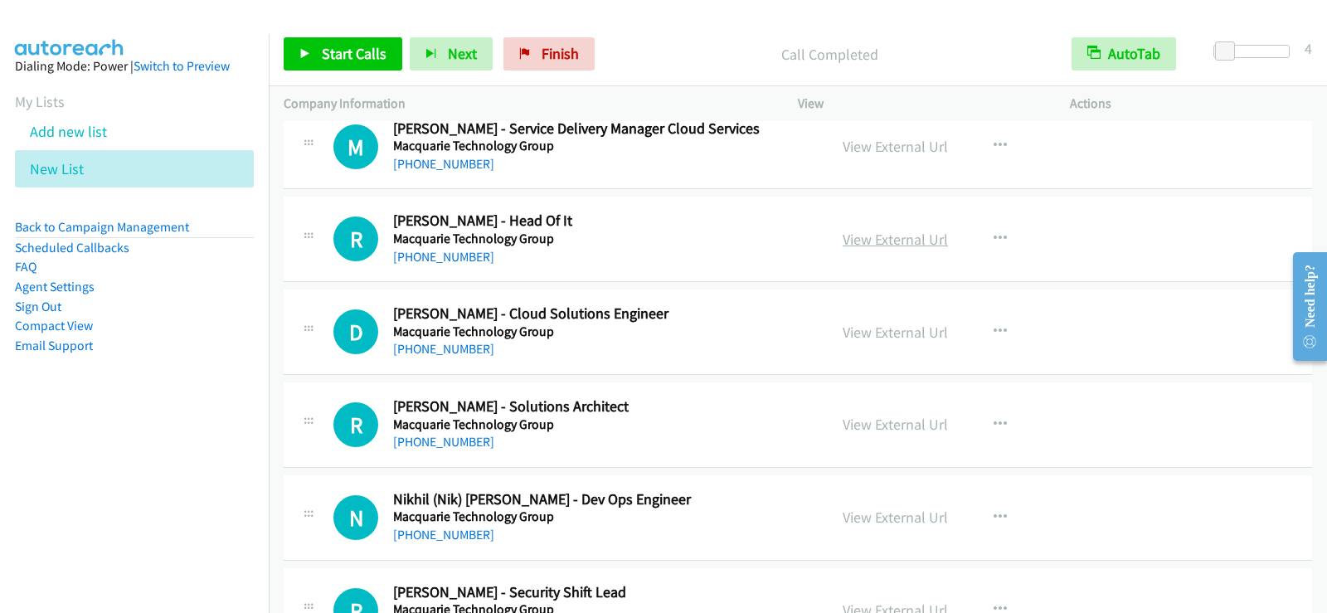
click at [870, 240] on link "View External Url" at bounding box center [895, 239] width 105 height 19
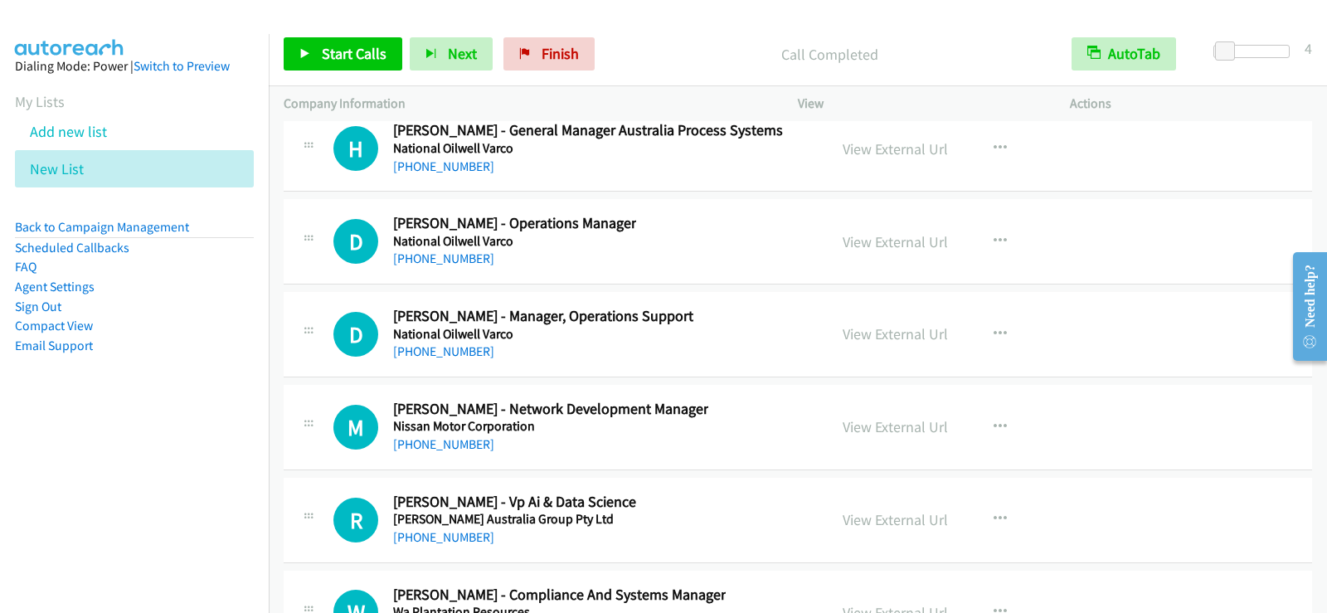
scroll to position [21898, 0]
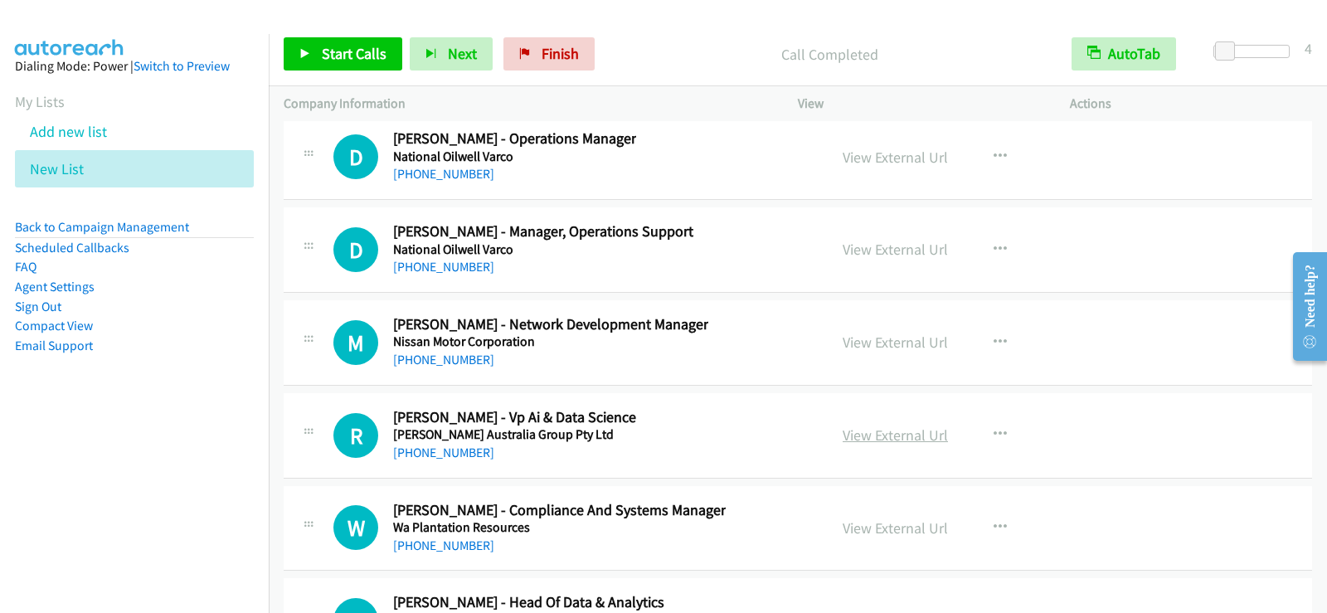
click at [868, 442] on link "View External Url" at bounding box center [895, 435] width 105 height 19
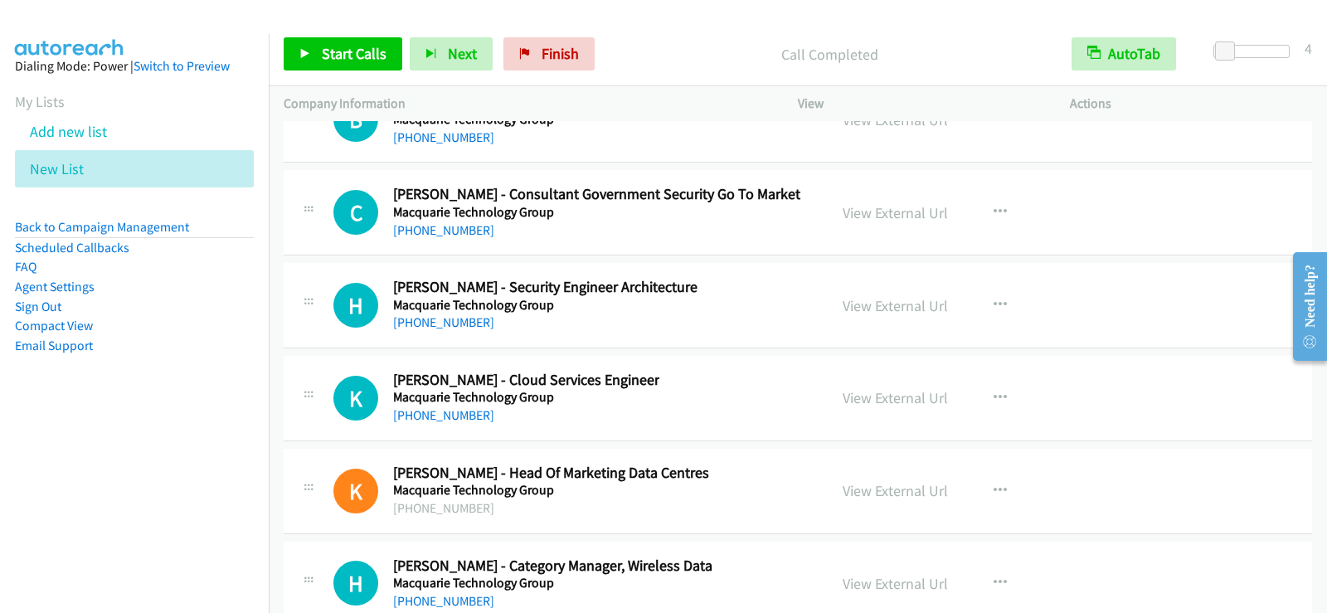
scroll to position [20820, 0]
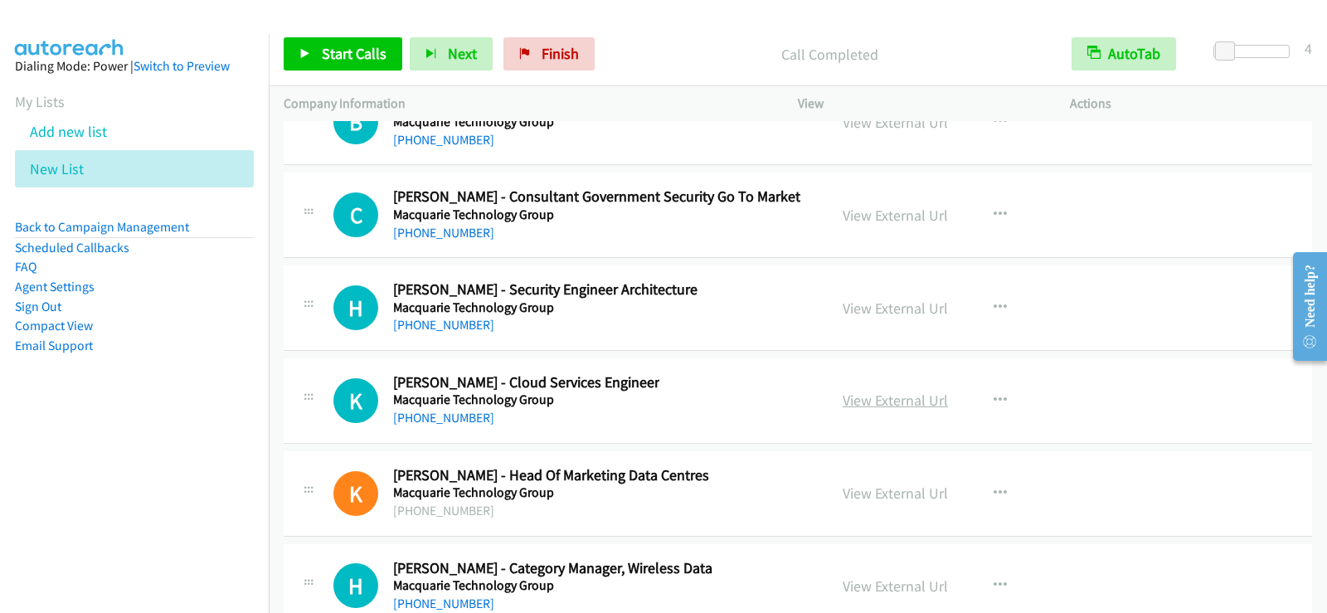
click at [886, 399] on link "View External Url" at bounding box center [895, 400] width 105 height 19
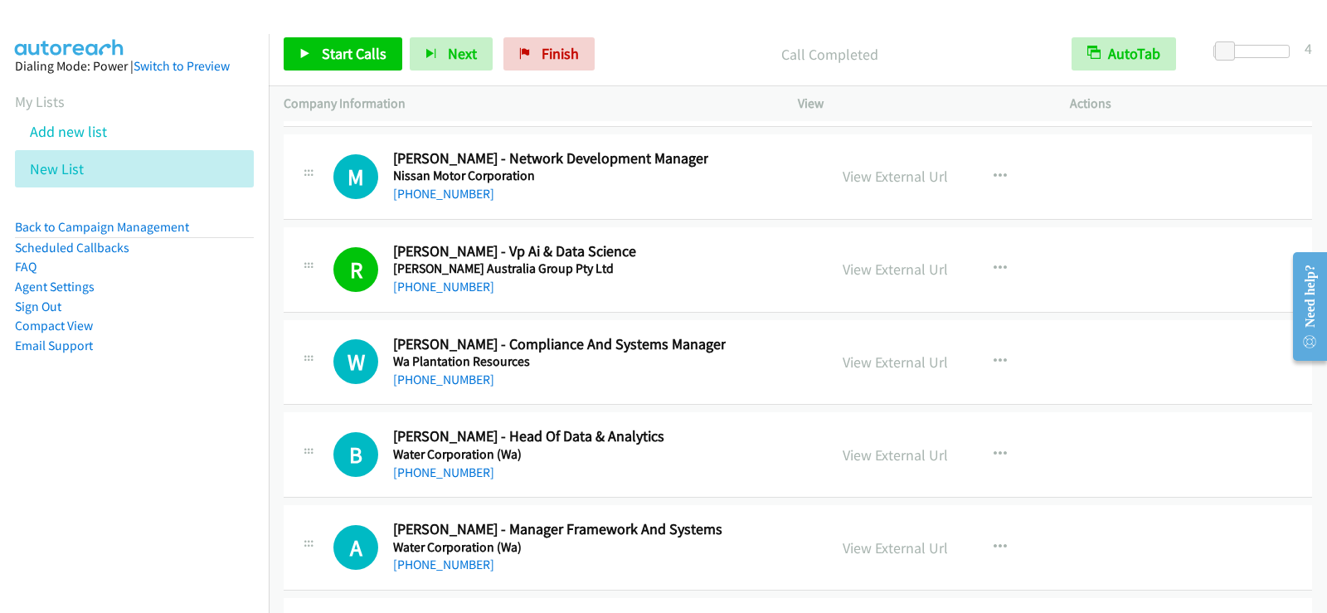
scroll to position [22147, 0]
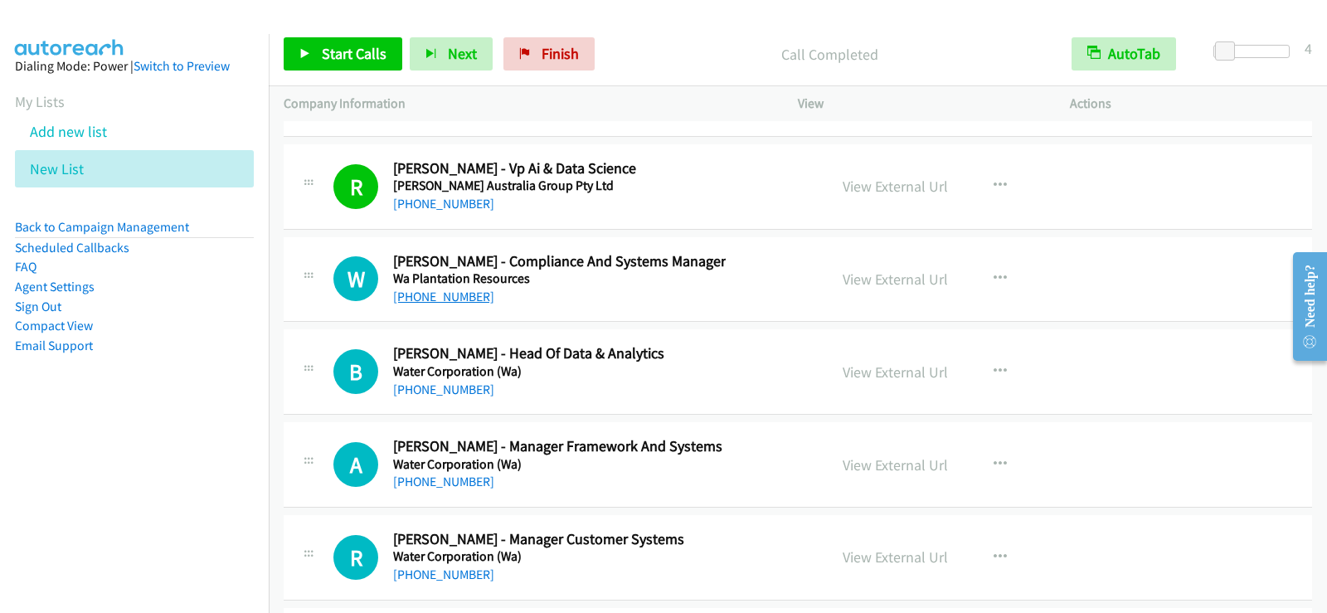
click at [447, 294] on link "[PHONE_NUMBER]" at bounding box center [443, 297] width 101 height 16
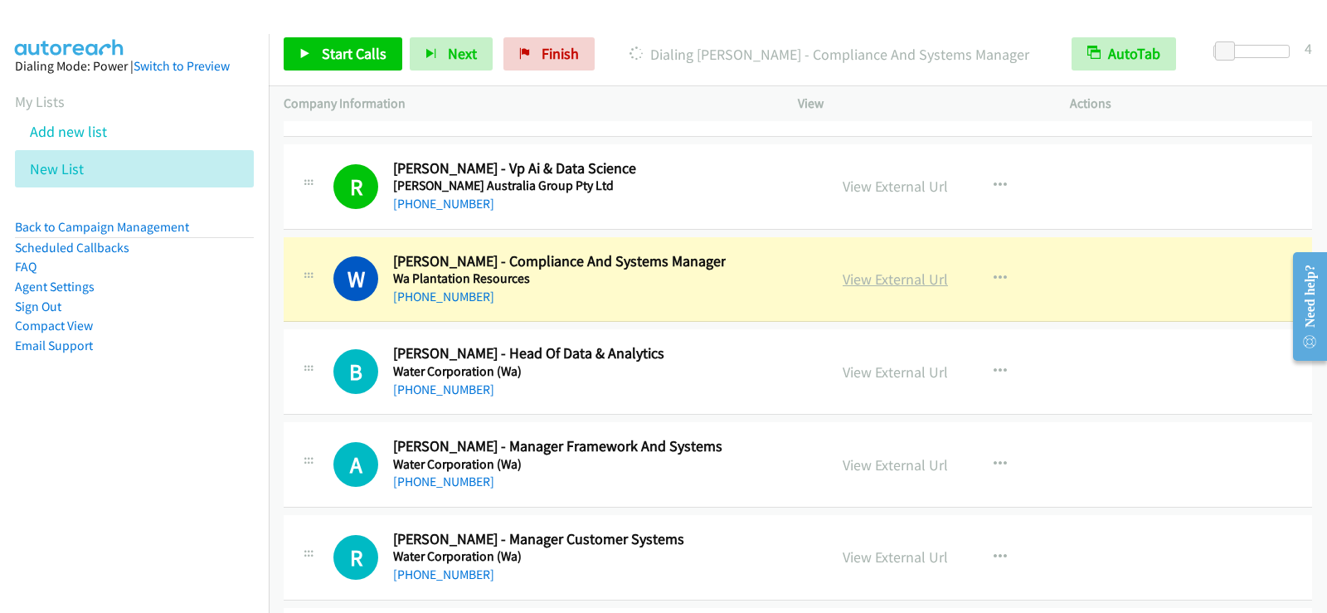
click at [850, 280] on link "View External Url" at bounding box center [895, 279] width 105 height 19
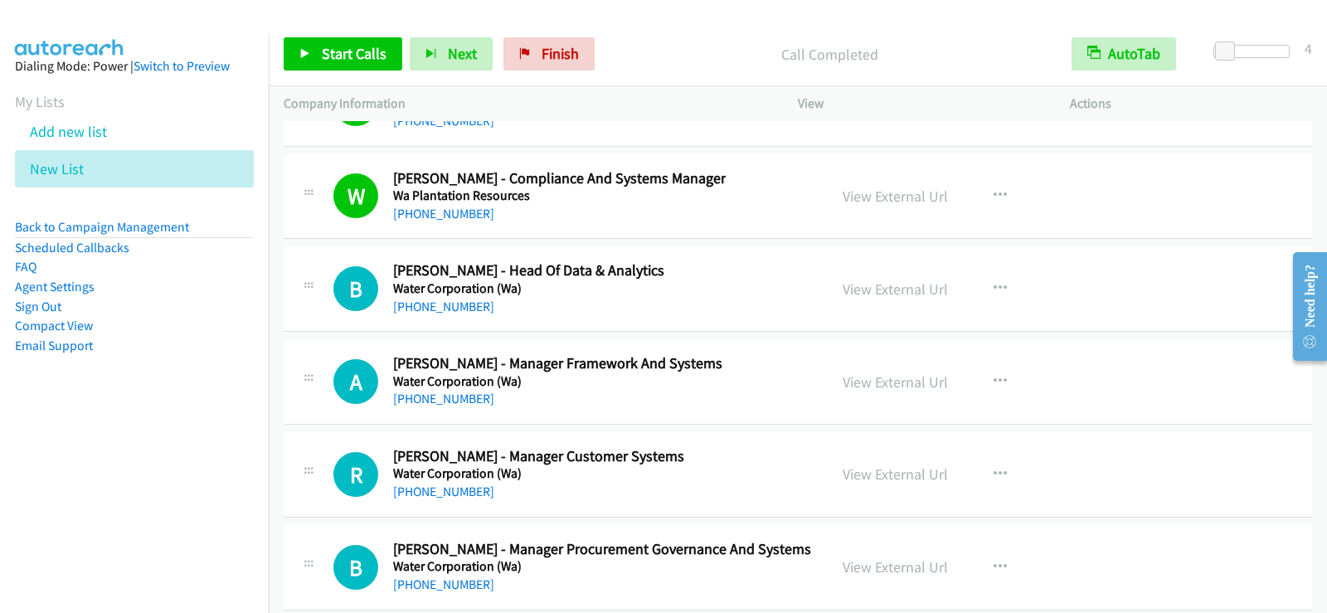
scroll to position [22313, 0]
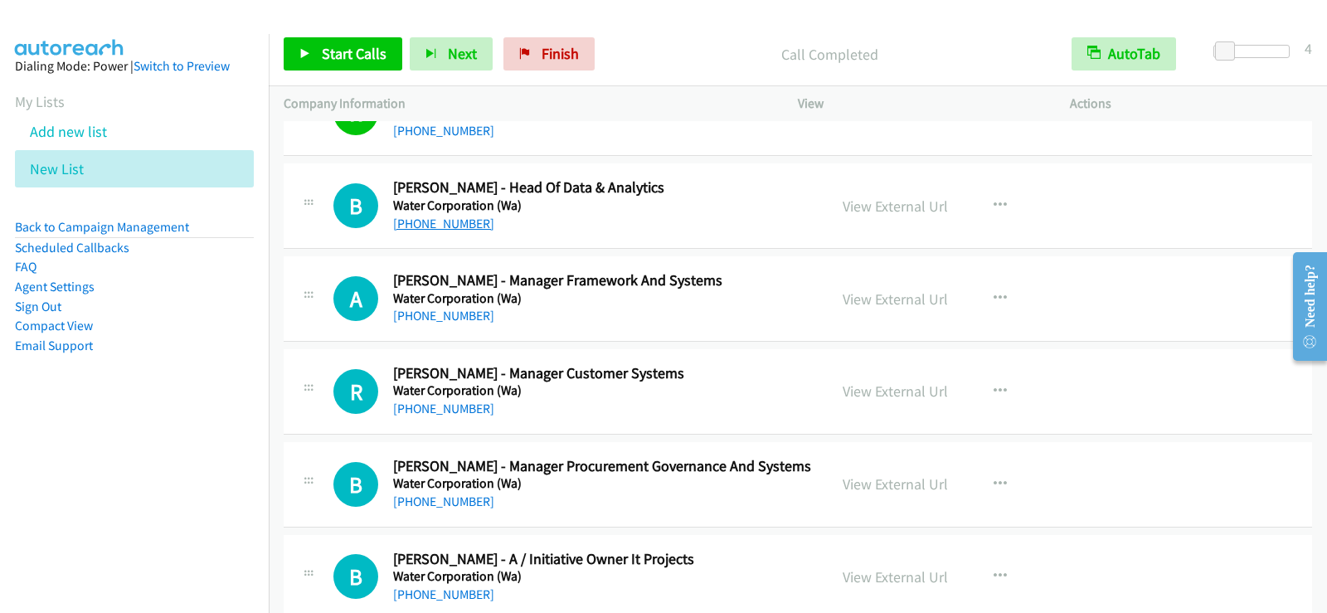
click at [435, 224] on link "[PHONE_NUMBER]" at bounding box center [443, 224] width 101 height 16
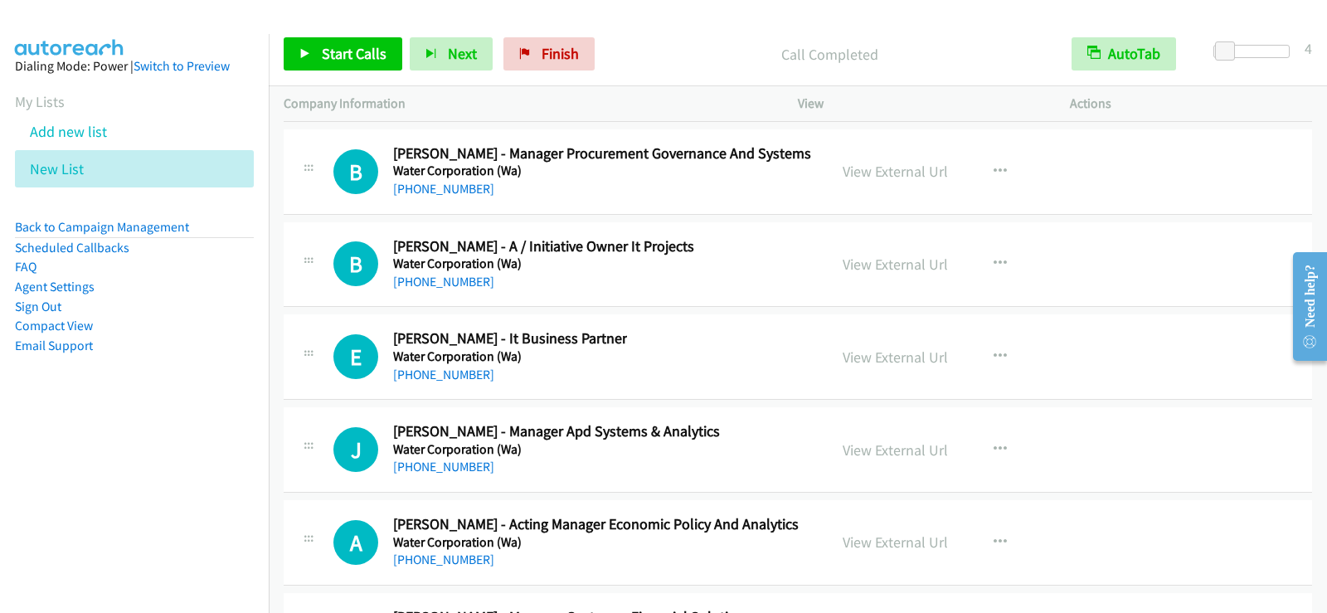
scroll to position [22645, 0]
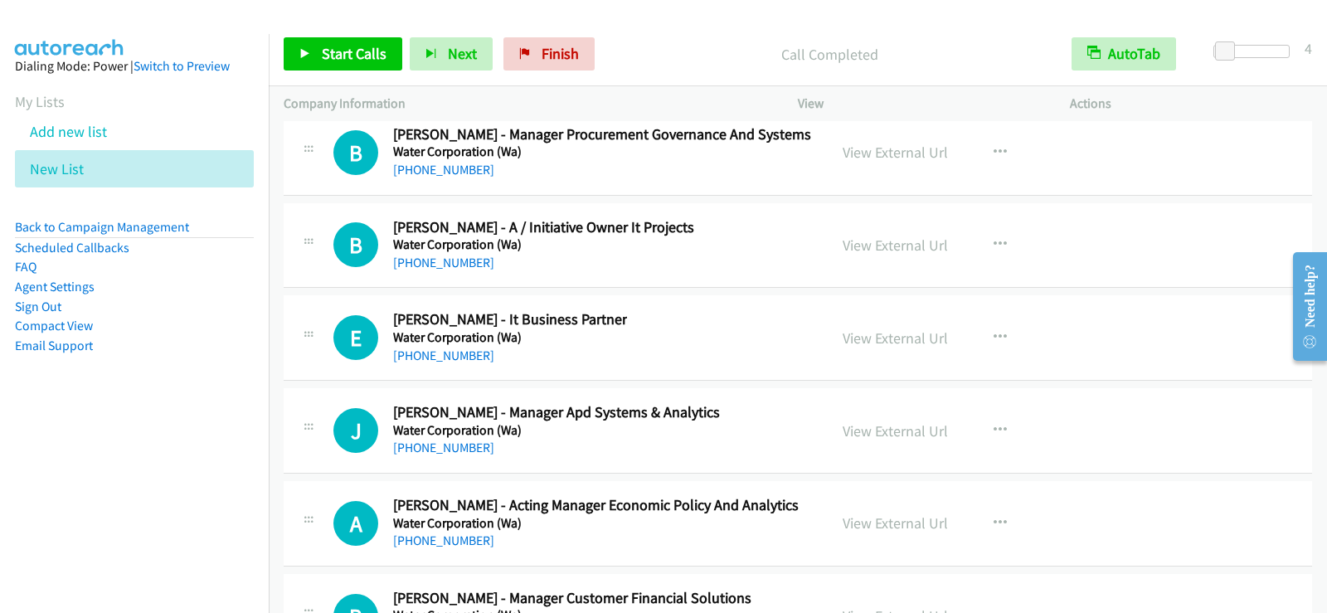
click at [651, 362] on div "E Callback Scheduled [PERSON_NAME] - It Business Partner Water Corporation ([GE…" at bounding box center [572, 337] width 479 height 55
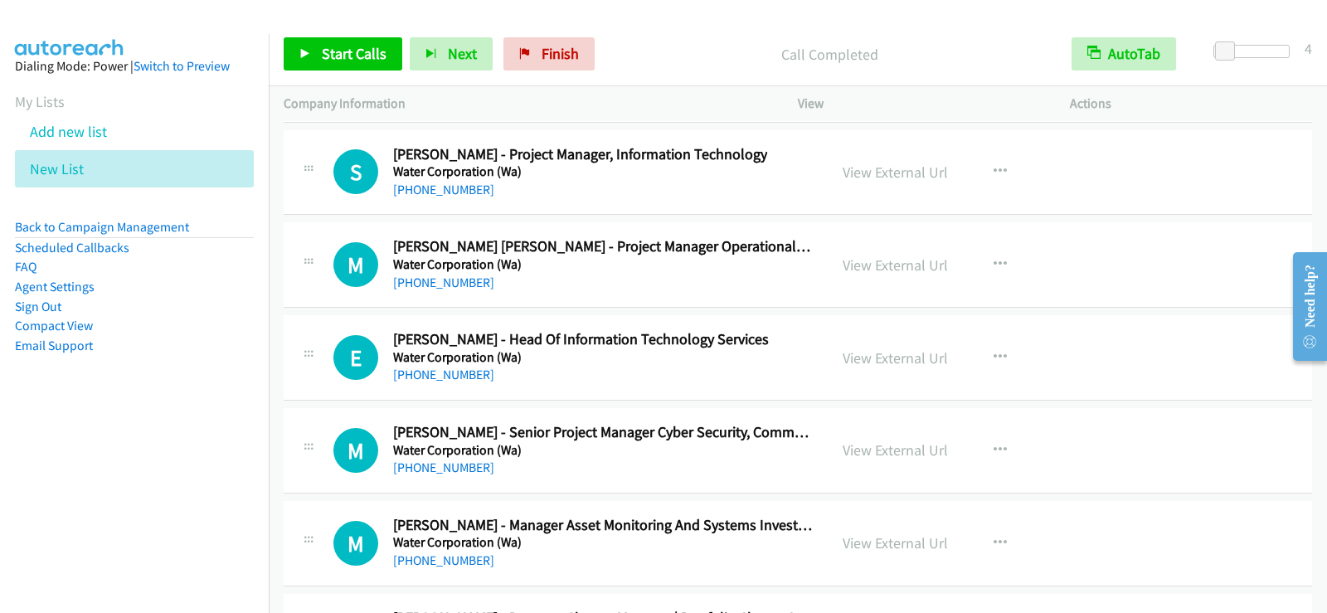
scroll to position [24221, 0]
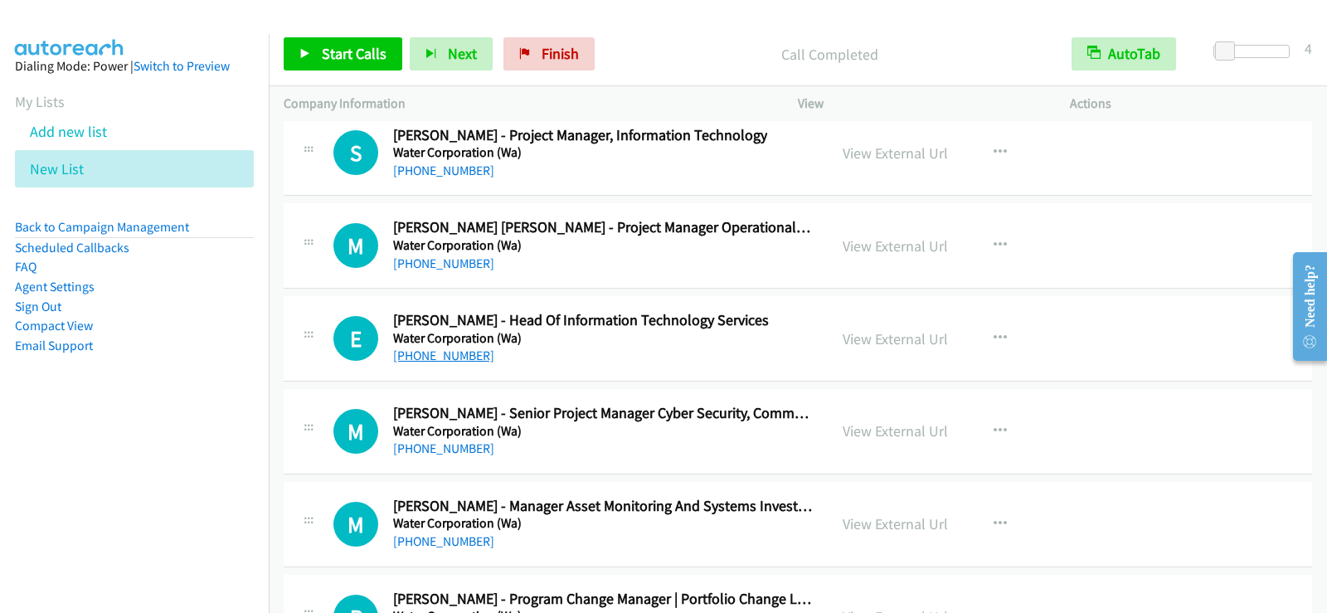
click at [448, 361] on link "[PHONE_NUMBER]" at bounding box center [443, 356] width 101 height 16
click at [426, 353] on link "[PHONE_NUMBER]" at bounding box center [443, 356] width 101 height 16
drag, startPoint x: 427, startPoint y: 175, endPoint x: 530, endPoint y: 227, distance: 115.4
click at [427, 175] on link "[PHONE_NUMBER]" at bounding box center [443, 171] width 101 height 16
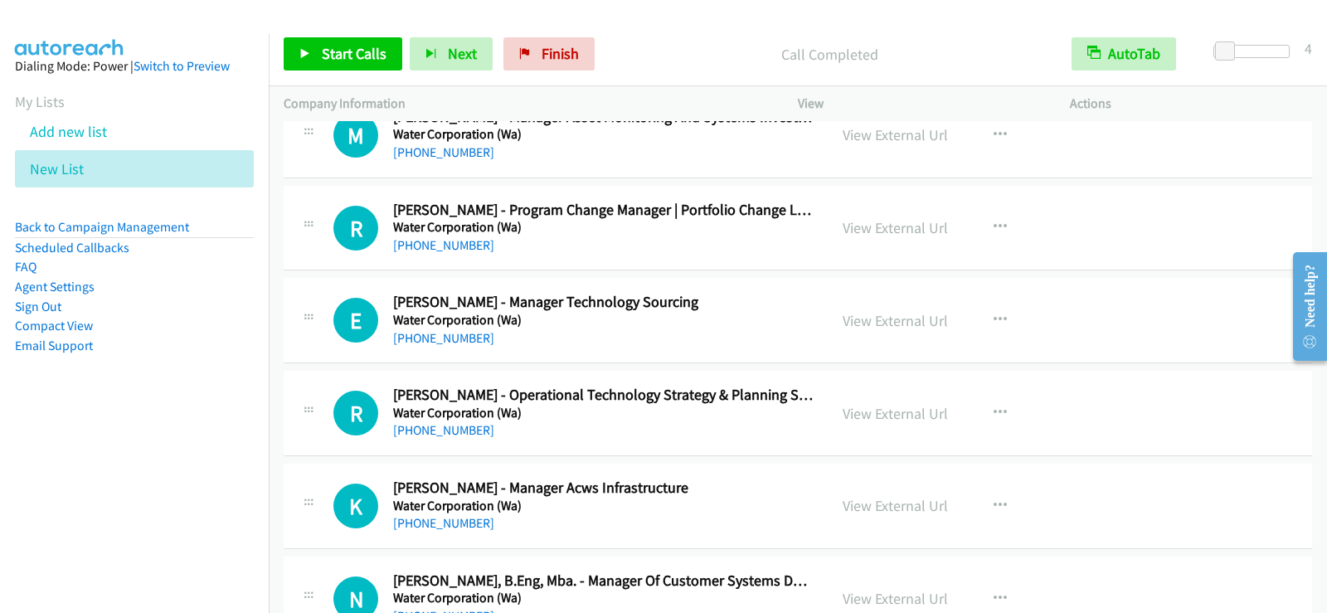
scroll to position [24635, 0]
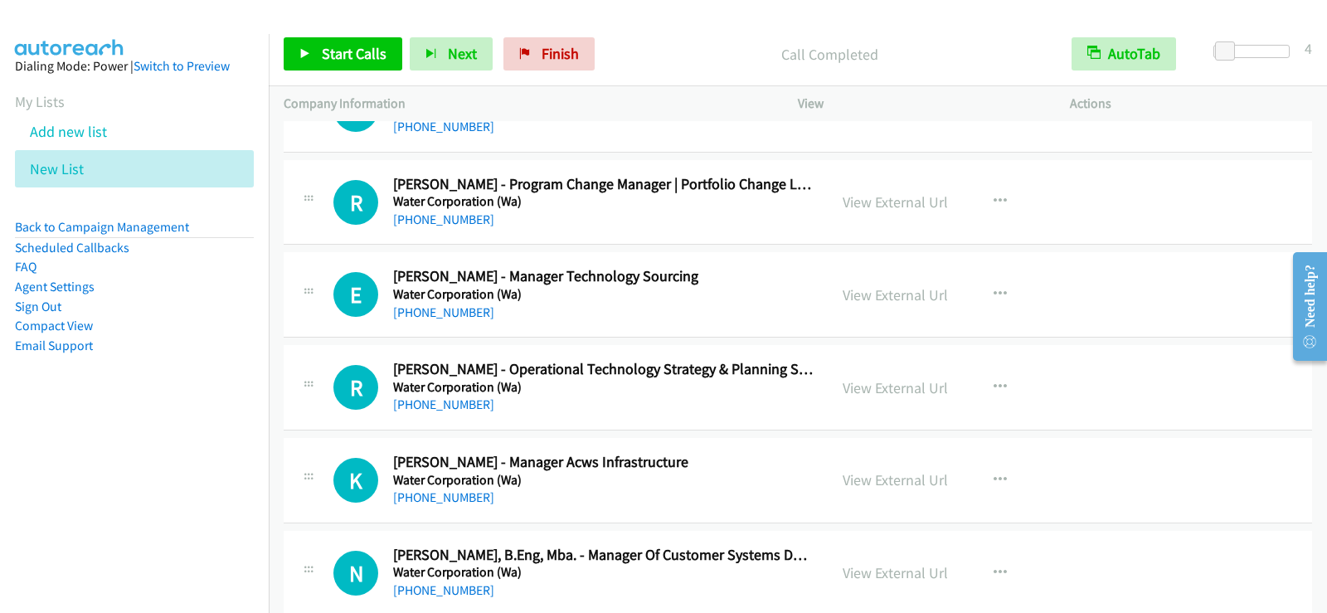
click at [579, 309] on div "[PHONE_NUMBER]" at bounding box center [545, 313] width 305 height 20
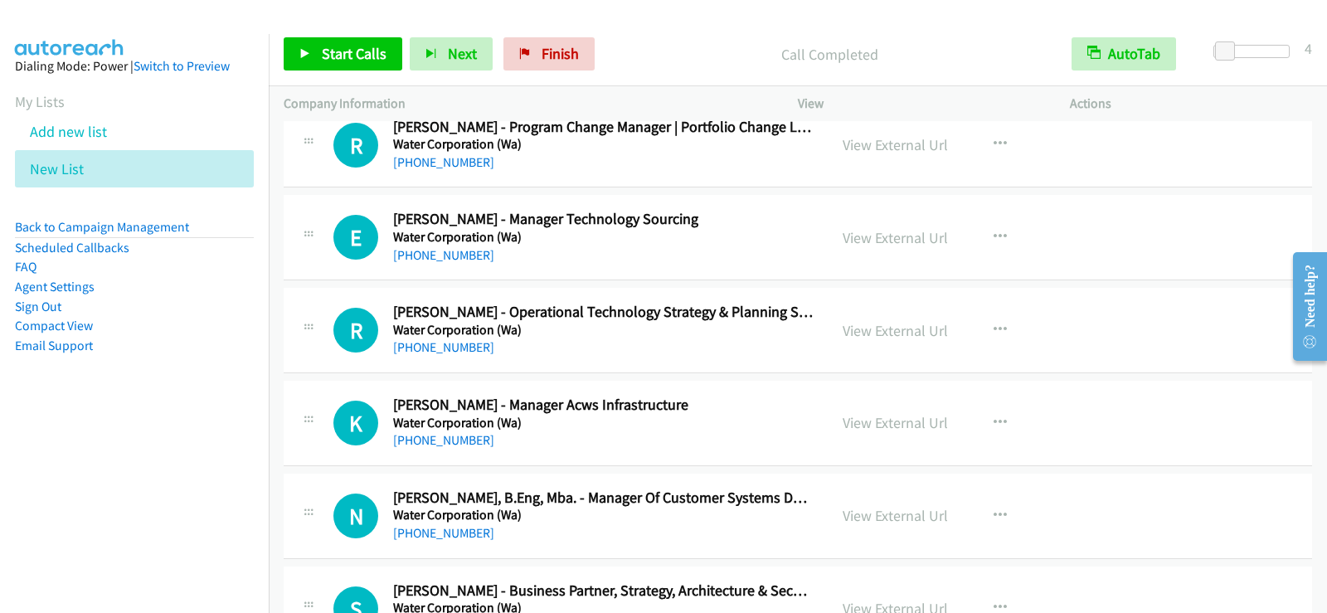
scroll to position [24718, 0]
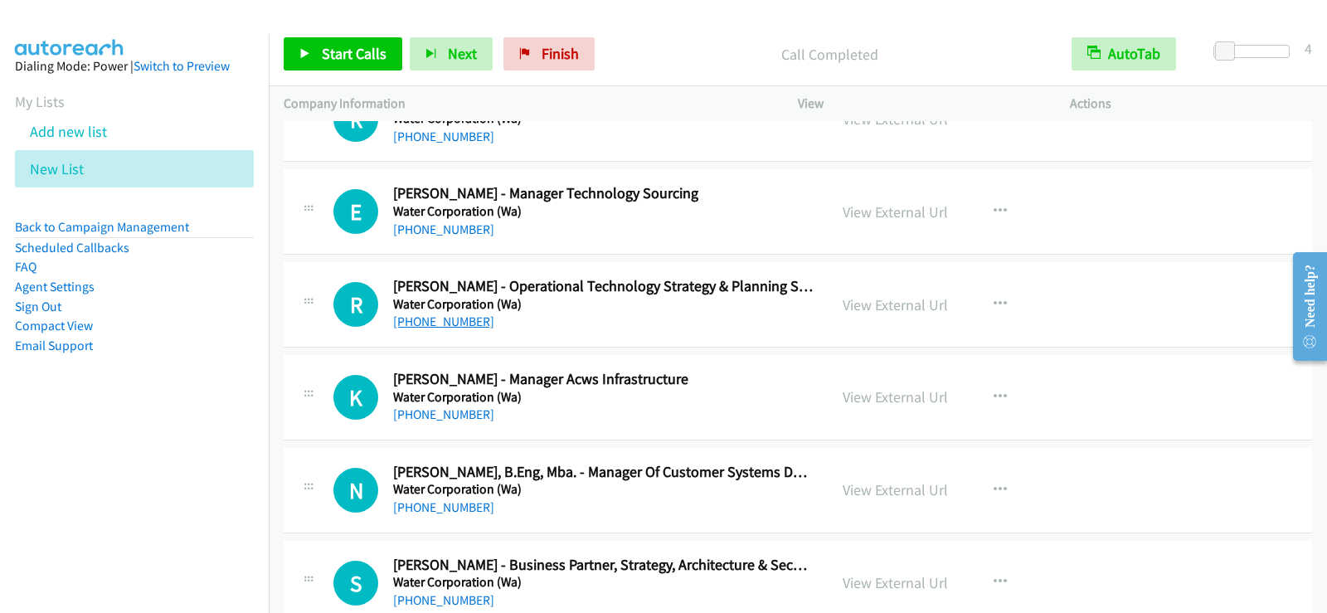
click at [469, 321] on link "[PHONE_NUMBER]" at bounding box center [443, 322] width 101 height 16
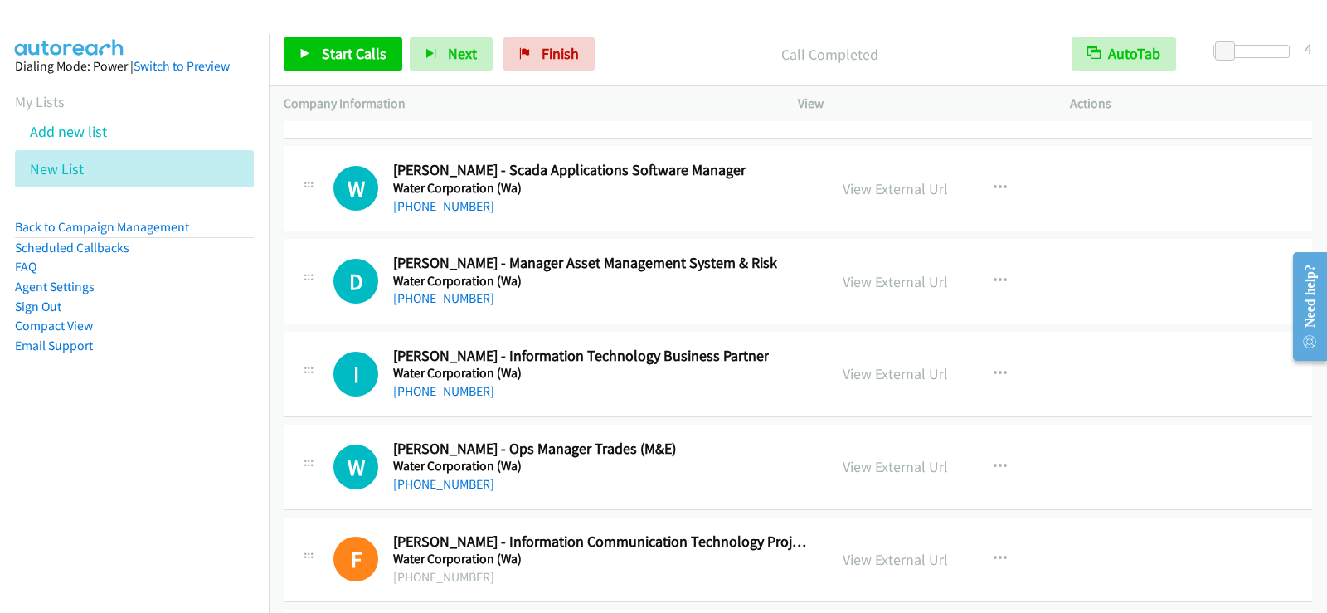
scroll to position [28285, 0]
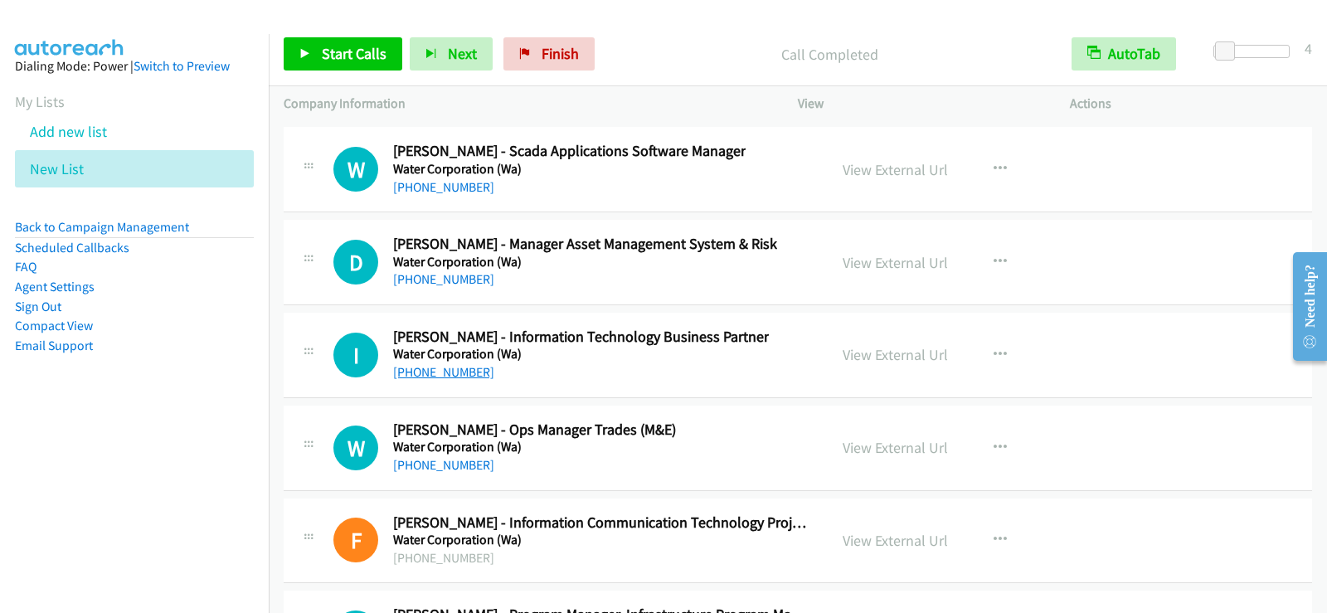
click at [442, 372] on link "[PHONE_NUMBER]" at bounding box center [443, 372] width 101 height 16
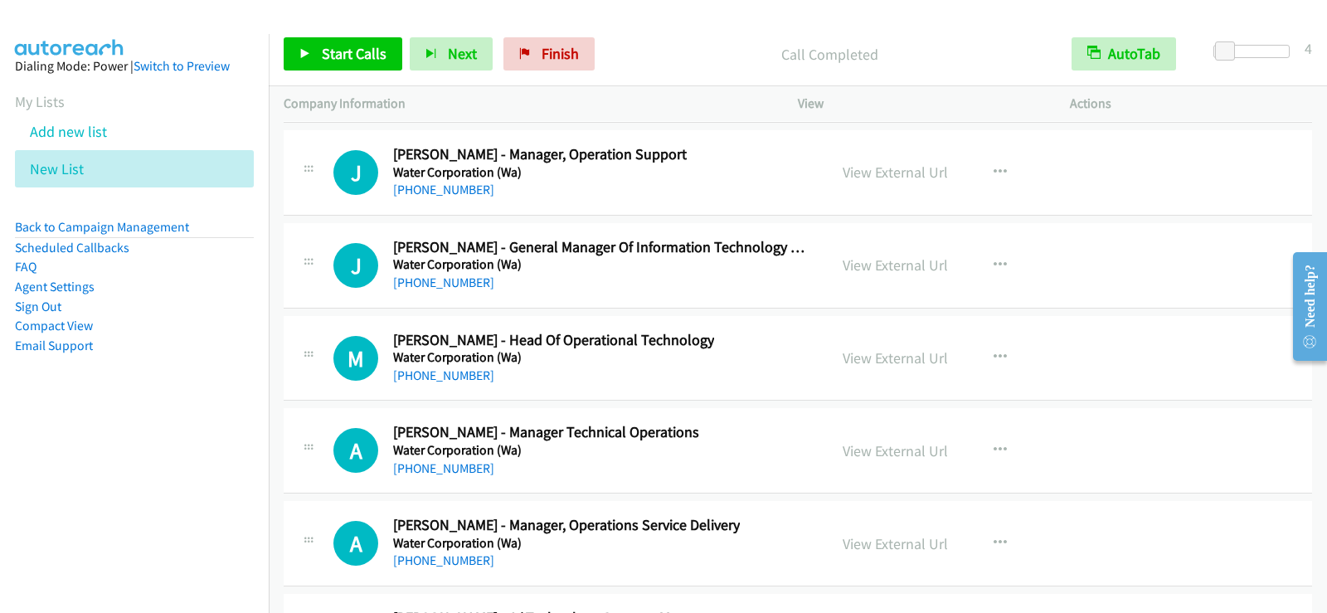
scroll to position [28949, 0]
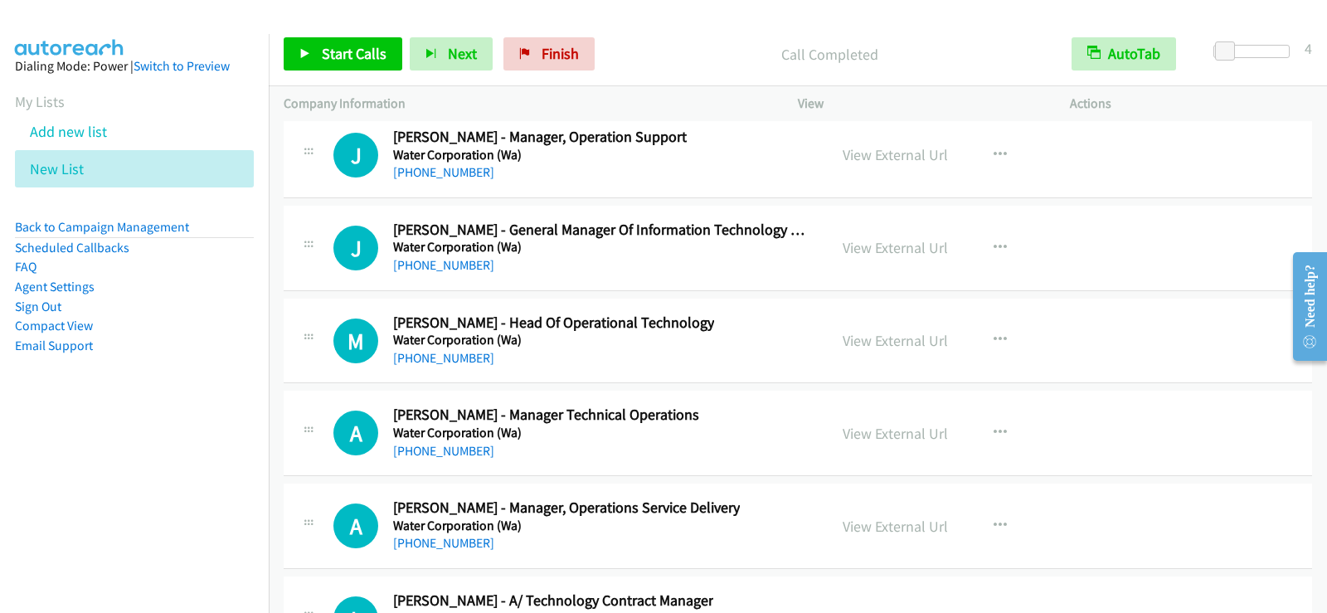
drag, startPoint x: 432, startPoint y: 265, endPoint x: 683, endPoint y: 264, distance: 251.3
click at [428, 265] on link "[PHONE_NUMBER]" at bounding box center [443, 265] width 101 height 16
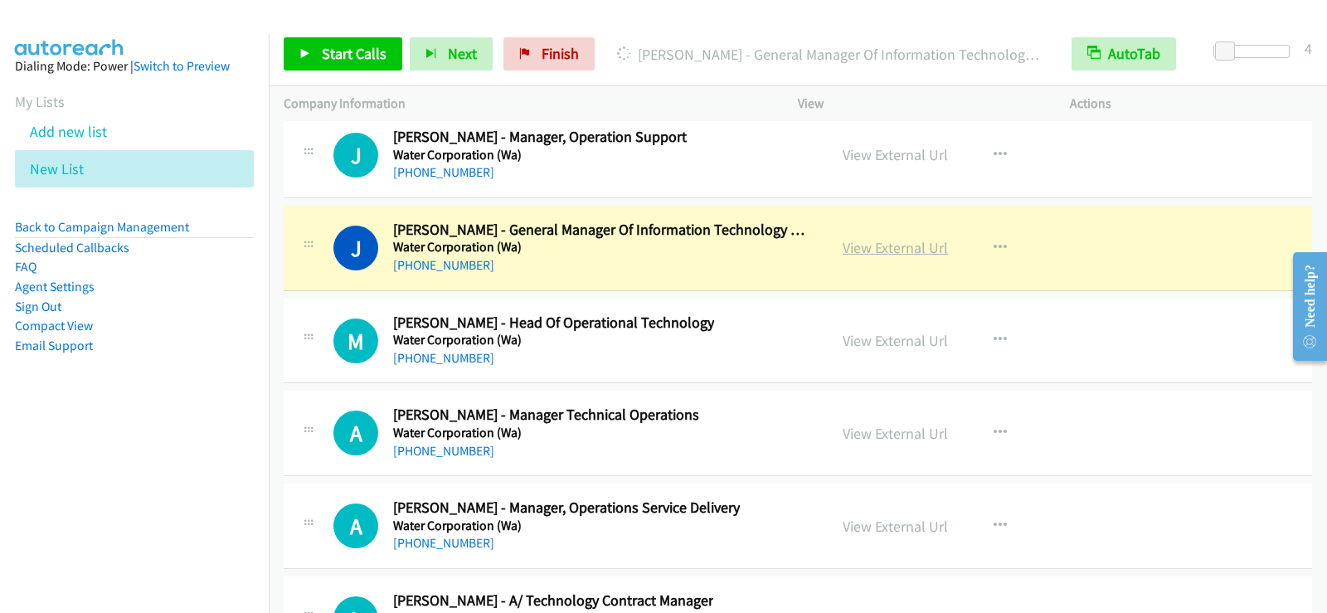
click at [873, 254] on link "View External Url" at bounding box center [895, 247] width 105 height 19
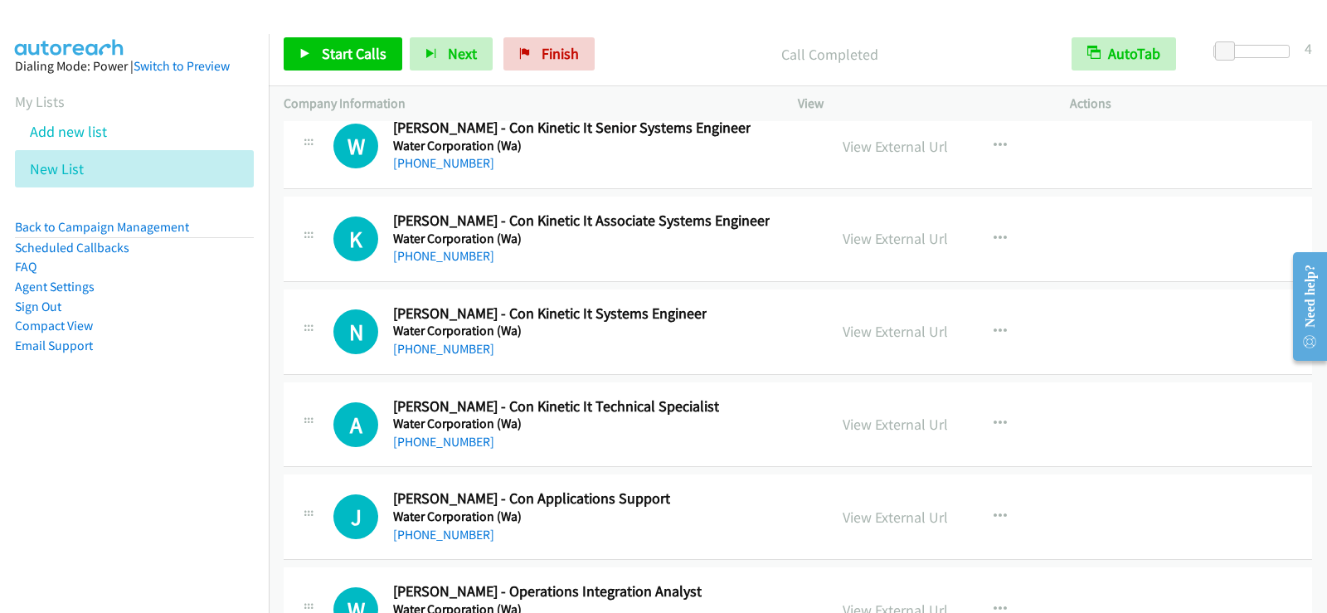
scroll to position [33345, 0]
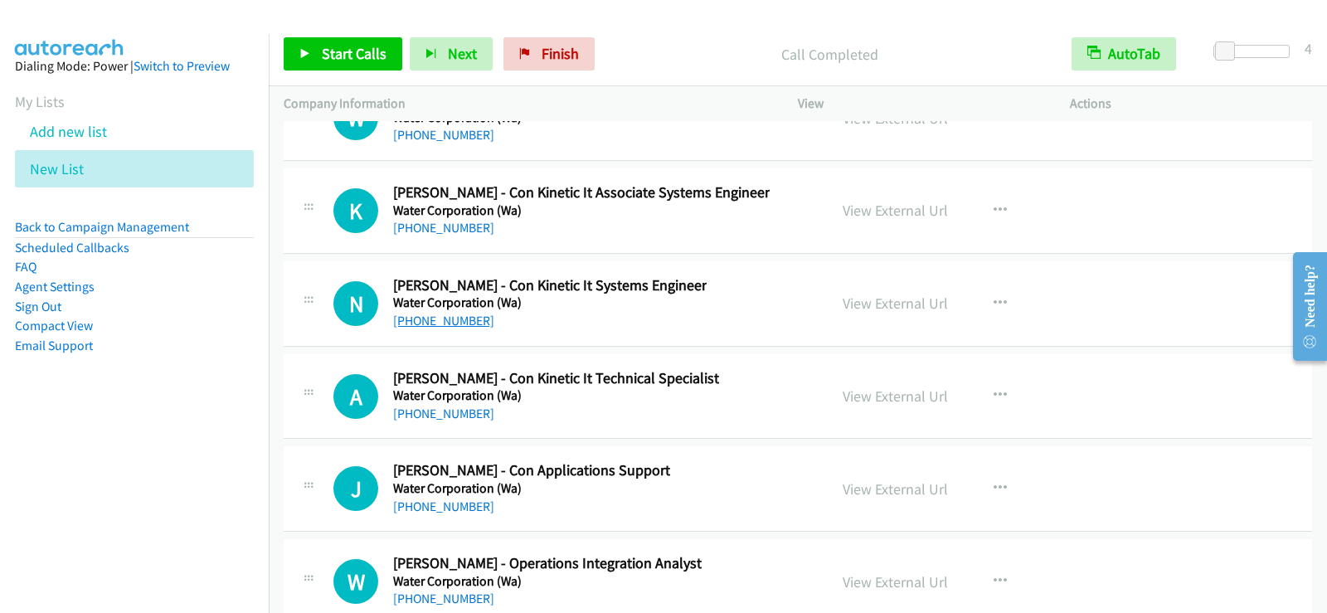
click at [456, 323] on link "[PHONE_NUMBER]" at bounding box center [443, 321] width 101 height 16
click at [897, 309] on link "View External Url" at bounding box center [895, 303] width 105 height 19
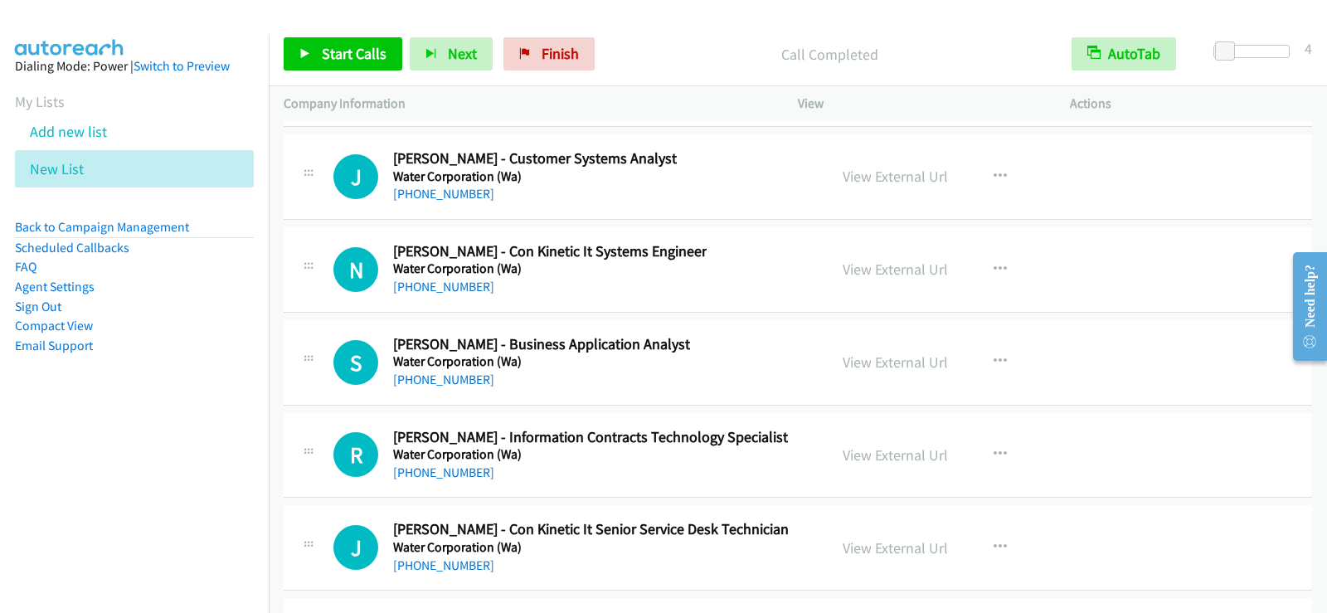
scroll to position [33926, 0]
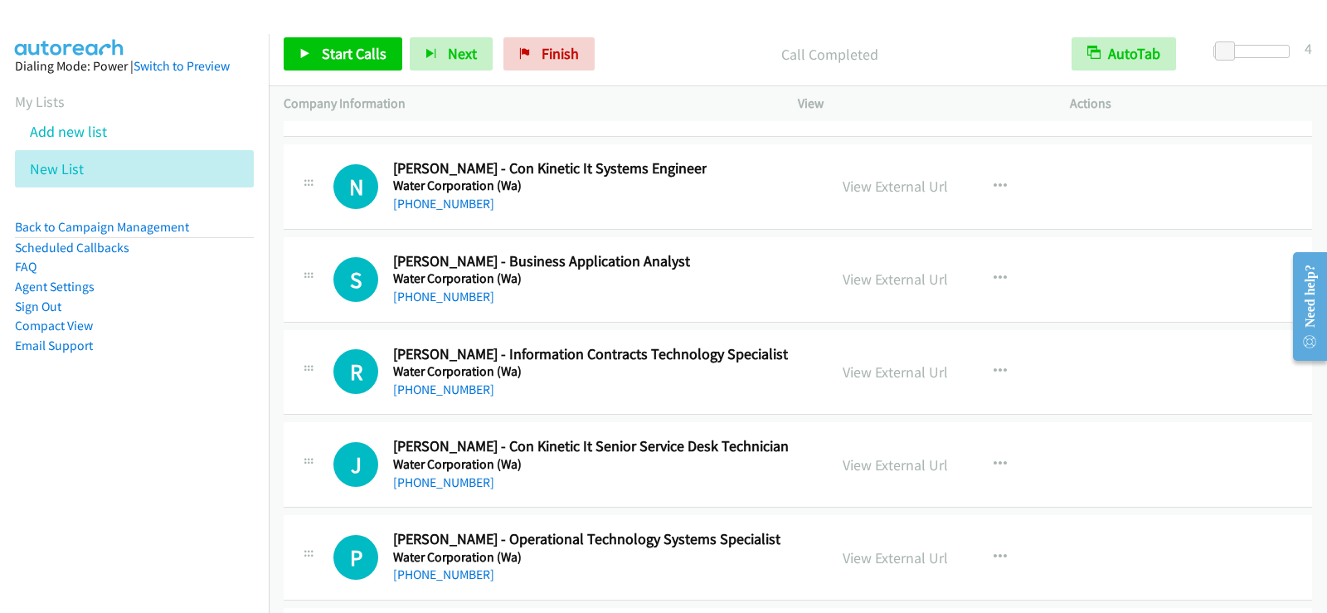
click at [438, 212] on div "[PHONE_NUMBER]" at bounding box center [550, 204] width 314 height 20
click at [441, 203] on link "[PHONE_NUMBER]" at bounding box center [443, 204] width 101 height 16
drag, startPoint x: 474, startPoint y: 203, endPoint x: 547, endPoint y: 203, distance: 73.0
click at [474, 203] on link "[PHONE_NUMBER]" at bounding box center [443, 204] width 101 height 16
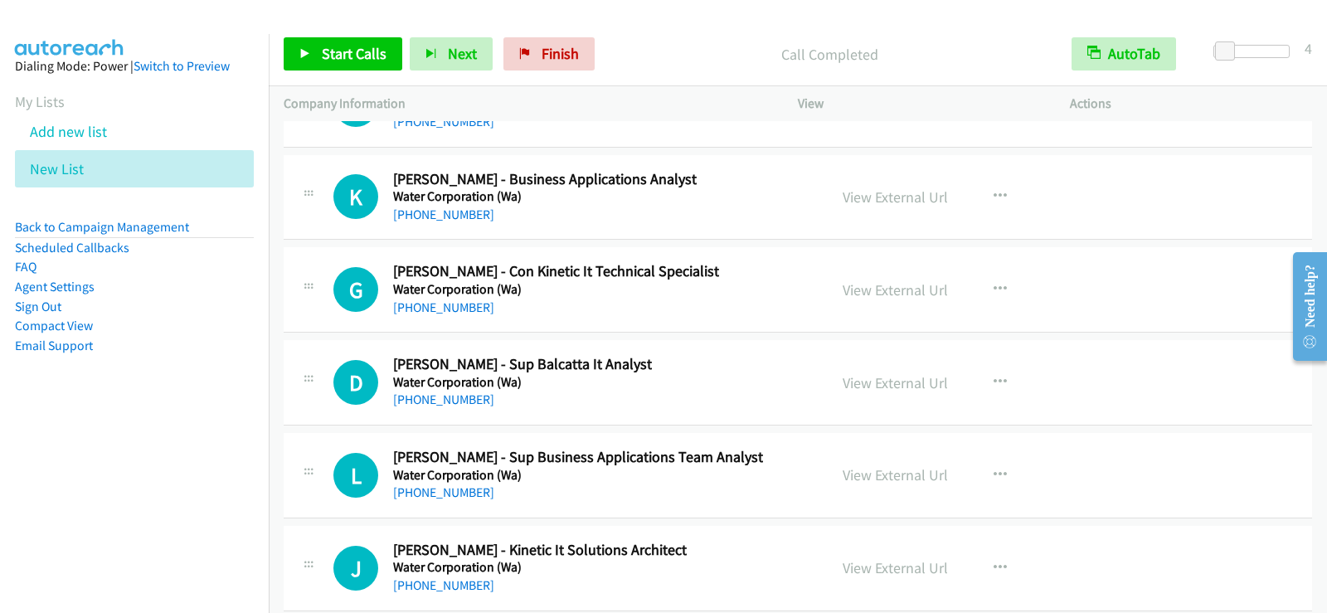
scroll to position [34589, 0]
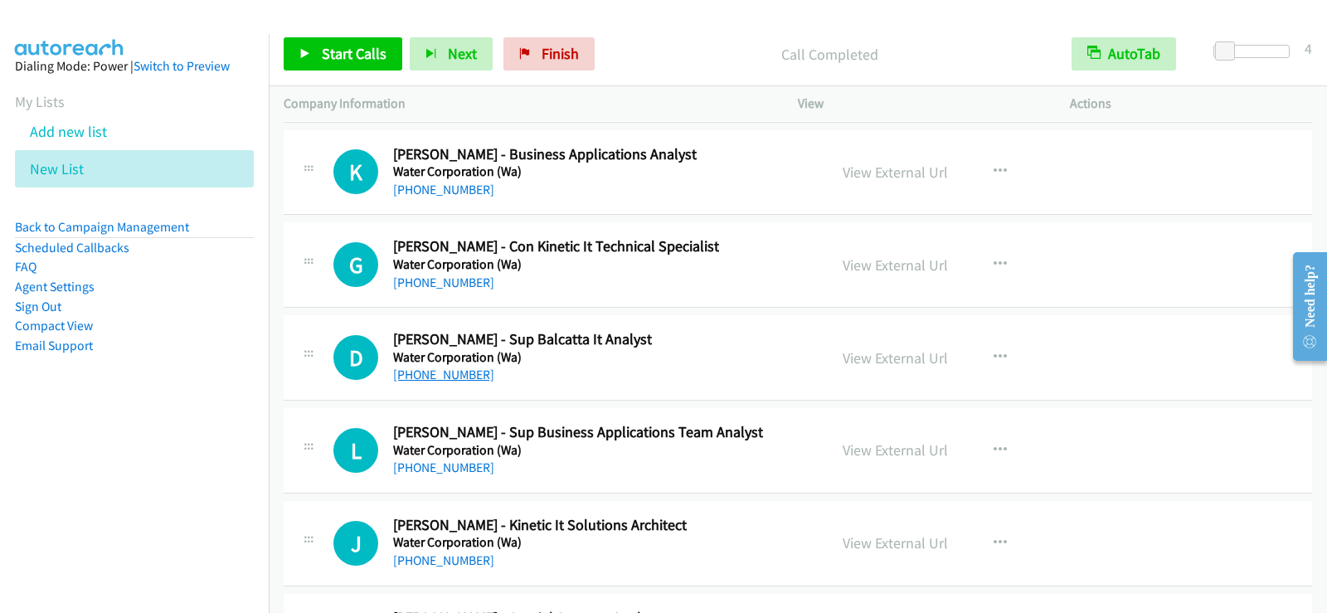
click at [475, 368] on link "[PHONE_NUMBER]" at bounding box center [443, 375] width 101 height 16
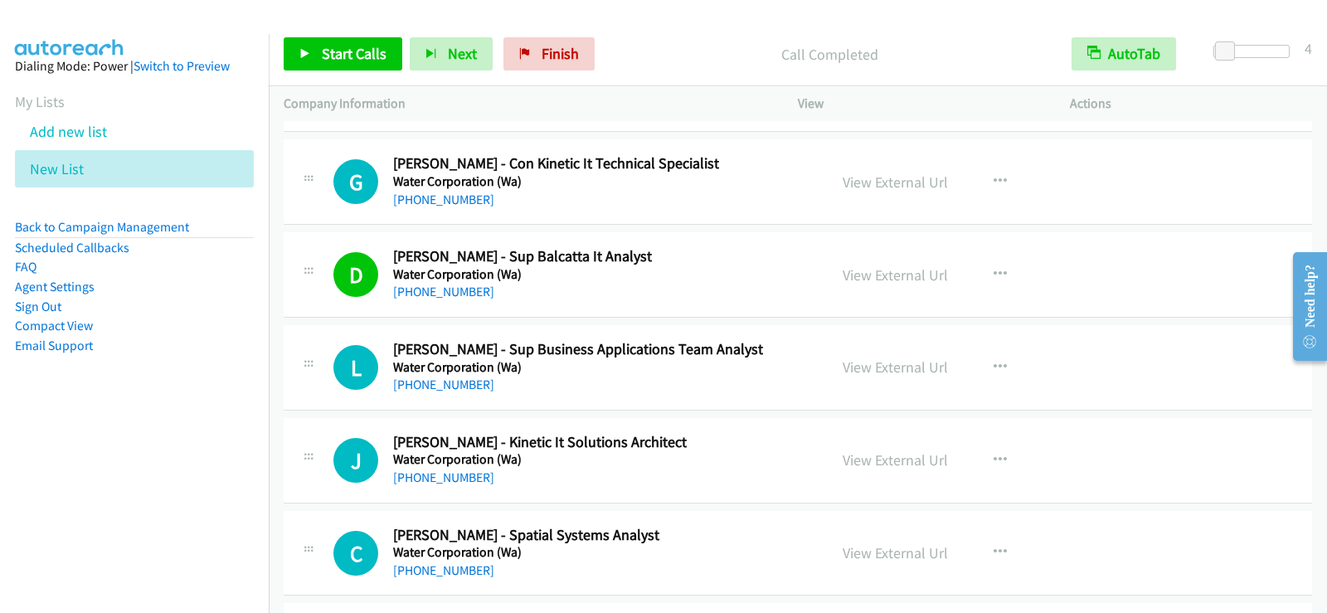
scroll to position [34755, 0]
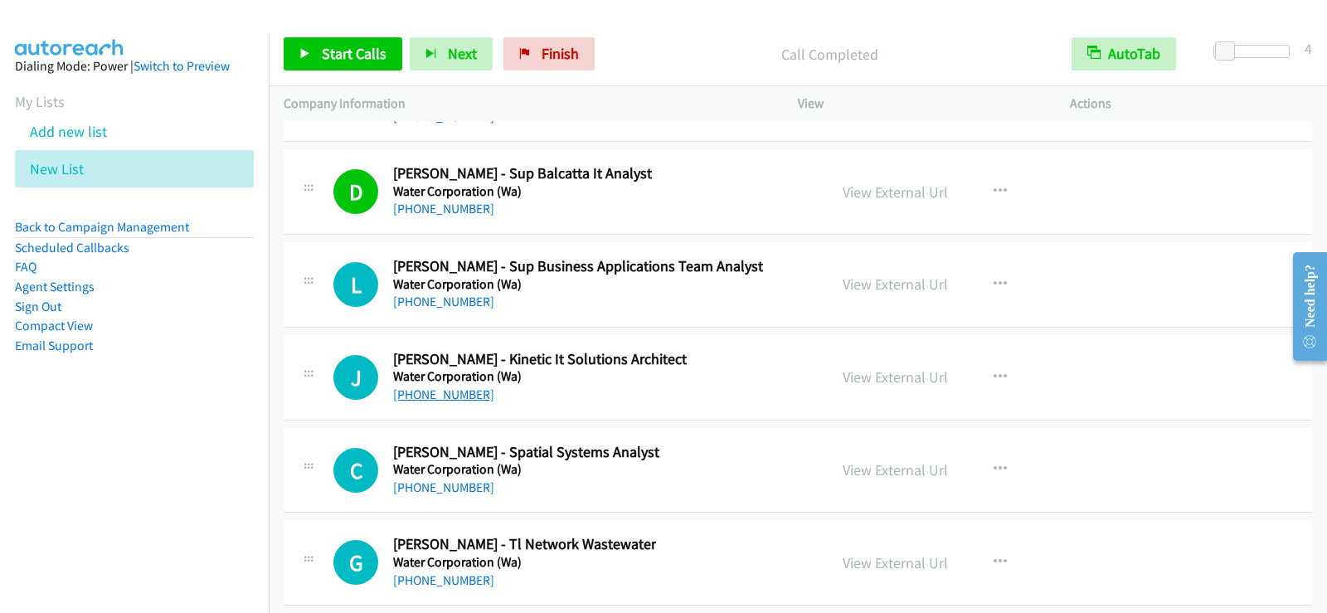
click at [462, 396] on link "[PHONE_NUMBER]" at bounding box center [443, 395] width 101 height 16
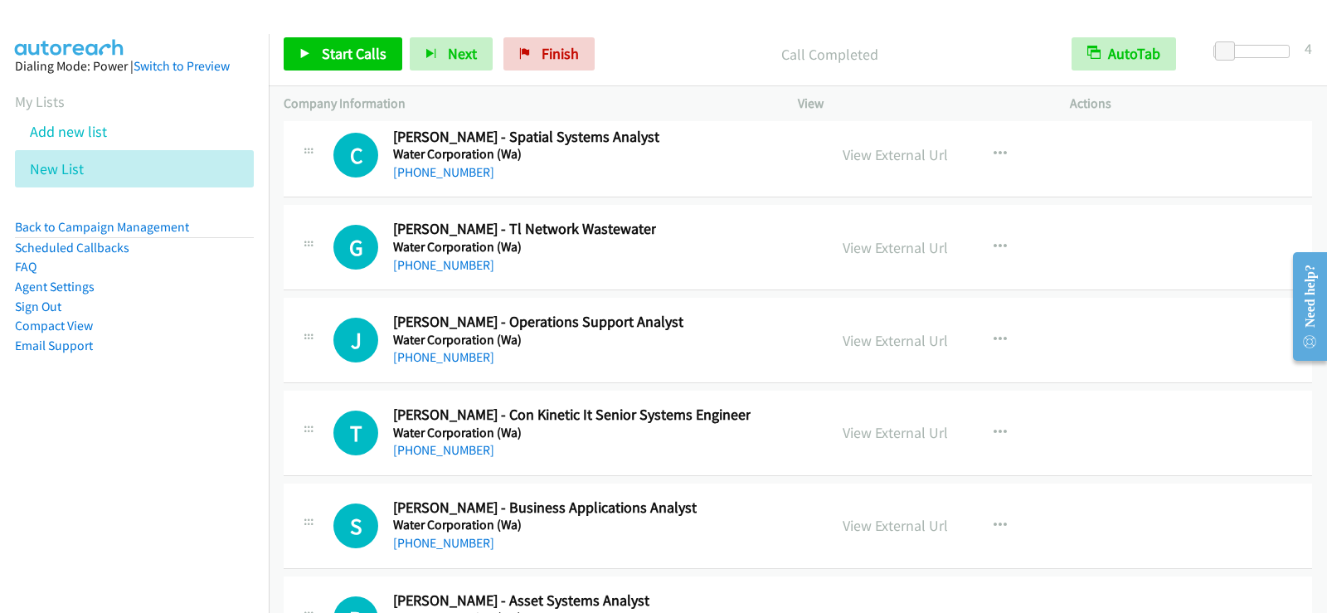
scroll to position [35087, 0]
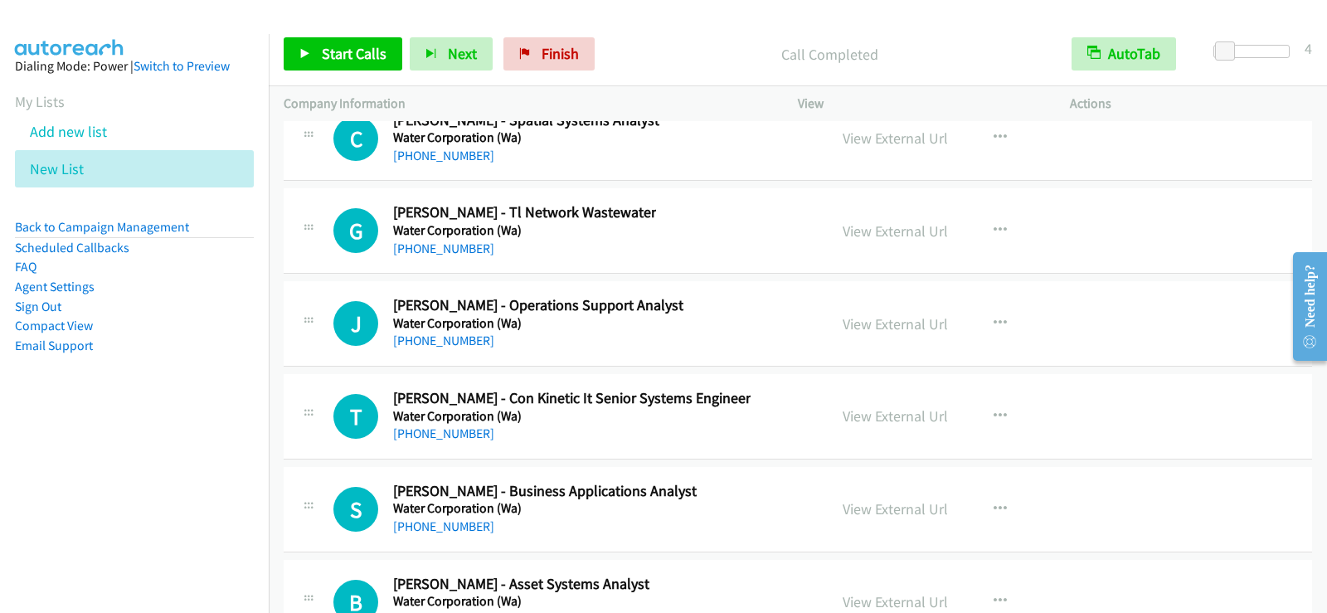
drag, startPoint x: 445, startPoint y: 434, endPoint x: 495, endPoint y: 447, distance: 52.3
click at [445, 434] on link "[PHONE_NUMBER]" at bounding box center [443, 434] width 101 height 16
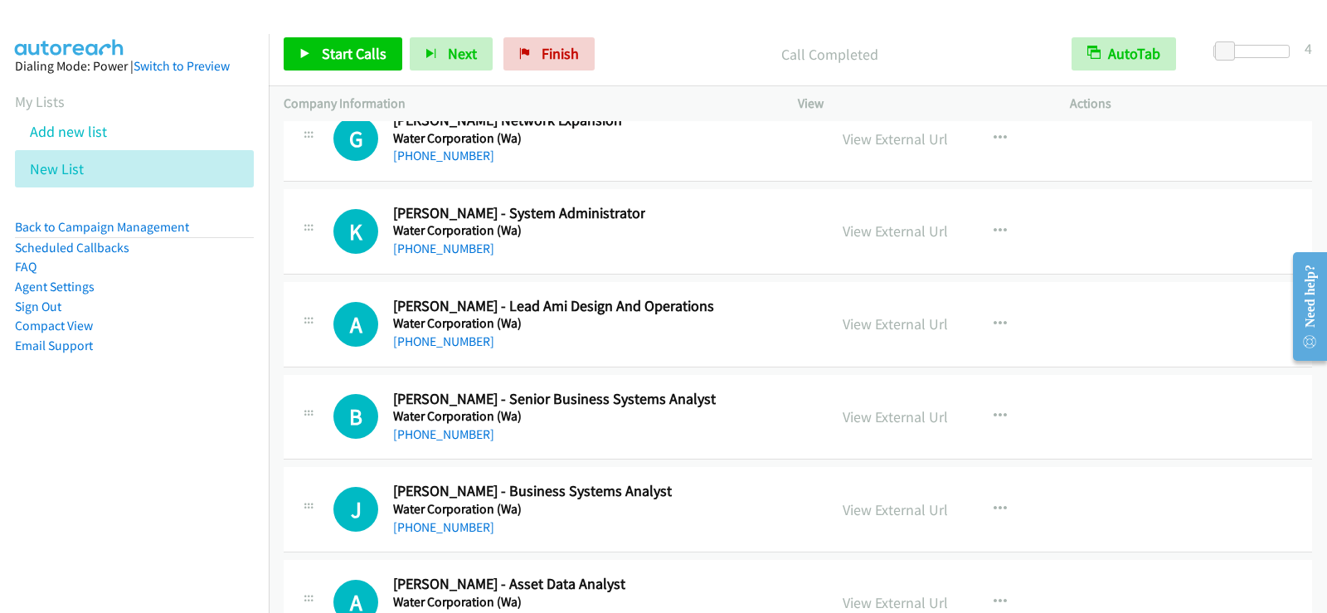
scroll to position [35833, 0]
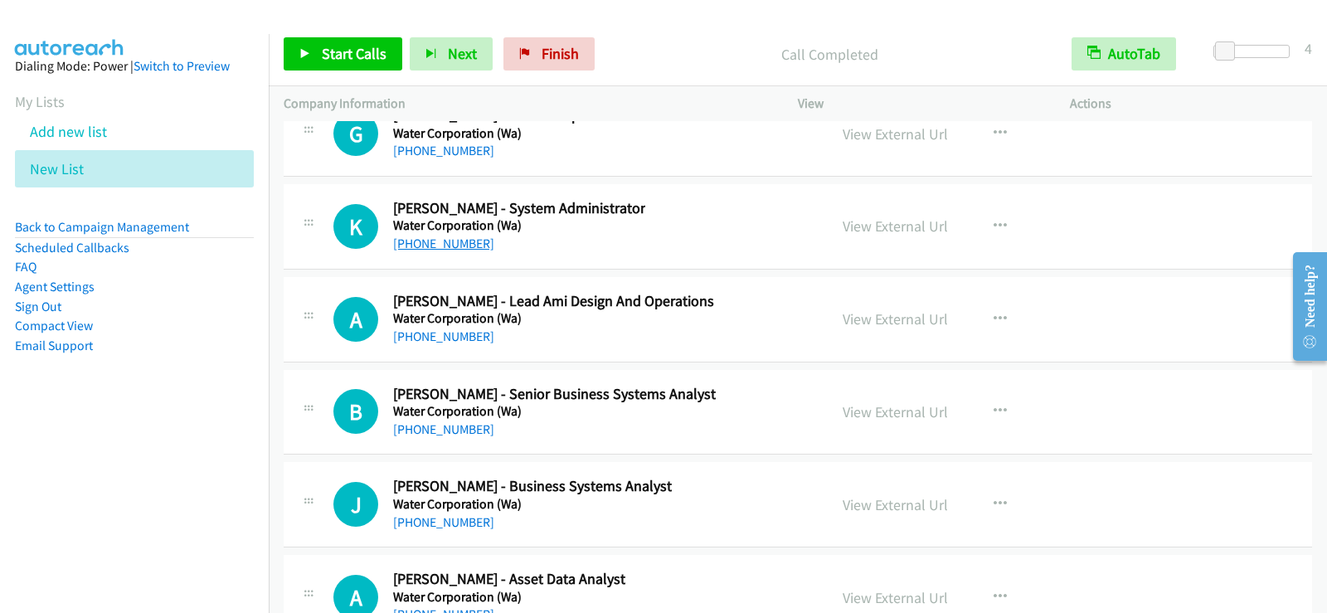
click at [445, 236] on link "[PHONE_NUMBER]" at bounding box center [443, 244] width 101 height 16
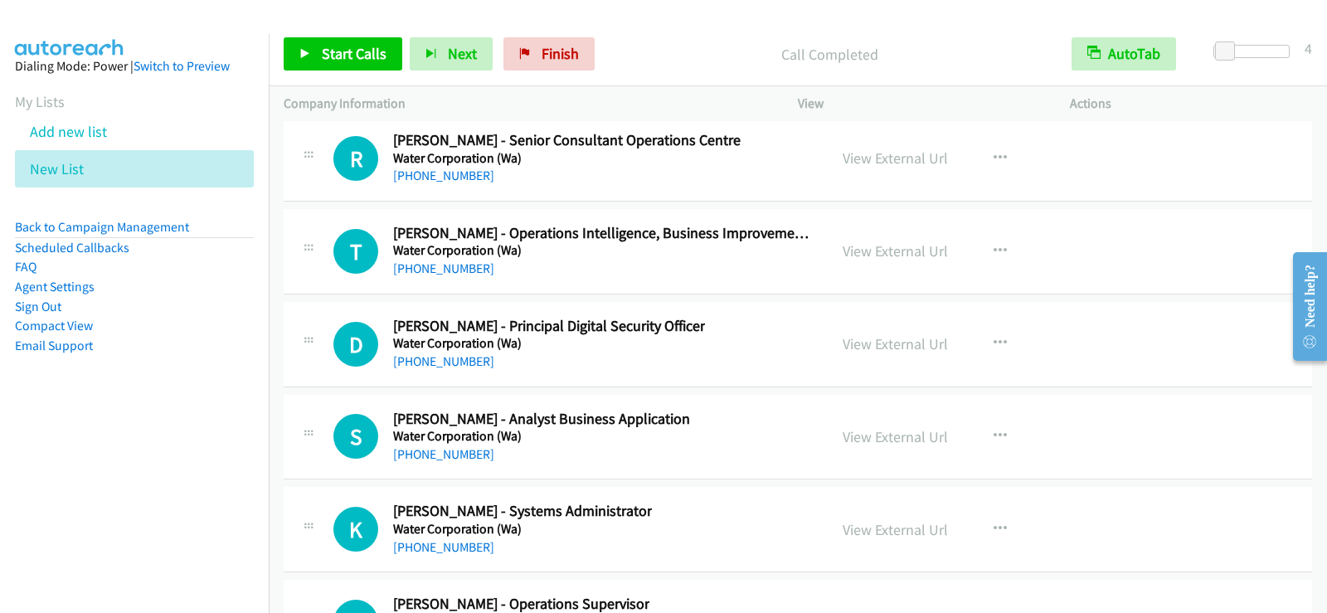
scroll to position [36912, 0]
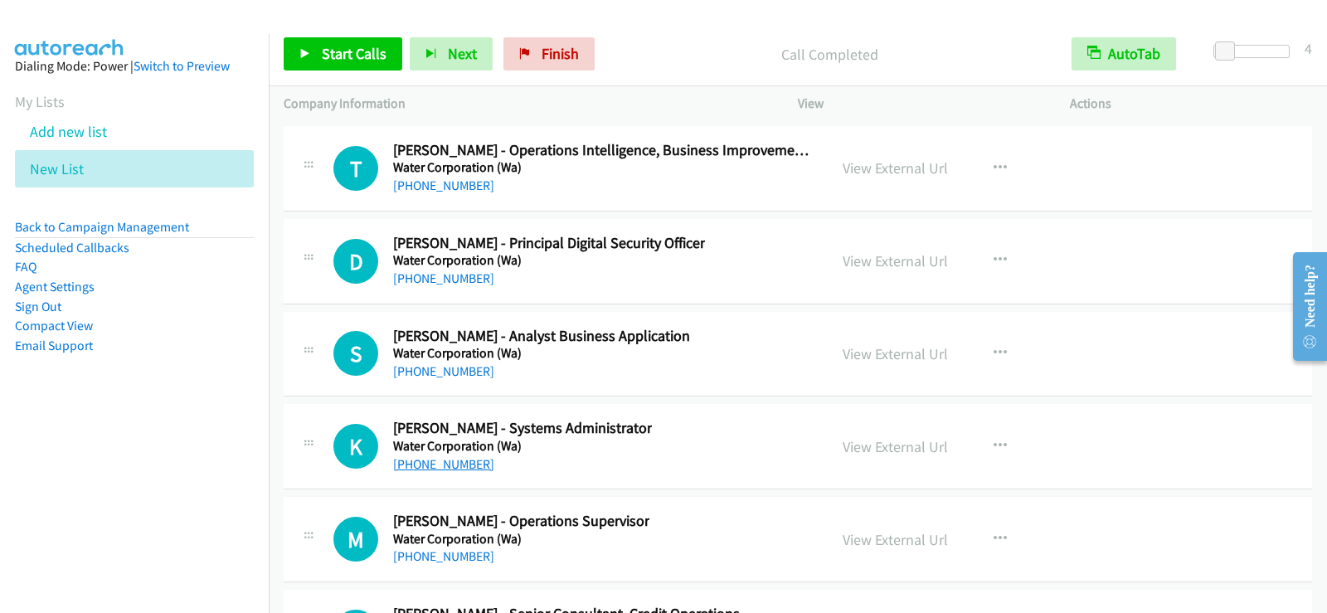
click at [434, 467] on link "[PHONE_NUMBER]" at bounding box center [443, 464] width 101 height 16
click at [450, 468] on link "[PHONE_NUMBER]" at bounding box center [443, 464] width 101 height 16
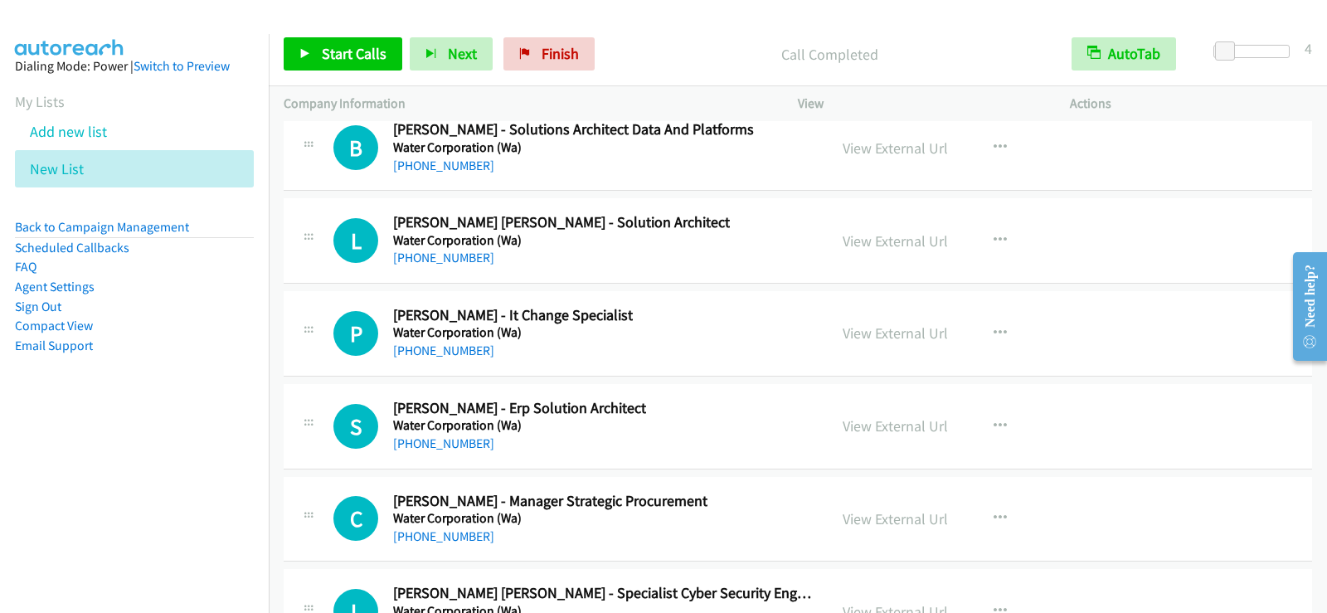
scroll to position [40172, 0]
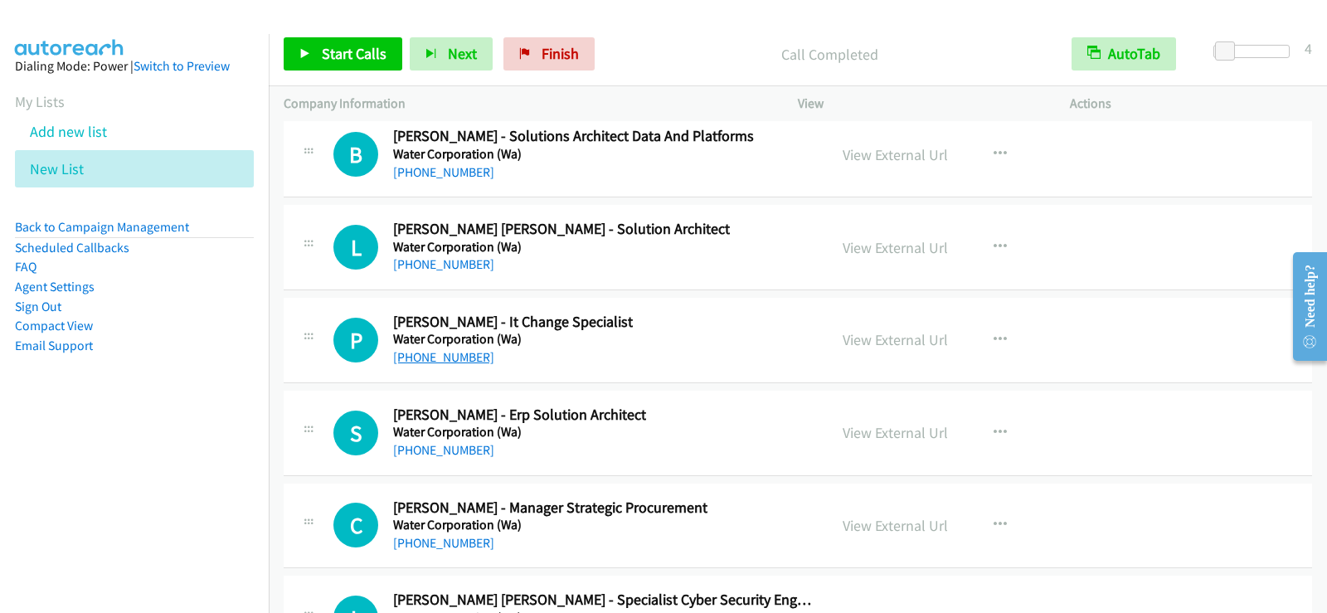
click at [445, 361] on link "[PHONE_NUMBER]" at bounding box center [443, 357] width 101 height 16
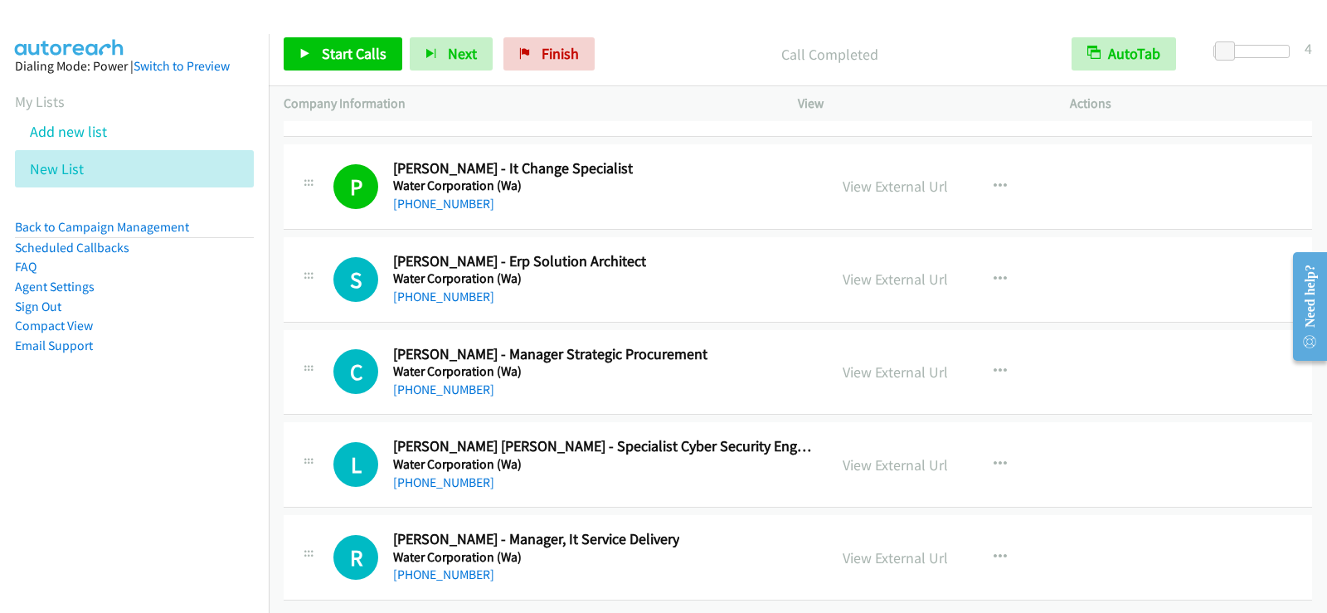
scroll to position [40337, 0]
click at [466, 571] on div "[PHONE_NUMBER]" at bounding box center [536, 575] width 286 height 20
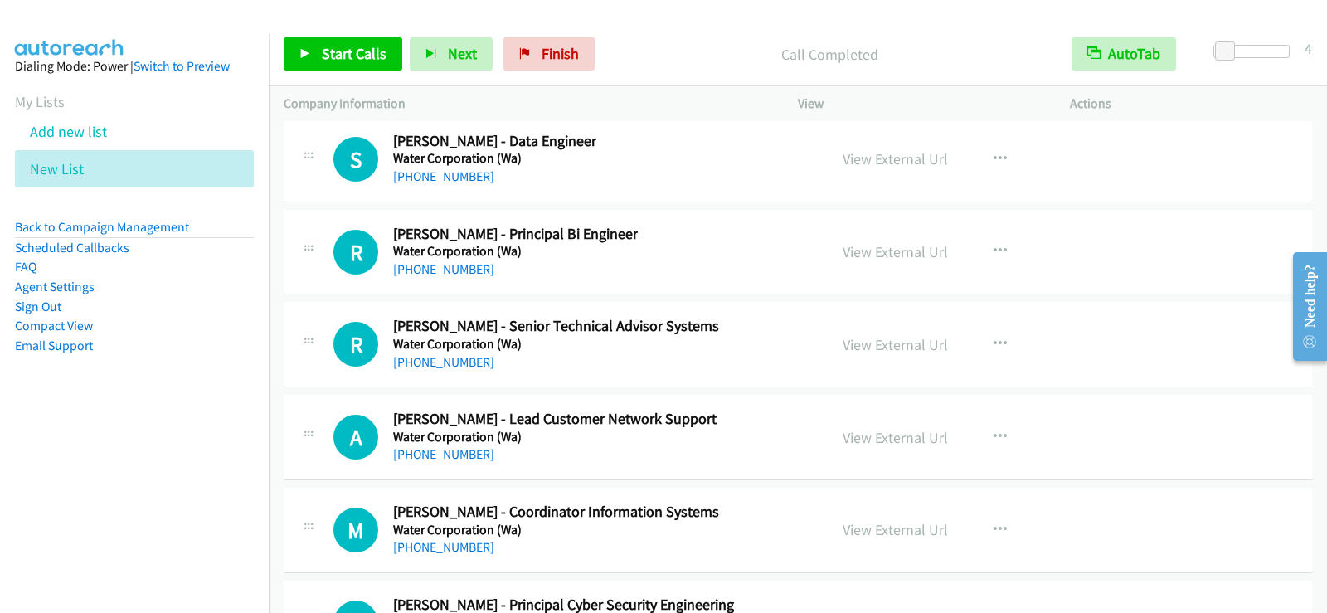
scroll to position [39342, 0]
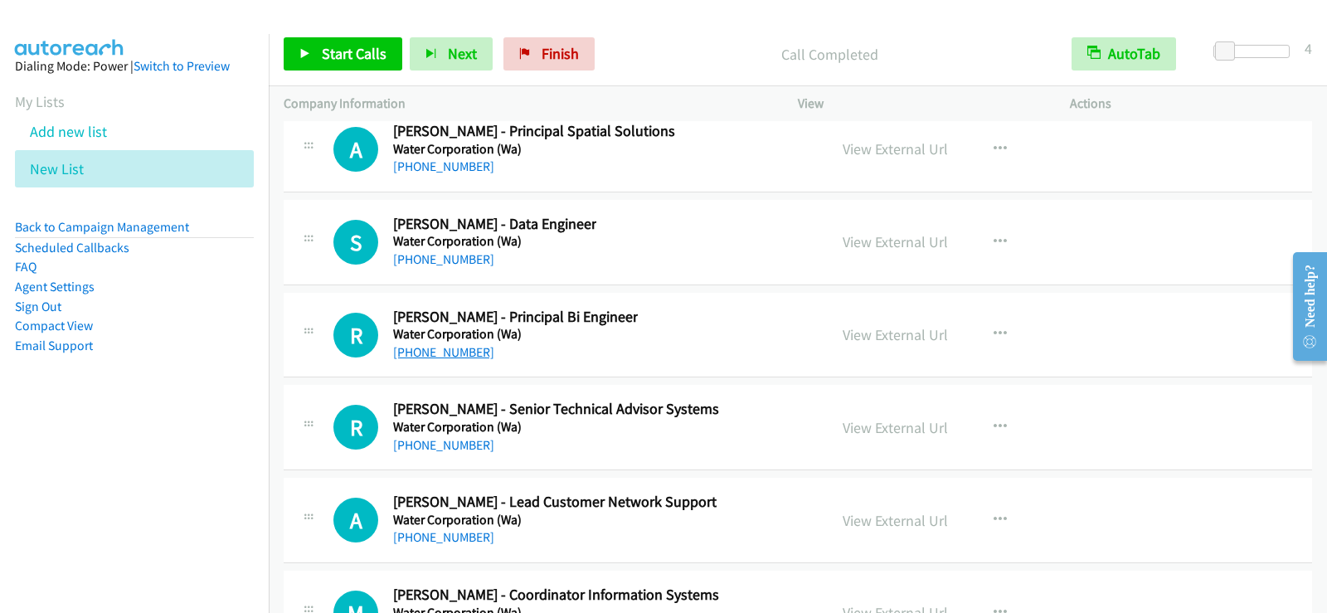
click at [445, 359] on link "[PHONE_NUMBER]" at bounding box center [443, 352] width 101 height 16
